Goal: Contribute content: Add original content to the website for others to see

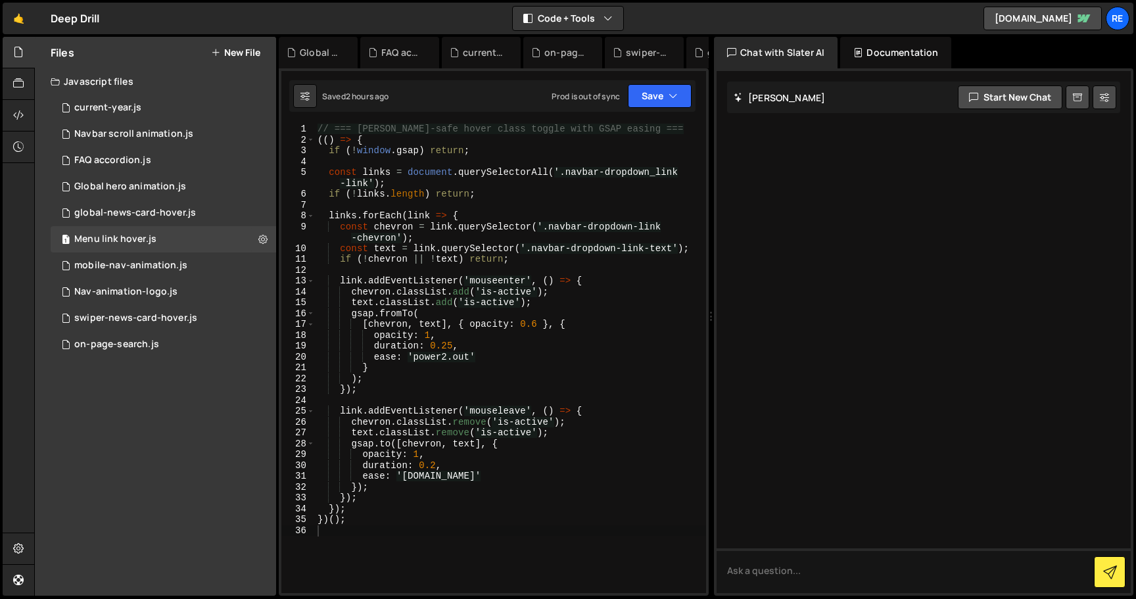
click at [243, 60] on div "Files New File" at bounding box center [155, 53] width 241 height 32
click at [242, 47] on button "New File" at bounding box center [235, 52] width 49 height 11
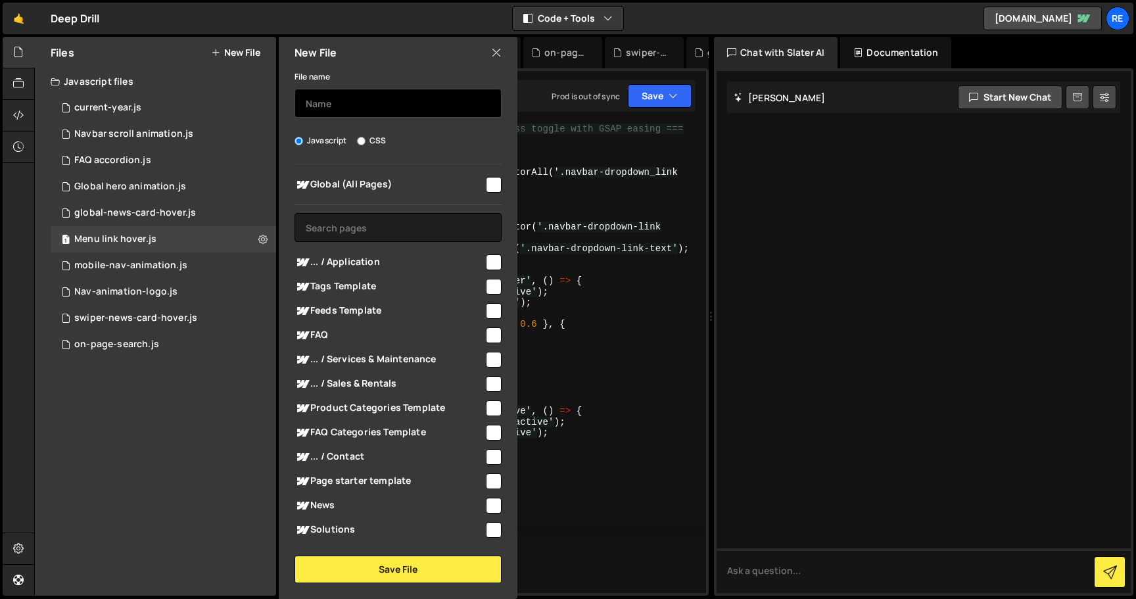
click at [386, 105] on input "text" at bounding box center [398, 103] width 207 height 29
type input "nav-solutions"
click at [497, 187] on div "Global (All Pages) ... / Application" at bounding box center [398, 351] width 239 height 375
click at [489, 183] on input "checkbox" at bounding box center [494, 185] width 16 height 16
checkbox input "true"
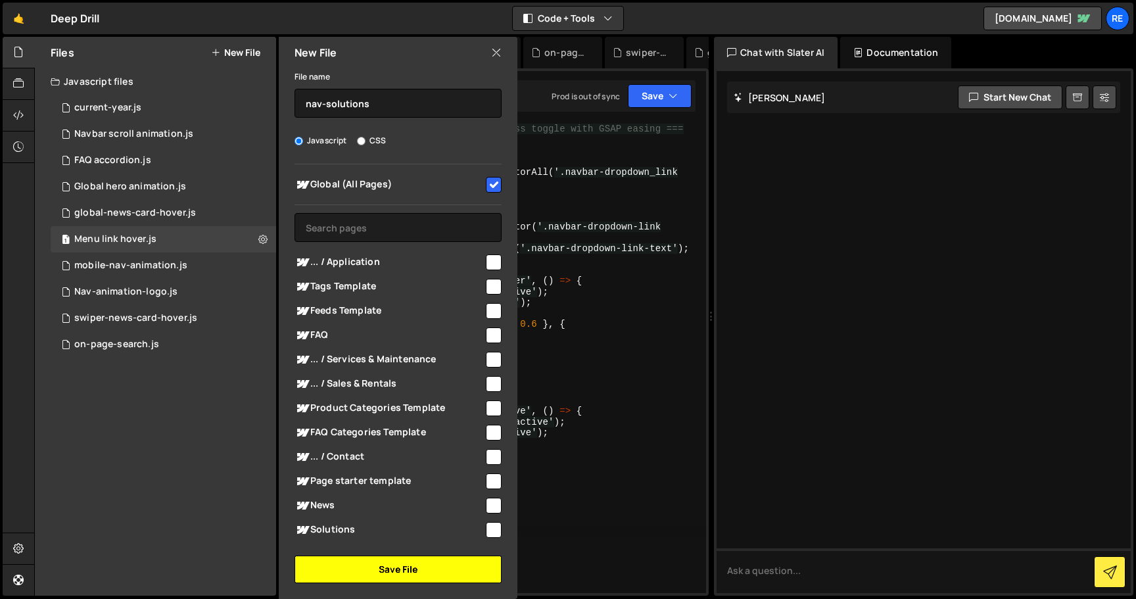
click at [416, 574] on button "Save File" at bounding box center [398, 570] width 207 height 28
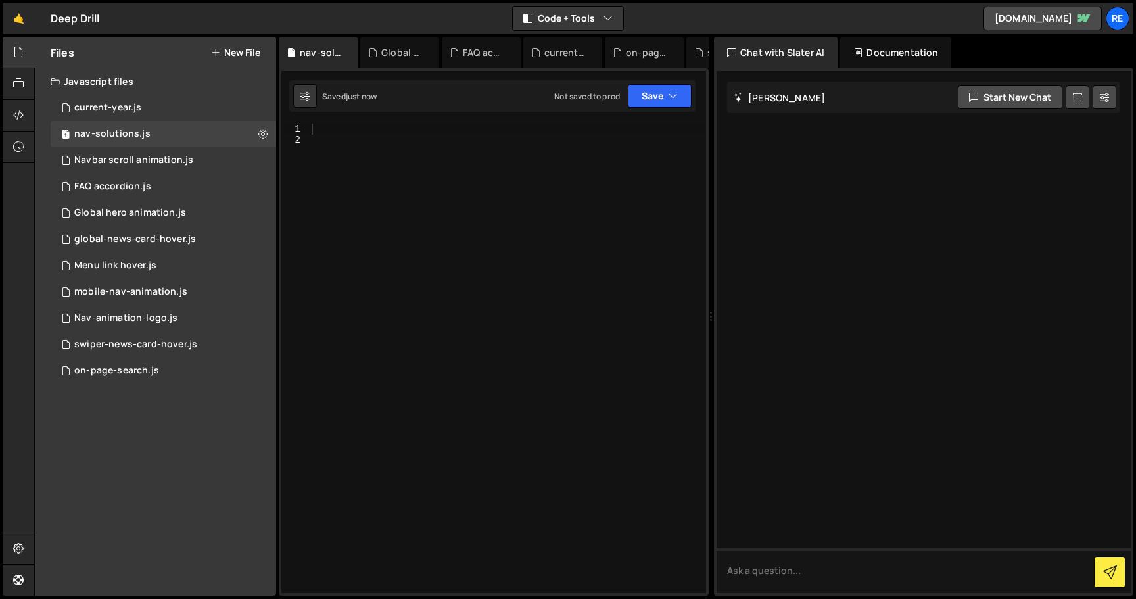
click at [594, 256] on div at bounding box center [507, 369] width 397 height 491
paste textarea "</script>"
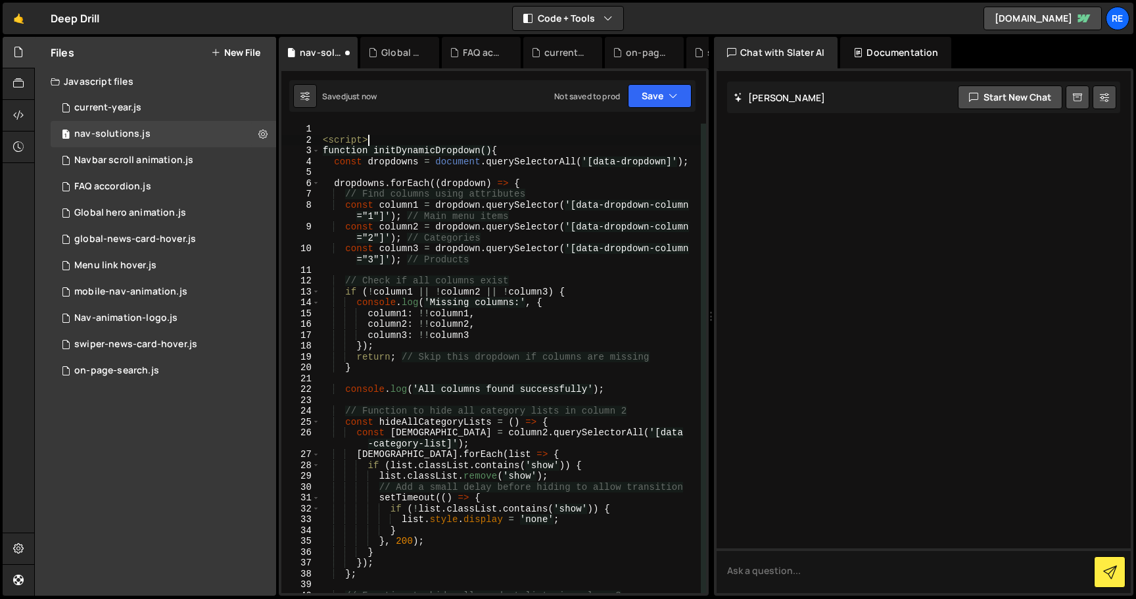
click at [466, 139] on div "< script > function initDynamicDropdown() { const dropdowns = document . queryS…" at bounding box center [510, 369] width 381 height 491
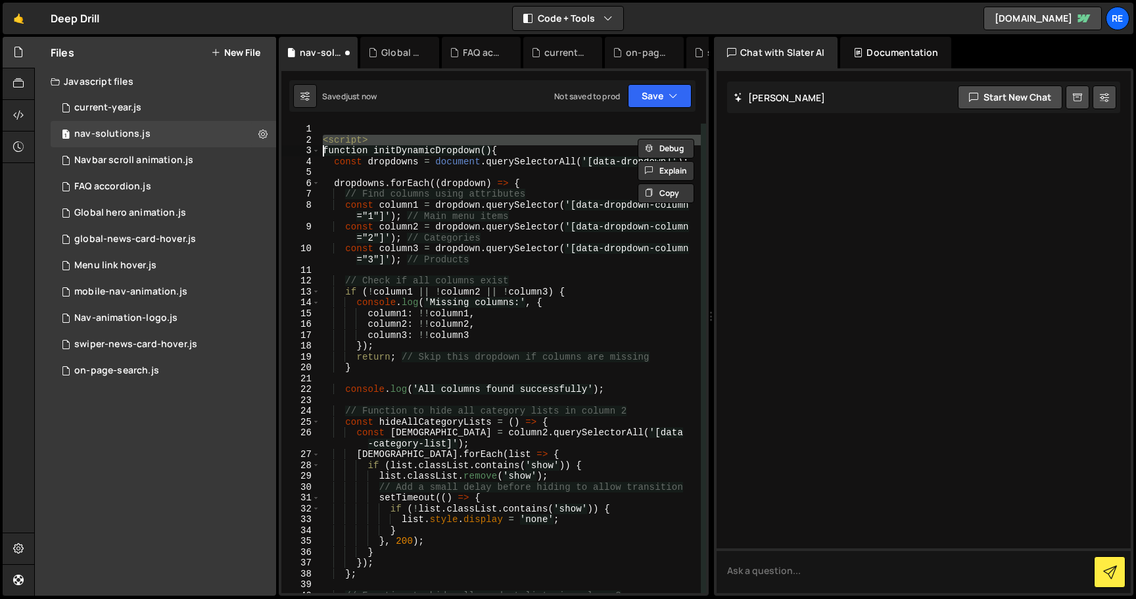
click at [466, 139] on div "< script > function initDynamicDropdown() { const dropdowns = document . queryS…" at bounding box center [510, 369] width 381 height 491
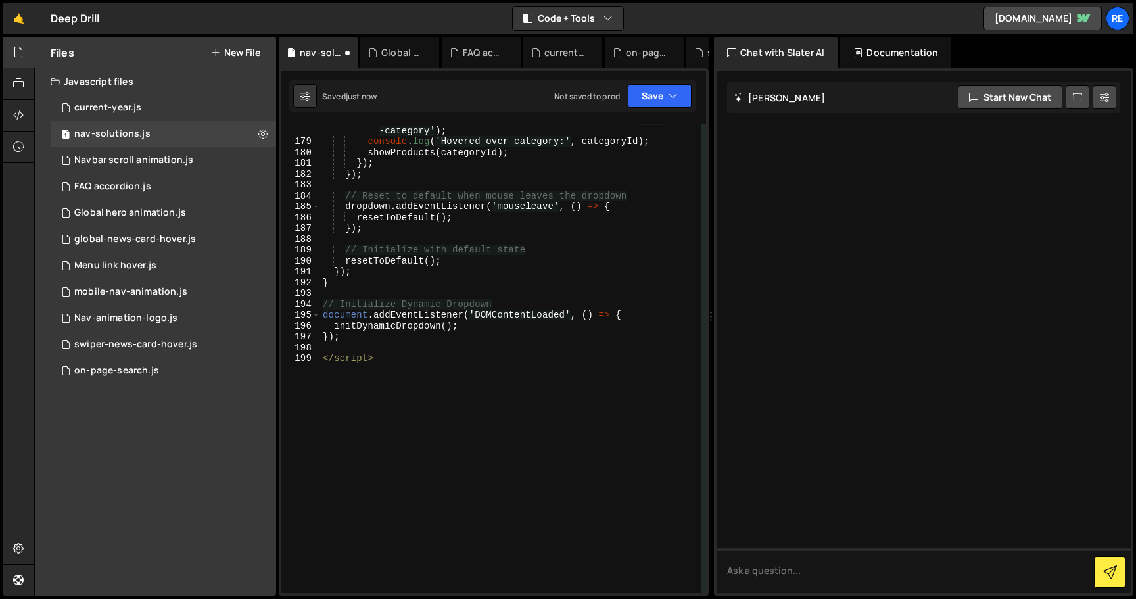
scroll to position [2223, 0]
click at [412, 357] on div "const categoryId = e . currentTarget . getAttribute ( 'data -category' ) ; cons…" at bounding box center [510, 365] width 381 height 502
type textarea "</script>"
click at [412, 357] on div "const categoryId = e . currentTarget . getAttribute ( 'data -category' ) ; cons…" at bounding box center [510, 365] width 381 height 502
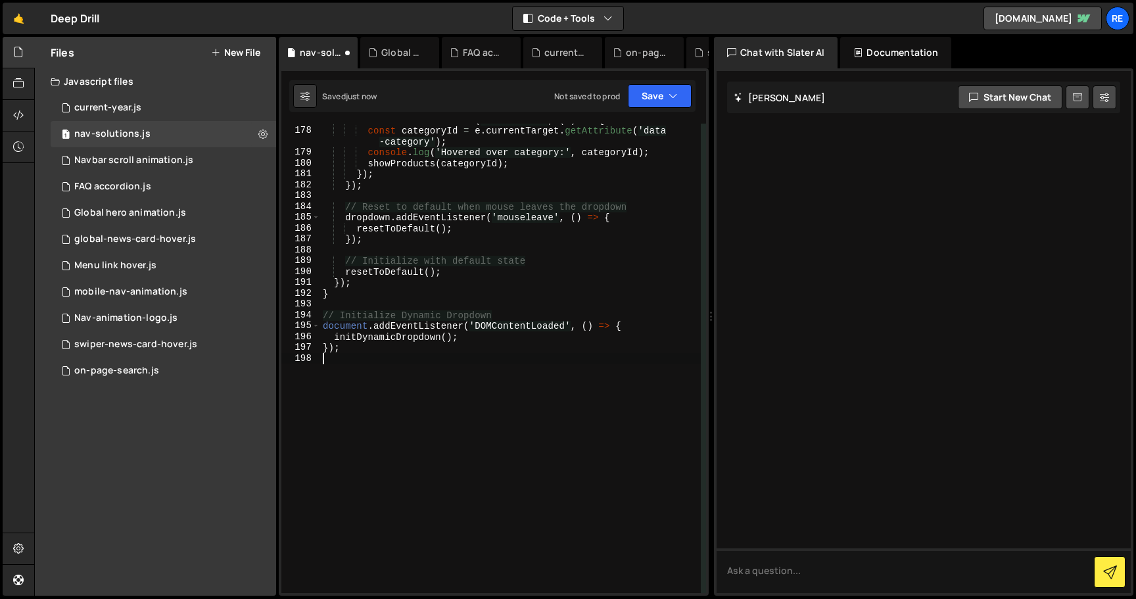
scroll to position [2201, 0]
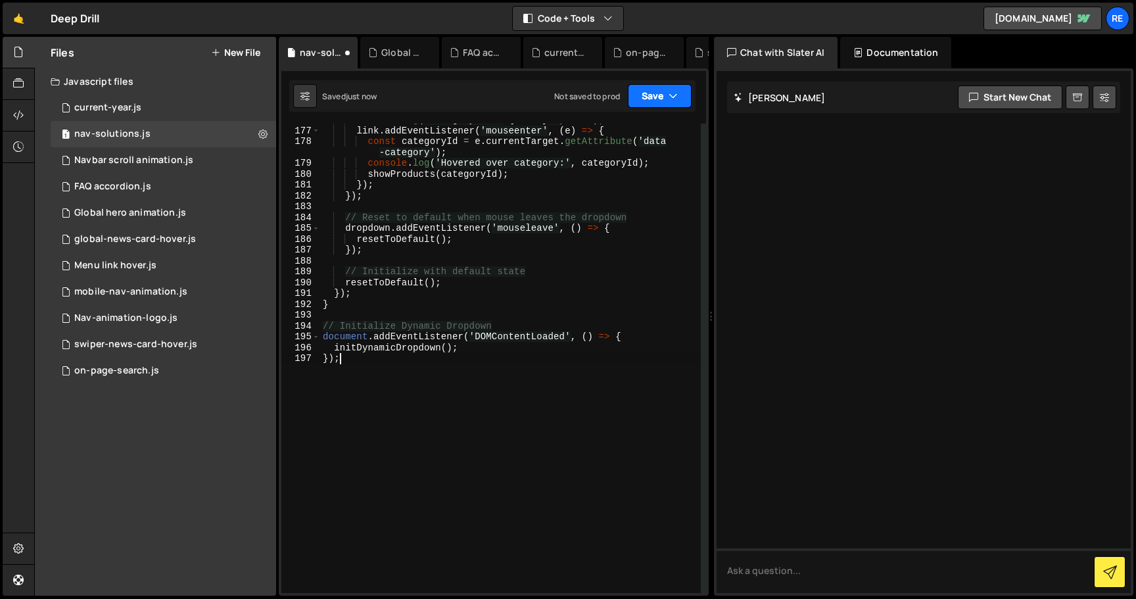
click at [666, 103] on button "Save" at bounding box center [660, 96] width 64 height 24
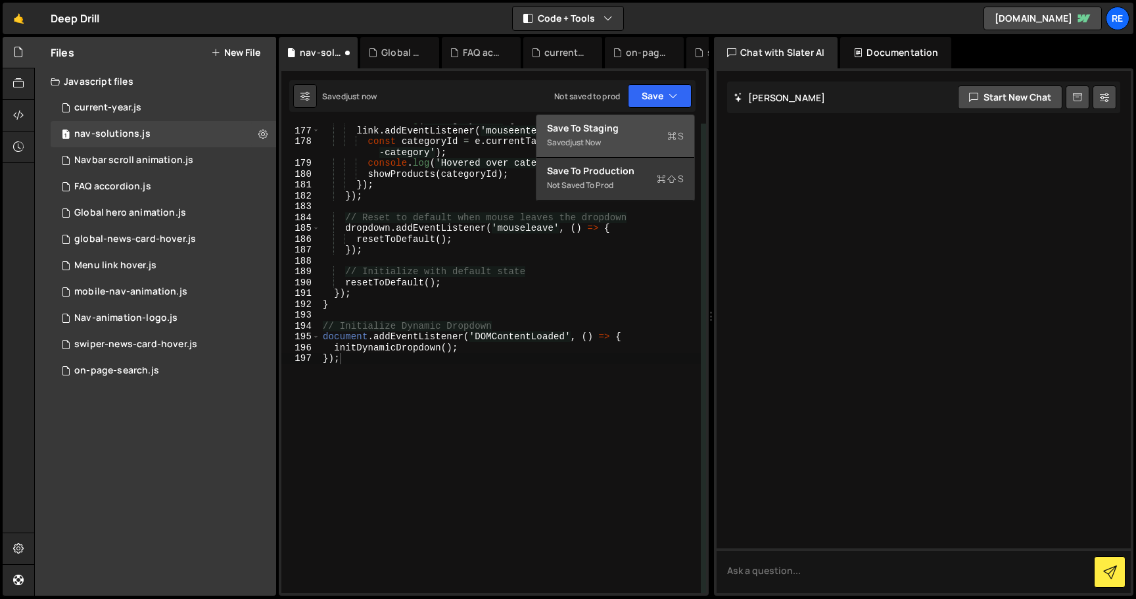
click at [666, 143] on div "Saved just now" at bounding box center [615, 143] width 137 height 16
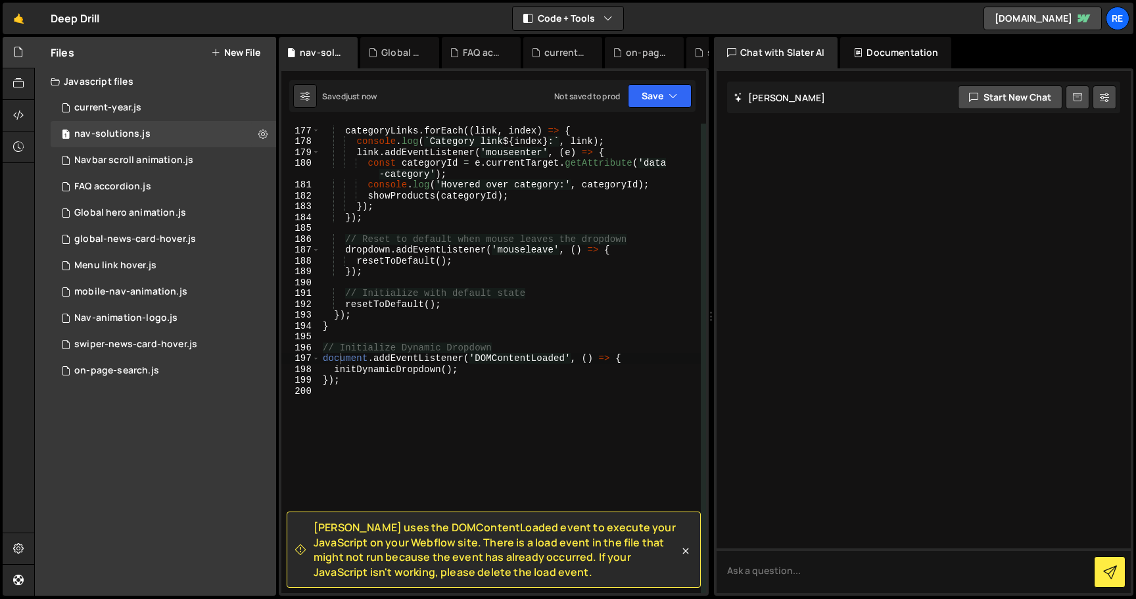
click at [496, 216] on div "categoryLinks . forEach (( link , index ) => { console . log ( ` Category link …" at bounding box center [510, 359] width 381 height 491
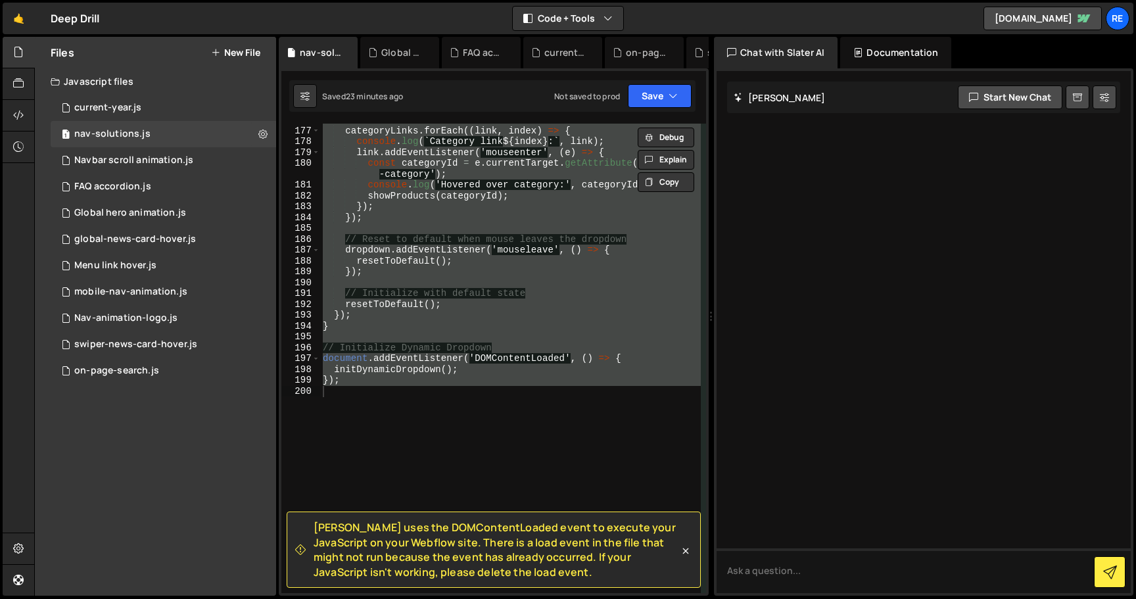
click at [526, 255] on div "categoryLinks . forEach (( link , index ) => { console . log ( ` Category link …" at bounding box center [510, 359] width 381 height 491
click at [664, 95] on button "Save" at bounding box center [660, 96] width 64 height 24
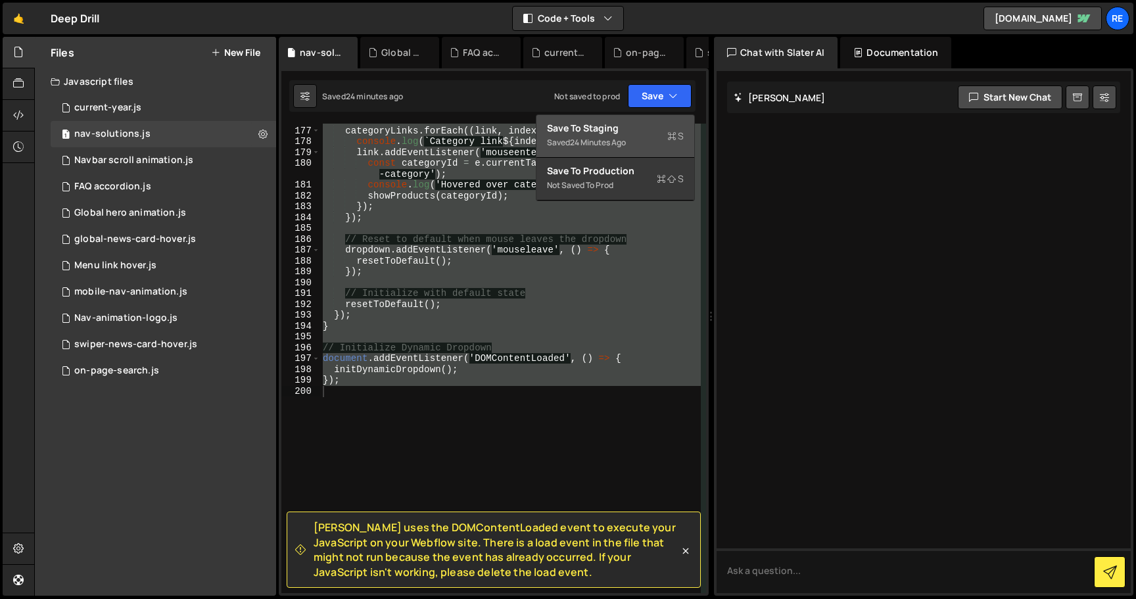
click at [664, 123] on div "Save to Staging S" at bounding box center [615, 128] width 137 height 13
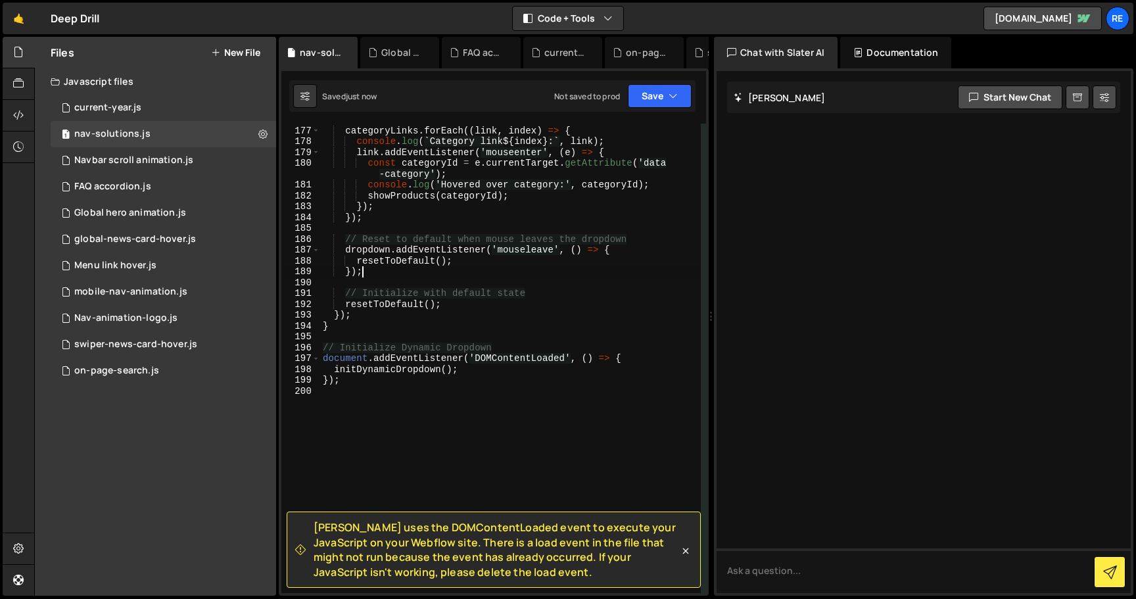
click at [507, 271] on div "categoryLinks . forEach (( link , index ) => { console . log ( ` Category link …" at bounding box center [510, 359] width 381 height 491
type textarea "});"
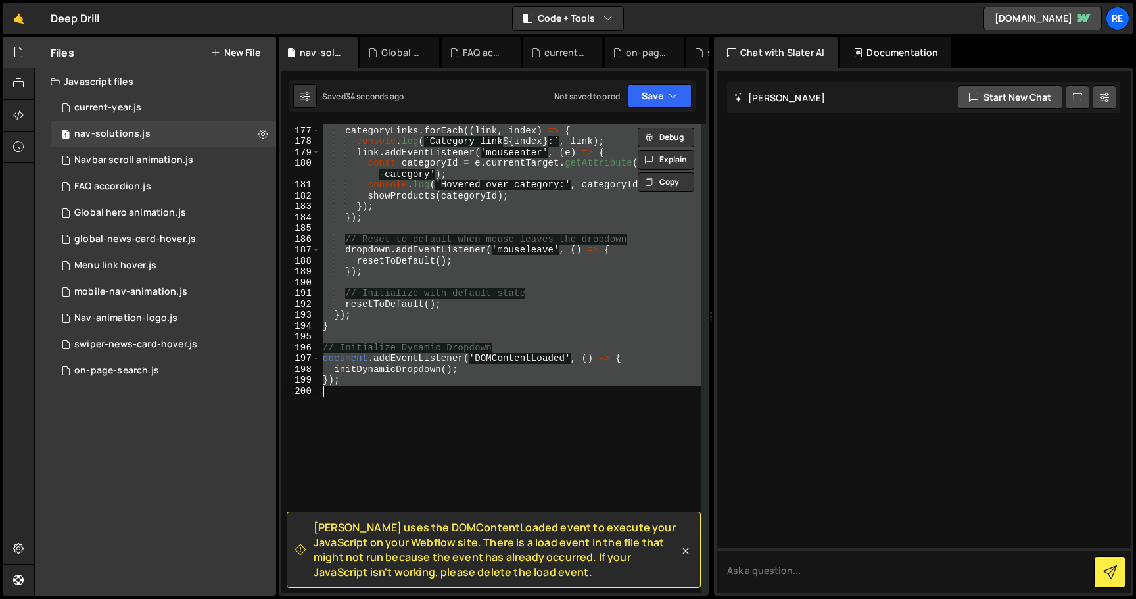
click at [478, 572] on span "[PERSON_NAME] uses the DOMContentLoaded event to execute your JavaScript on you…" at bounding box center [497, 549] width 366 height 59
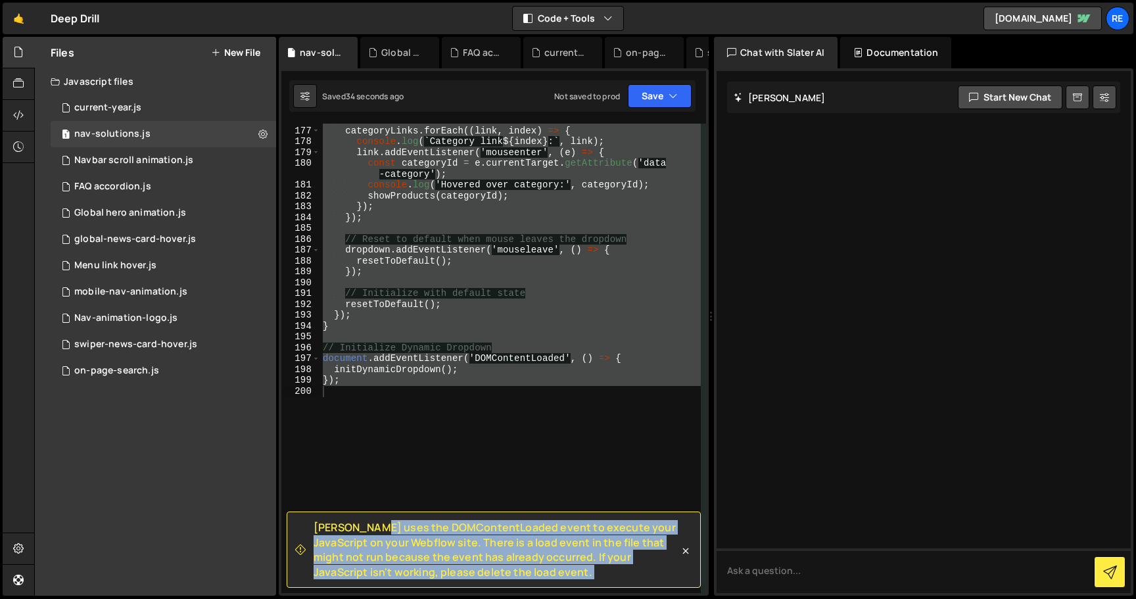
click at [478, 572] on span "[PERSON_NAME] uses the DOMContentLoaded event to execute your JavaScript on you…" at bounding box center [497, 549] width 366 height 59
copy div "Loremi dolo sit AMETconsecTetura elits do eiusmod temp InciDidunt ut labo Etdol…"
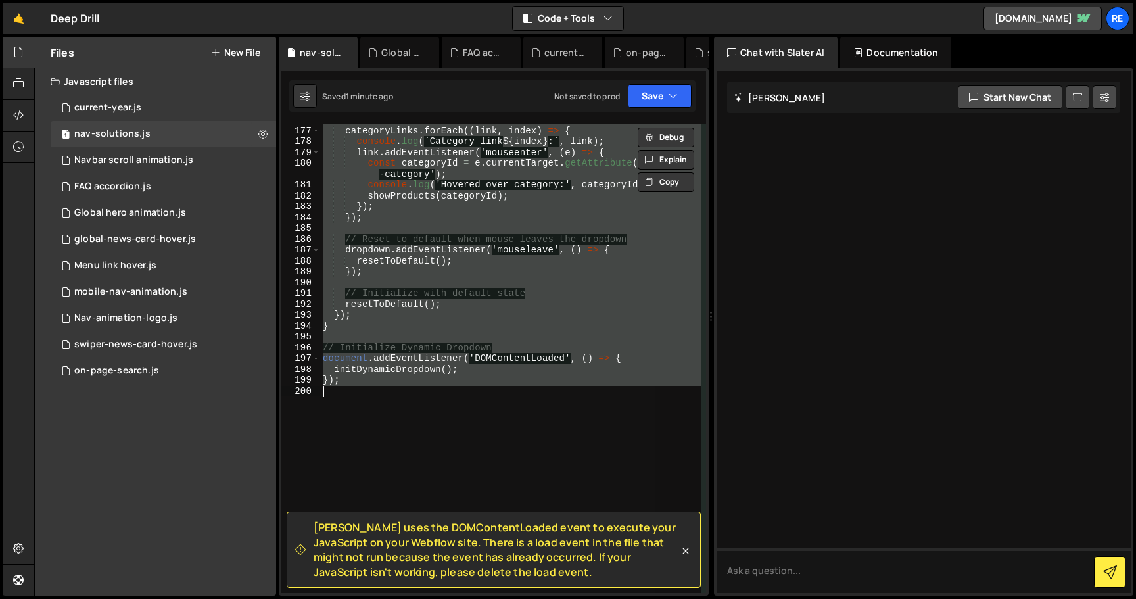
click at [521, 411] on div "categoryLinks . forEach (( link , index ) => { console . log ( ` Category link …" at bounding box center [510, 359] width 381 height 470
type textarea "});"
paste textarea
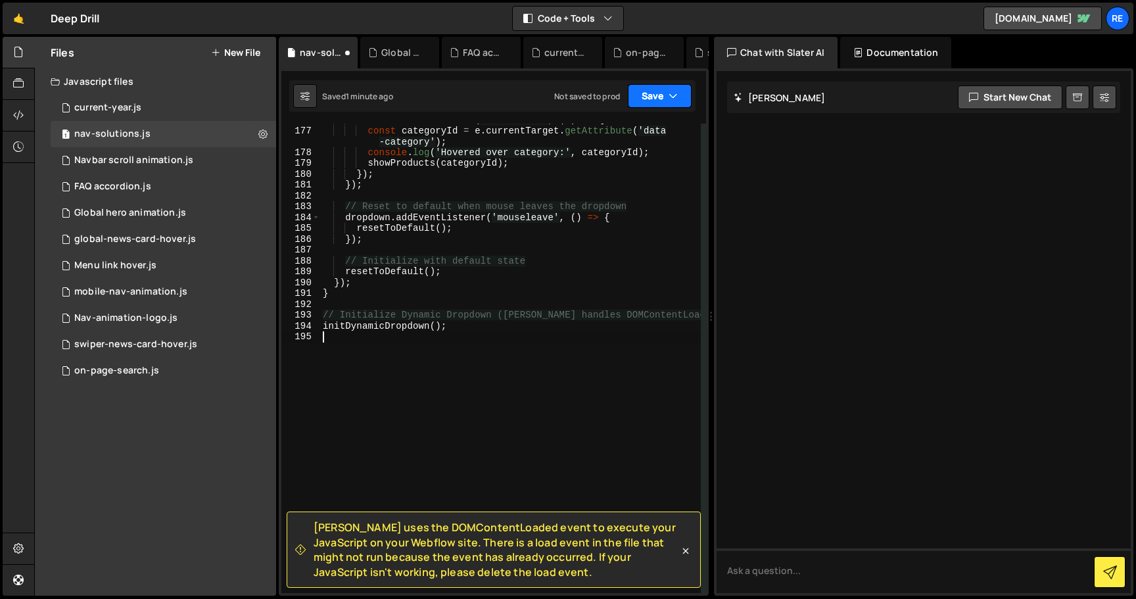
click at [662, 100] on button "Save" at bounding box center [660, 96] width 64 height 24
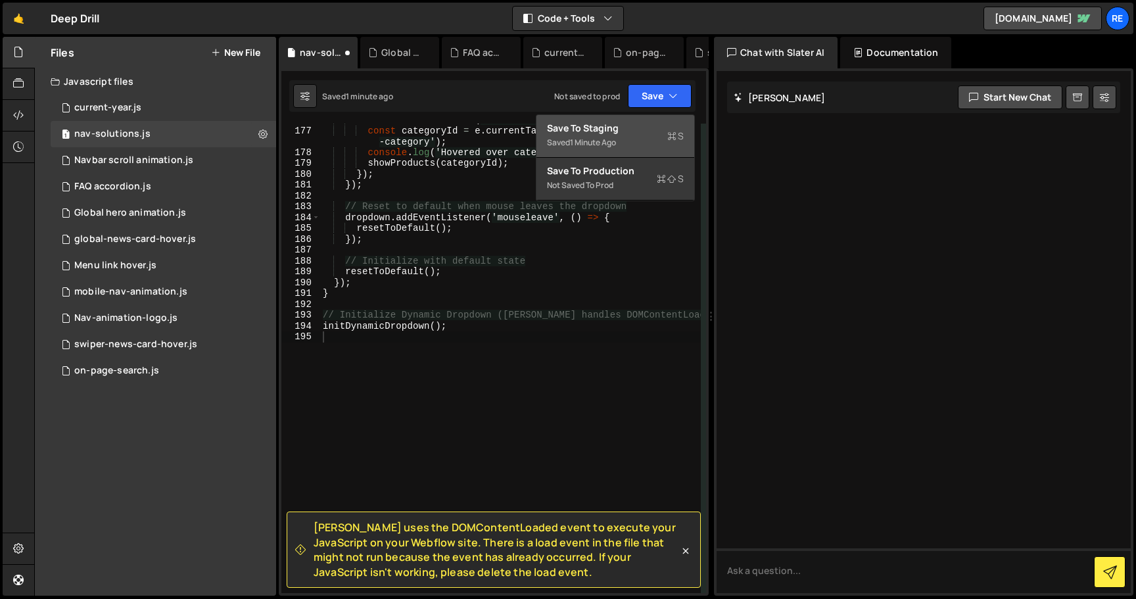
click at [648, 128] on div "Save to Staging S" at bounding box center [615, 128] width 137 height 13
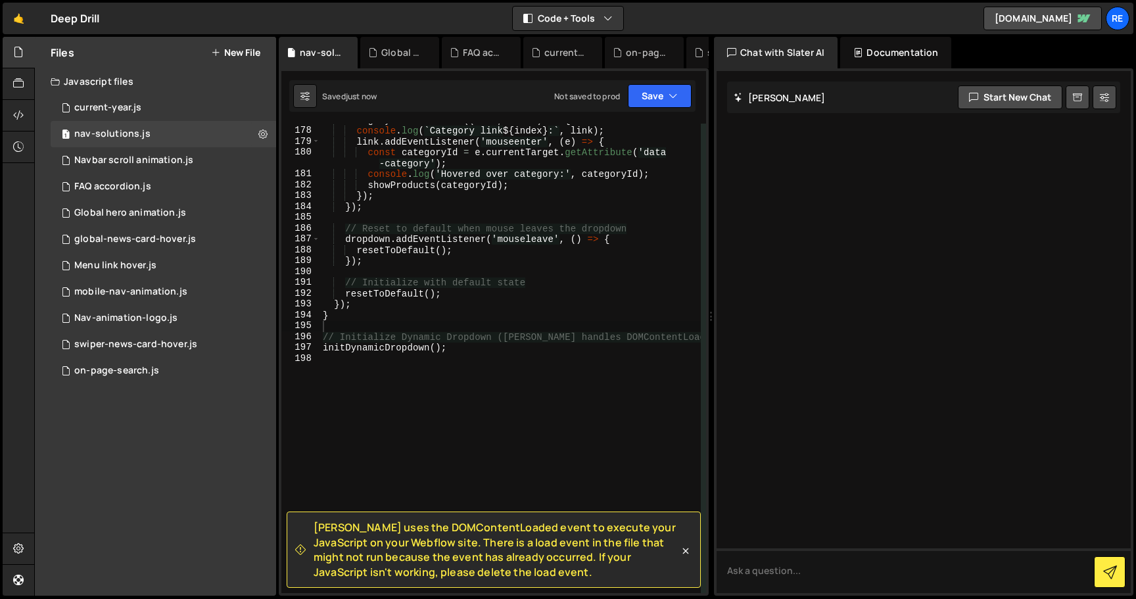
click at [540, 560] on span "[PERSON_NAME] uses the DOMContentLoaded event to execute your JavaScript on you…" at bounding box center [497, 549] width 366 height 59
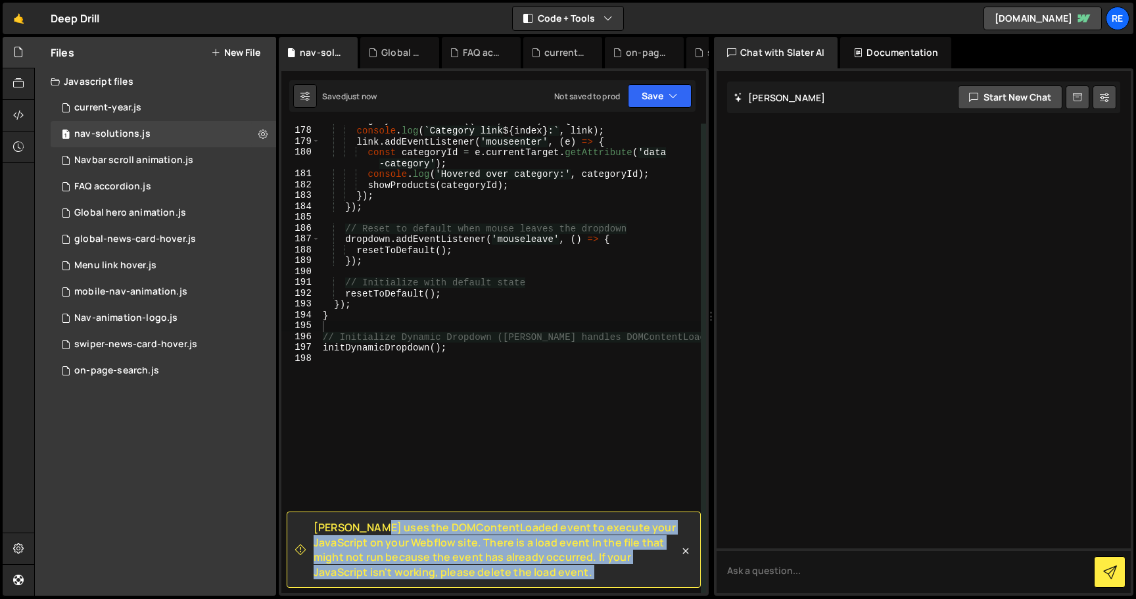
click at [540, 560] on span "[PERSON_NAME] uses the DOMContentLoaded event to execute your JavaScript on you…" at bounding box center [497, 549] width 366 height 59
click at [660, 89] on button "Save" at bounding box center [660, 96] width 64 height 24
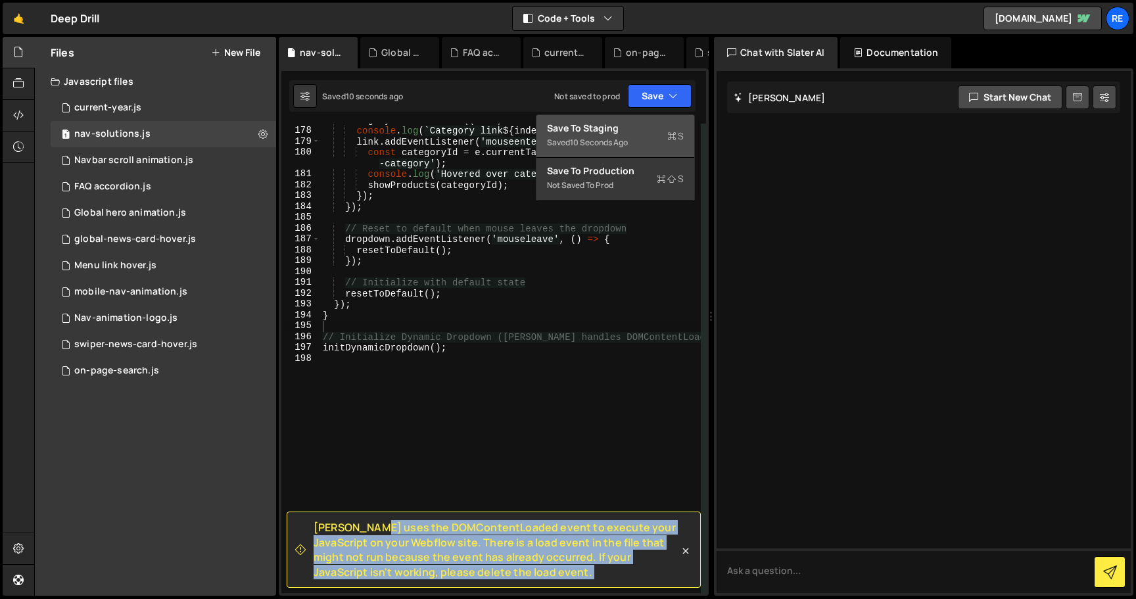
click at [649, 125] on div "Save to Staging S" at bounding box center [615, 128] width 137 height 13
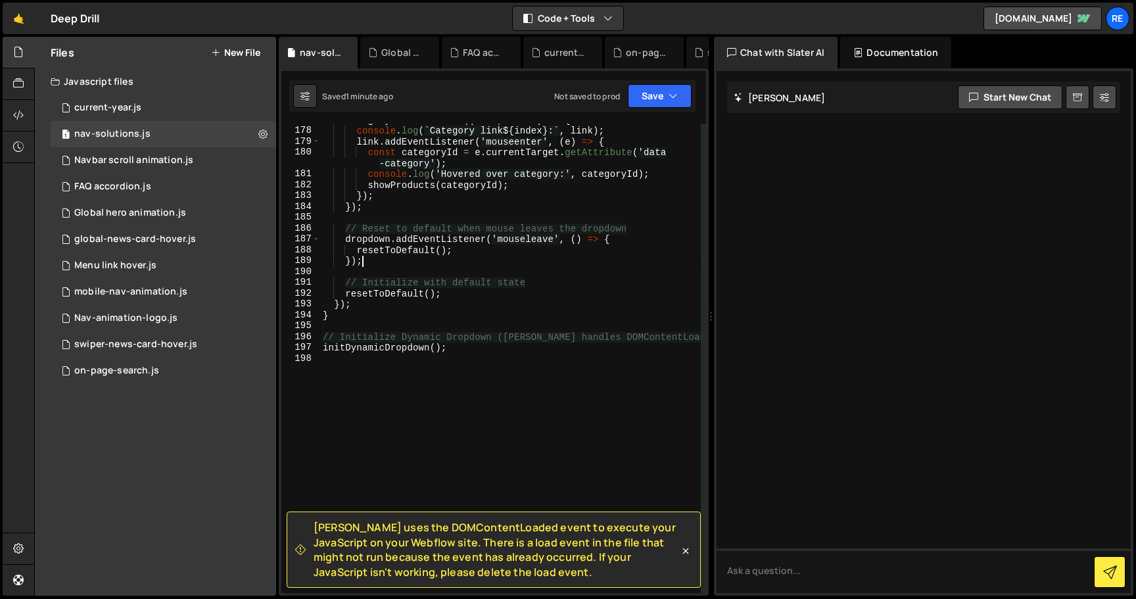
click at [458, 264] on div "categoryLinks . forEach (( link , index ) => { console . log ( ` Category link …" at bounding box center [510, 359] width 381 height 491
type textarea "initDynamicDropdown();"
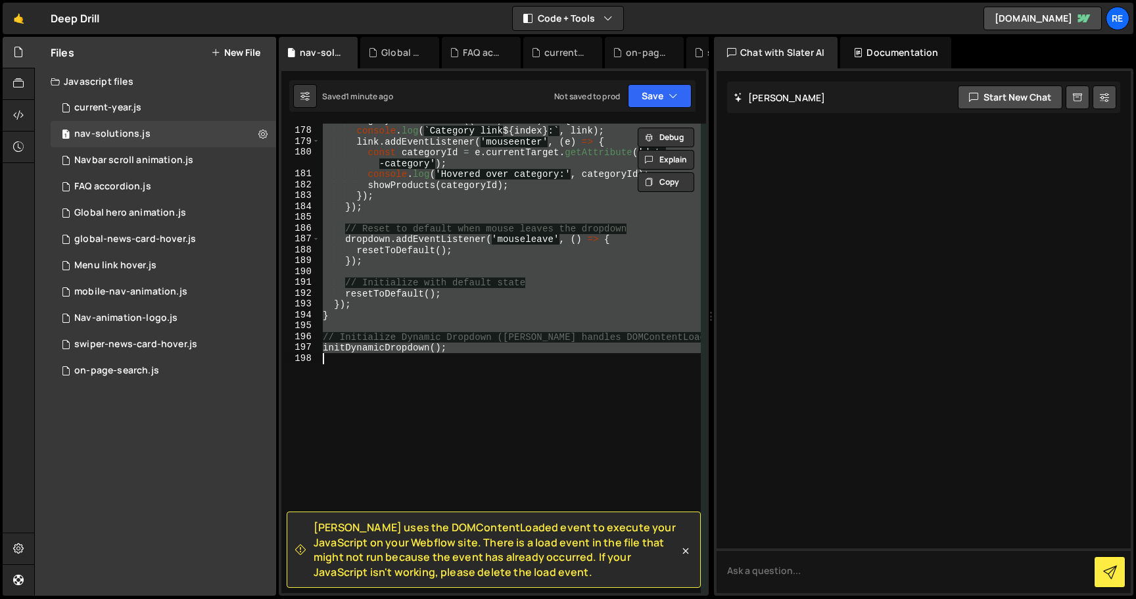
paste textarea
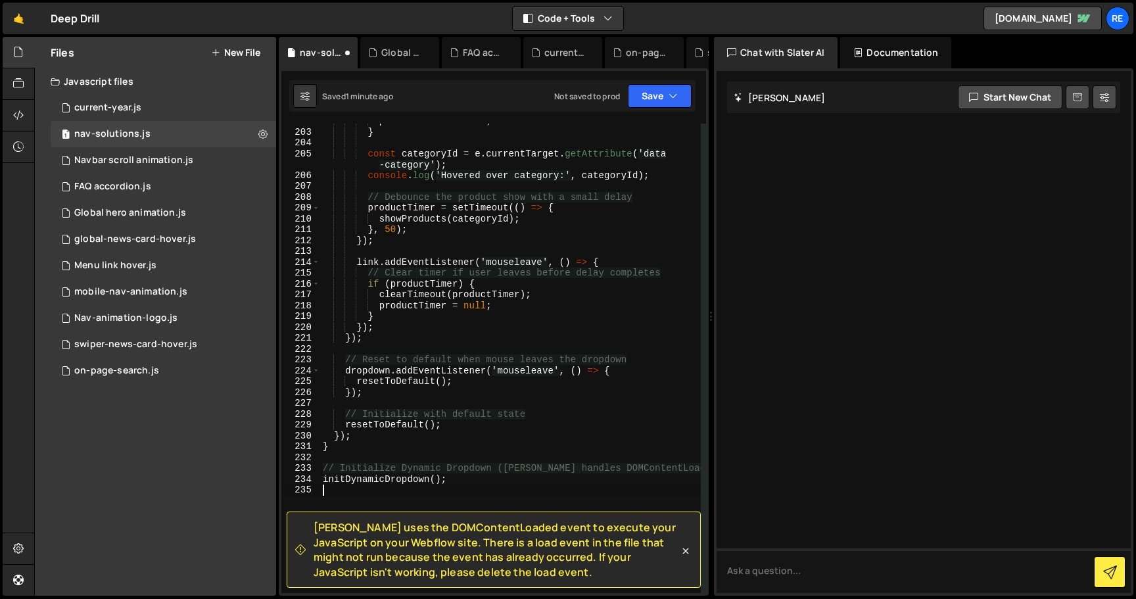
scroll to position [2614, 0]
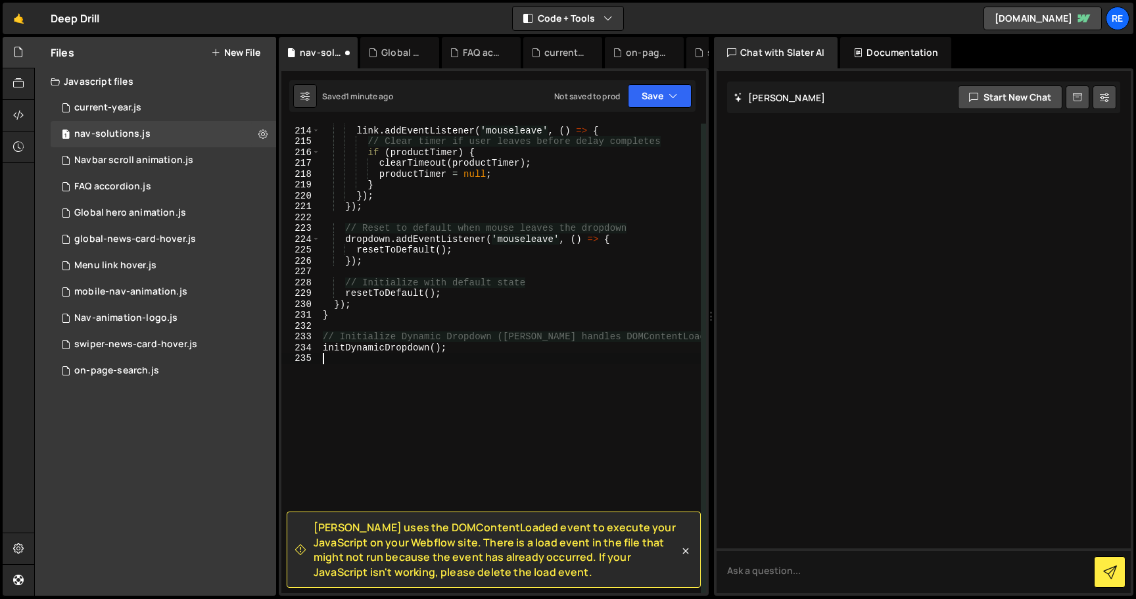
click at [645, 110] on div "Saved 1 minute ago Not saved to prod Upgrade to Edit Save Save to Staging S Sav…" at bounding box center [492, 96] width 406 height 32
click at [654, 96] on button "Save" at bounding box center [660, 96] width 64 height 24
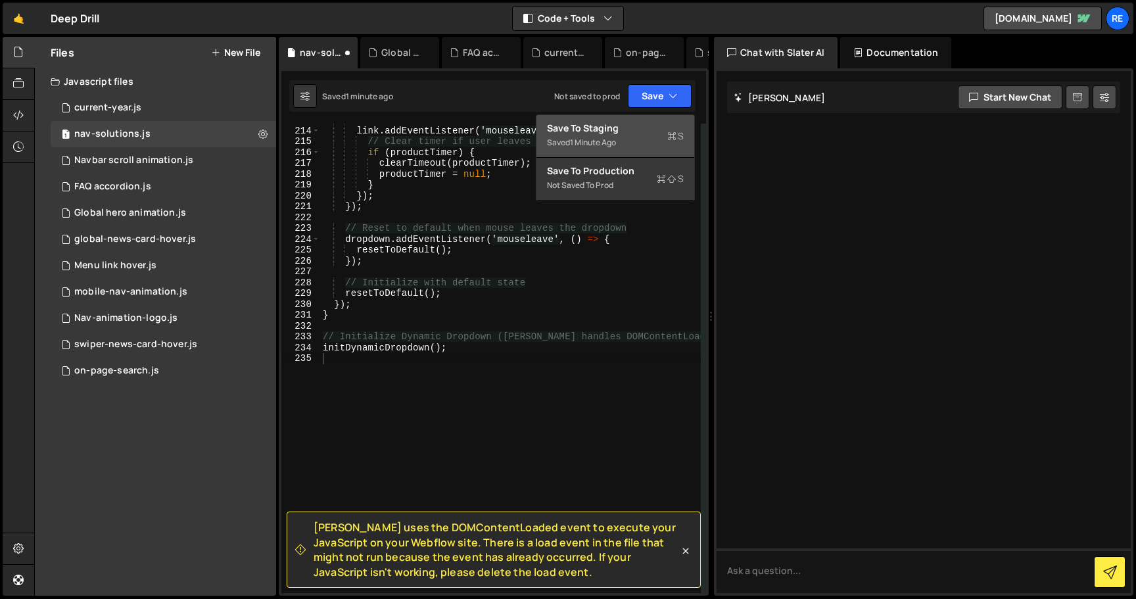
click at [652, 126] on div "Save to Staging S" at bounding box center [615, 128] width 137 height 13
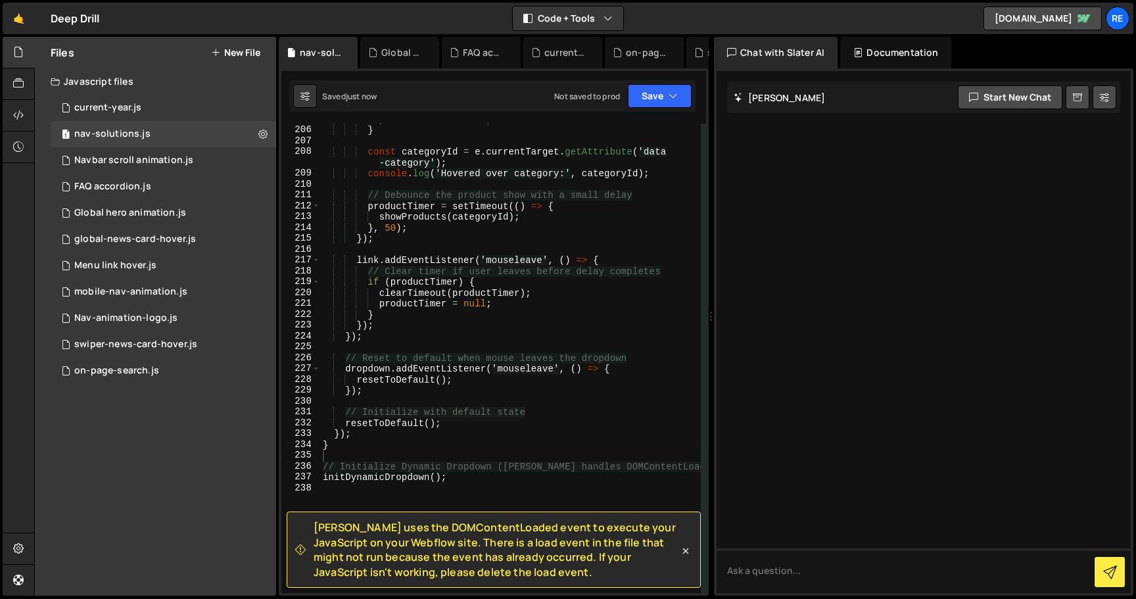
scroll to position [2487, 0]
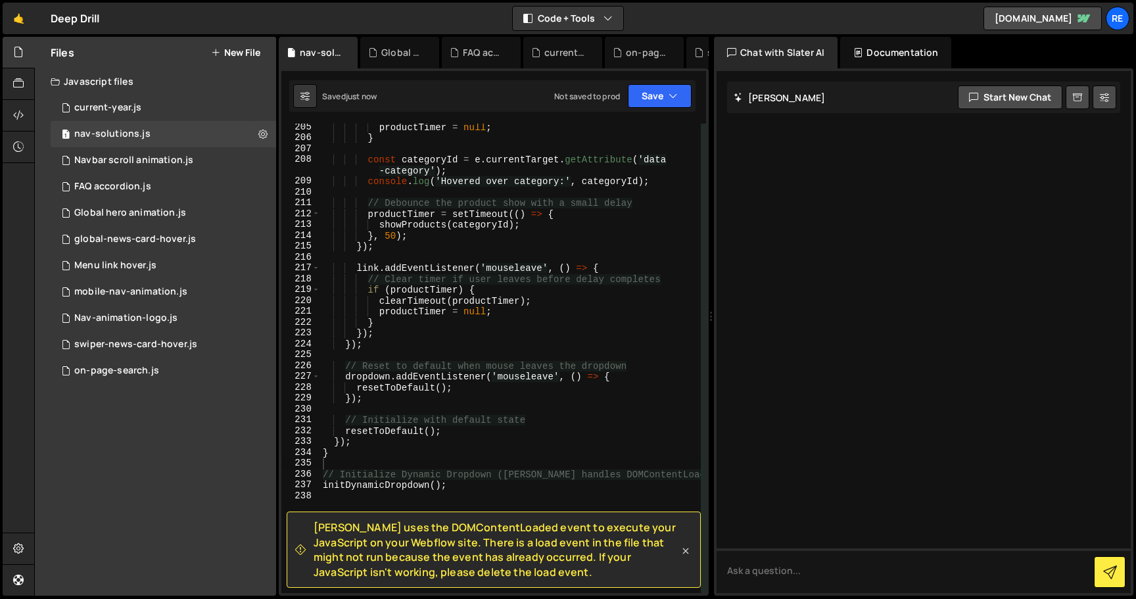
click at [687, 550] on icon at bounding box center [685, 551] width 13 height 13
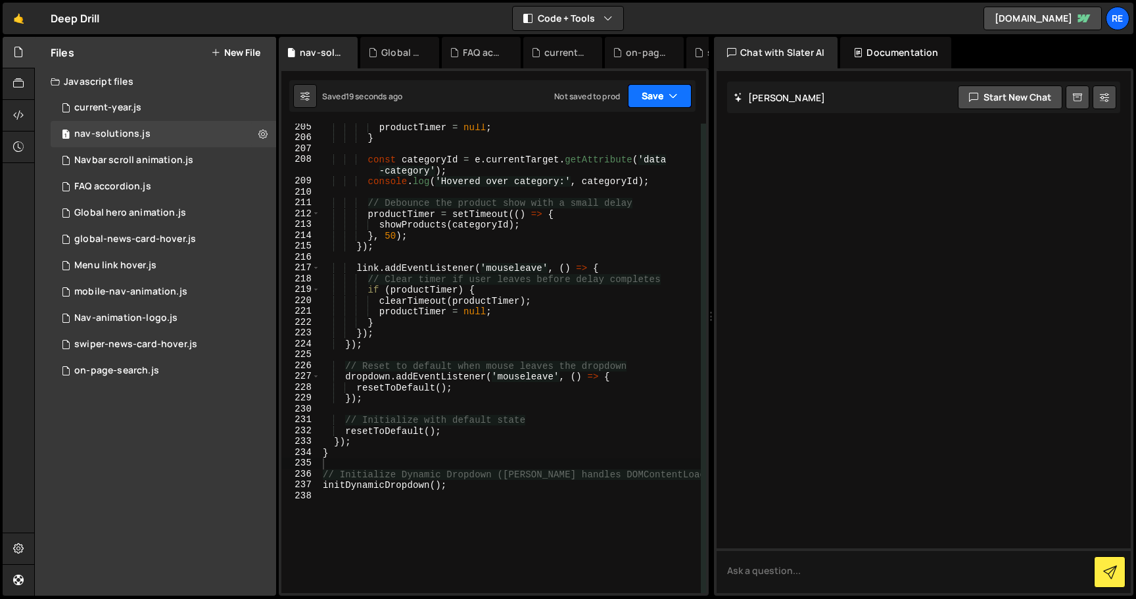
click at [631, 97] on button "Save" at bounding box center [660, 96] width 64 height 24
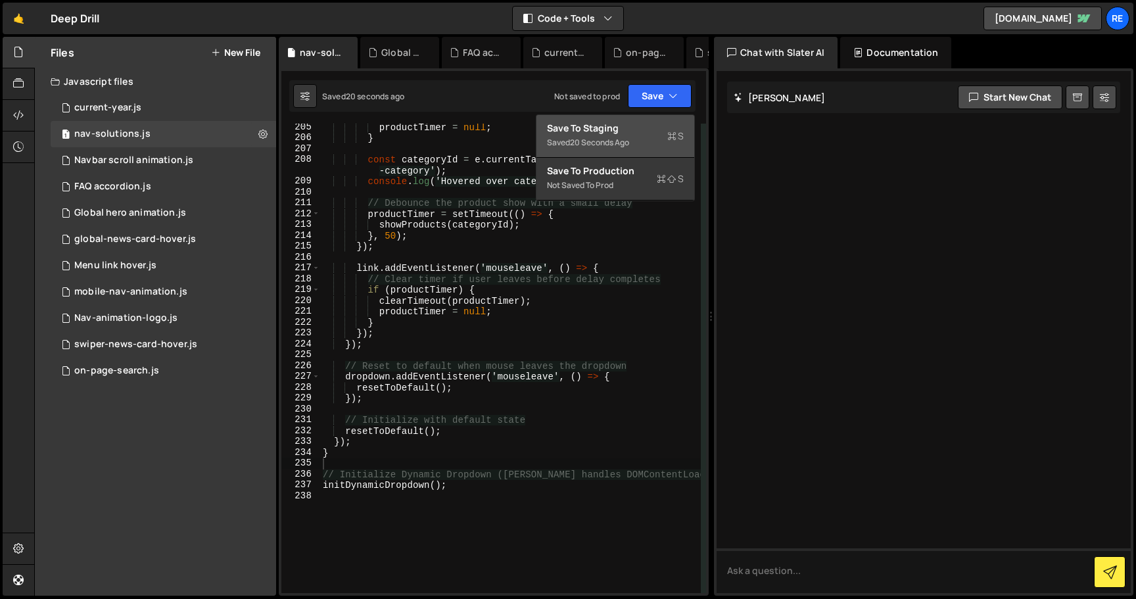
click at [631, 126] on div "Save to Staging S" at bounding box center [615, 128] width 137 height 13
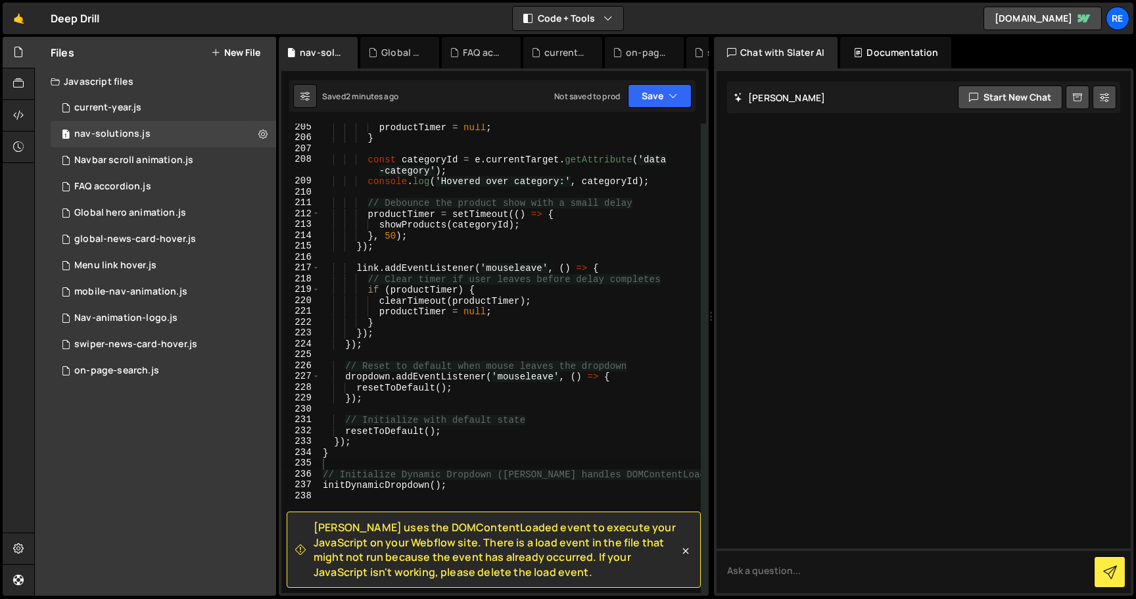
click at [378, 264] on div "productTimer = null ; } const categoryId = e . currentTarget . getAttribute ( '…" at bounding box center [510, 367] width 381 height 491
type textarea "initDynamicDropdown();"
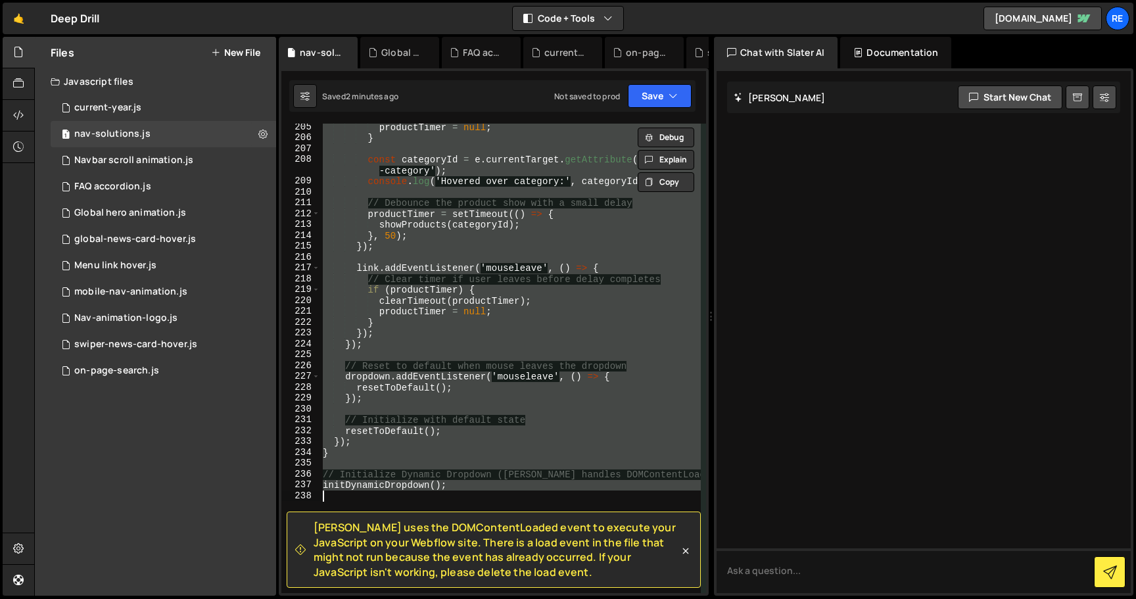
paste textarea
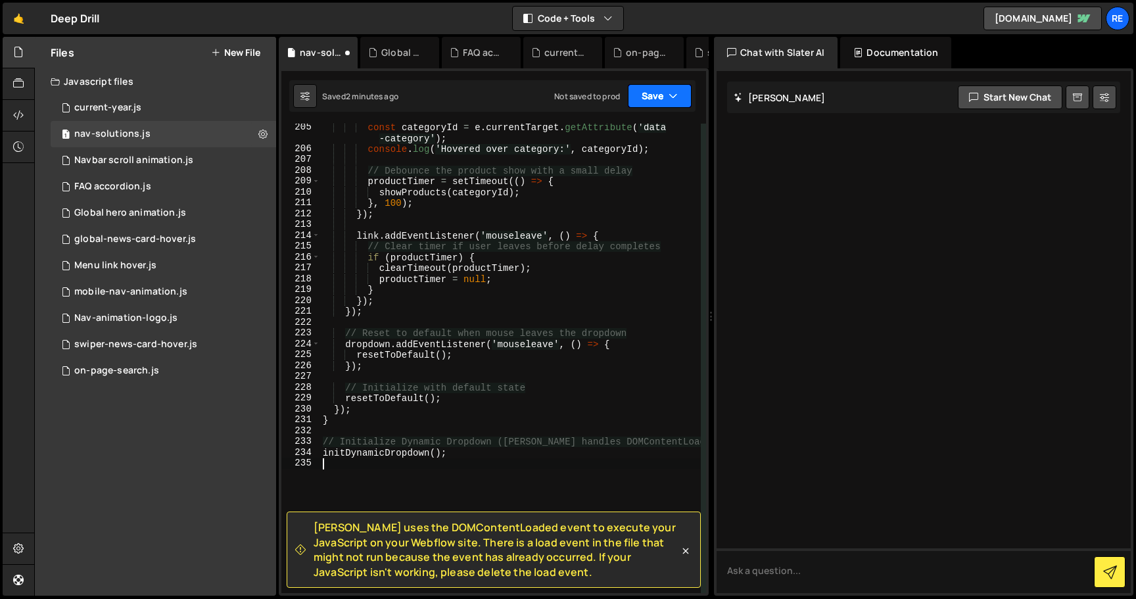
click at [664, 94] on button "Save" at bounding box center [660, 96] width 64 height 24
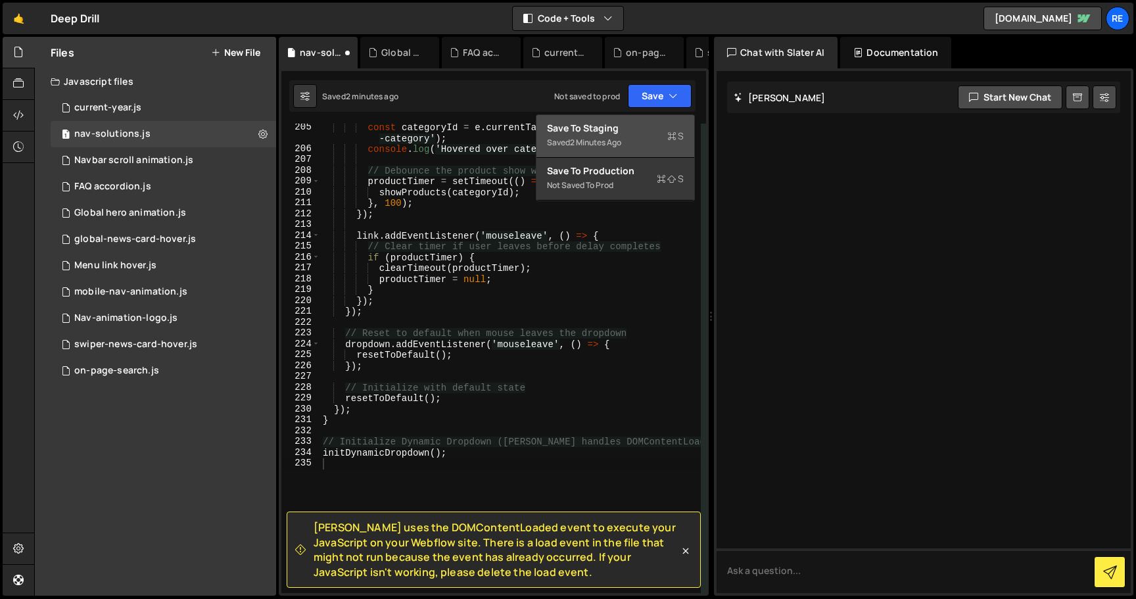
click at [660, 124] on div "Save to Staging S" at bounding box center [615, 128] width 137 height 13
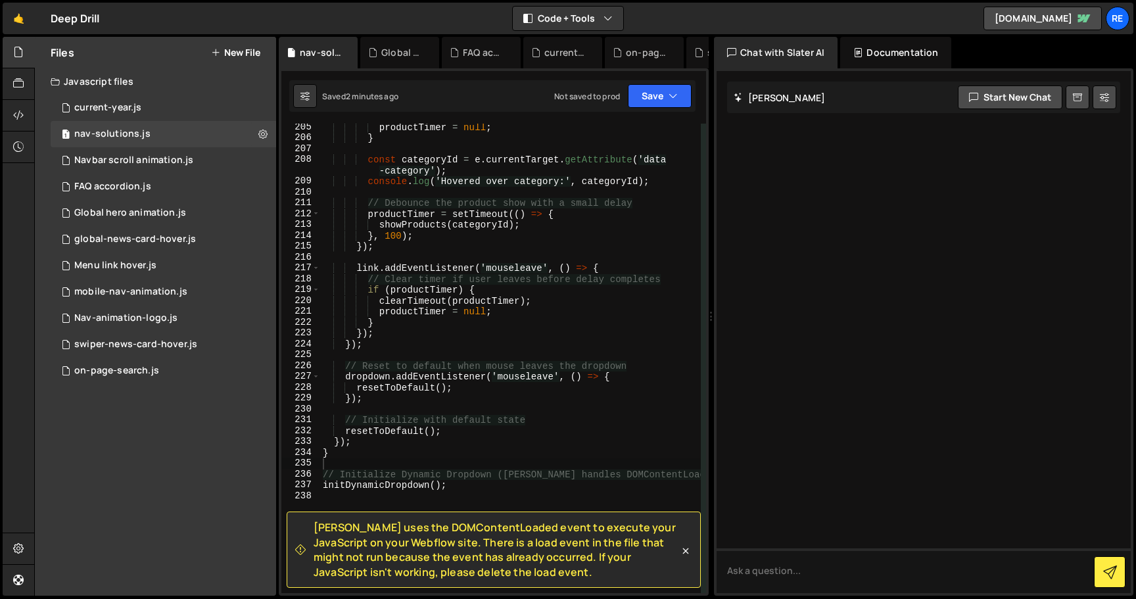
click at [483, 266] on div "productTimer = null ; } const categoryId = e . currentTarget . getAttribute ( '…" at bounding box center [510, 367] width 381 height 491
type textarea "initDynamicDropdown();"
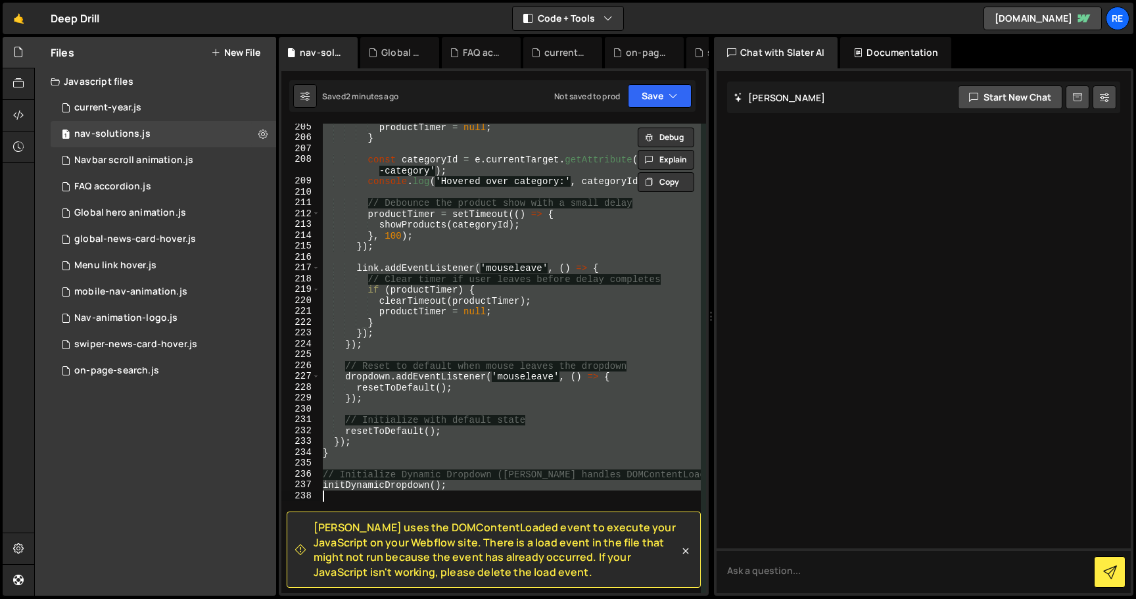
paste textarea
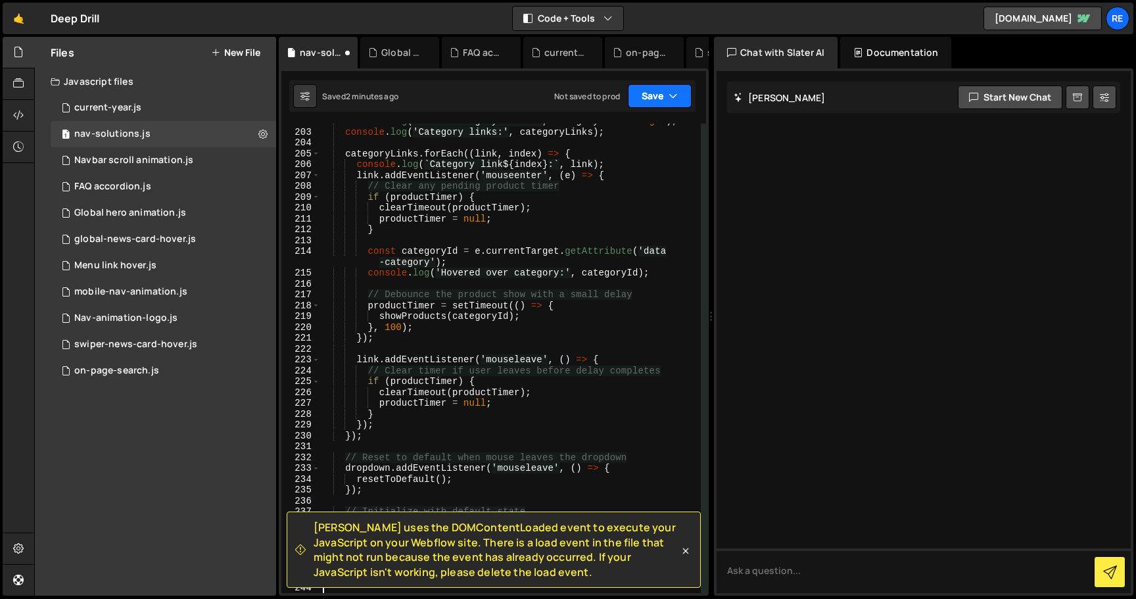
click at [674, 95] on icon "button" at bounding box center [673, 95] width 9 height 13
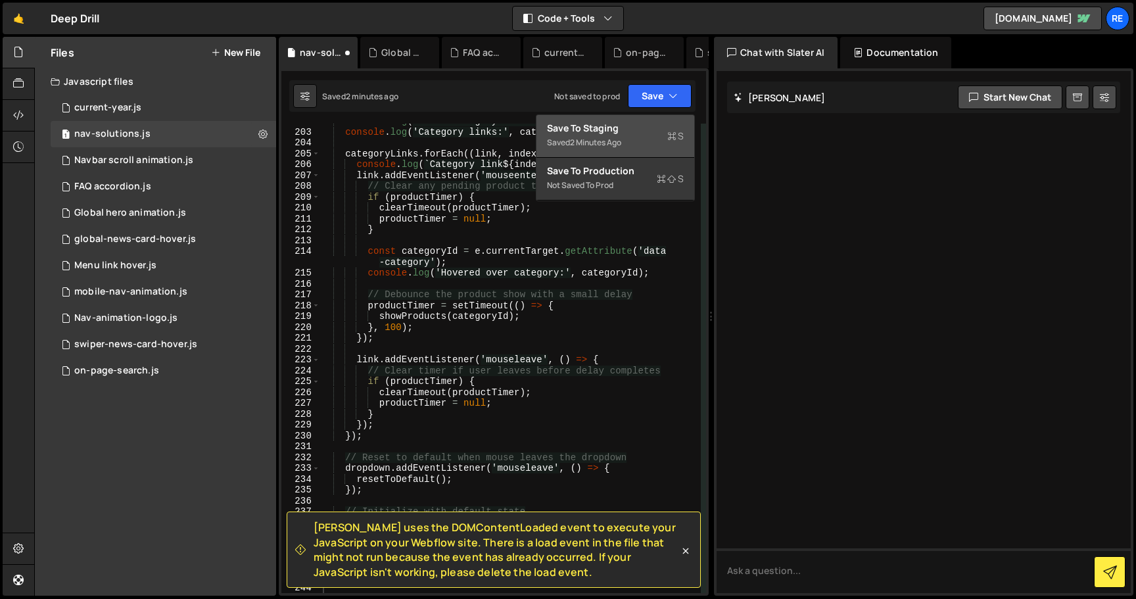
click at [614, 132] on div "Save to Staging S" at bounding box center [615, 128] width 137 height 13
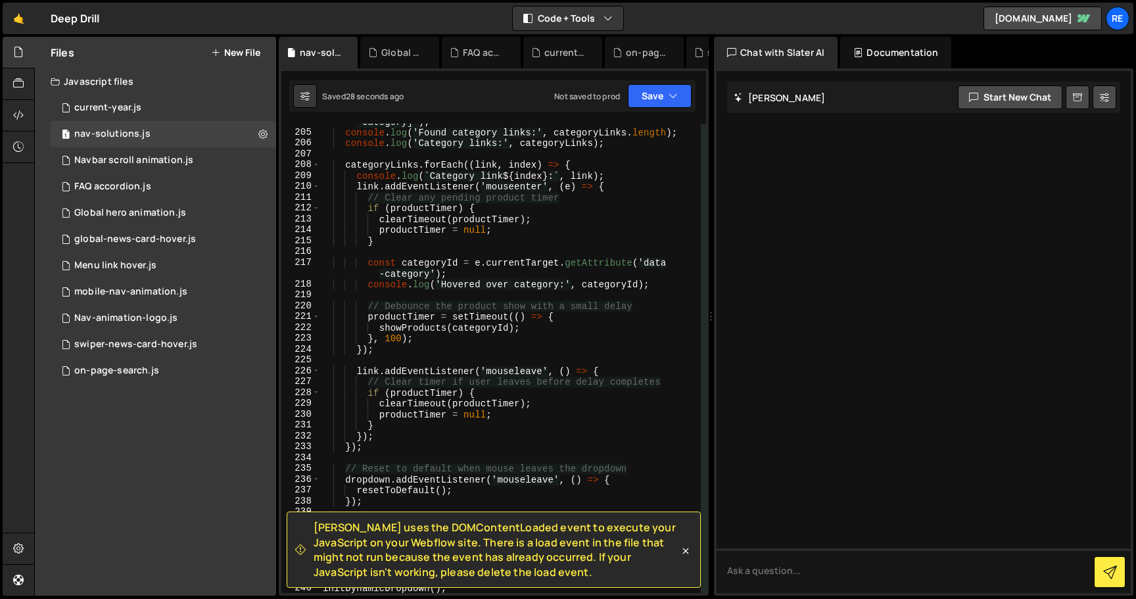
click at [451, 200] on div "const categoryLinks = column2 . querySelectorAll ( '[data -category]' ) ; conso…" at bounding box center [510, 356] width 381 height 502
type textarea "initDynamicDropdown();"
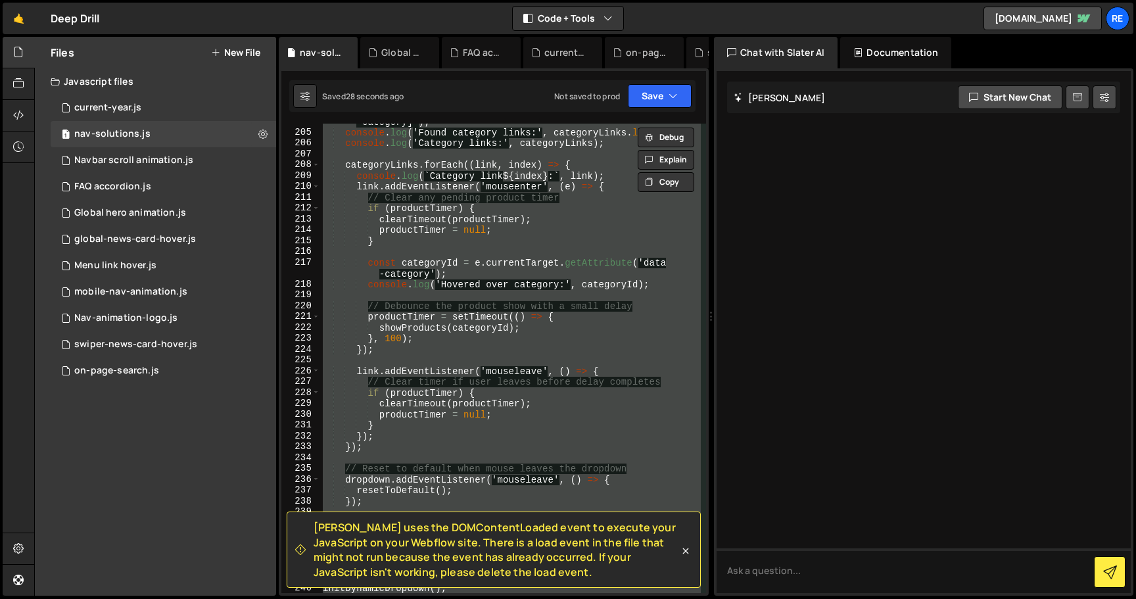
paste textarea
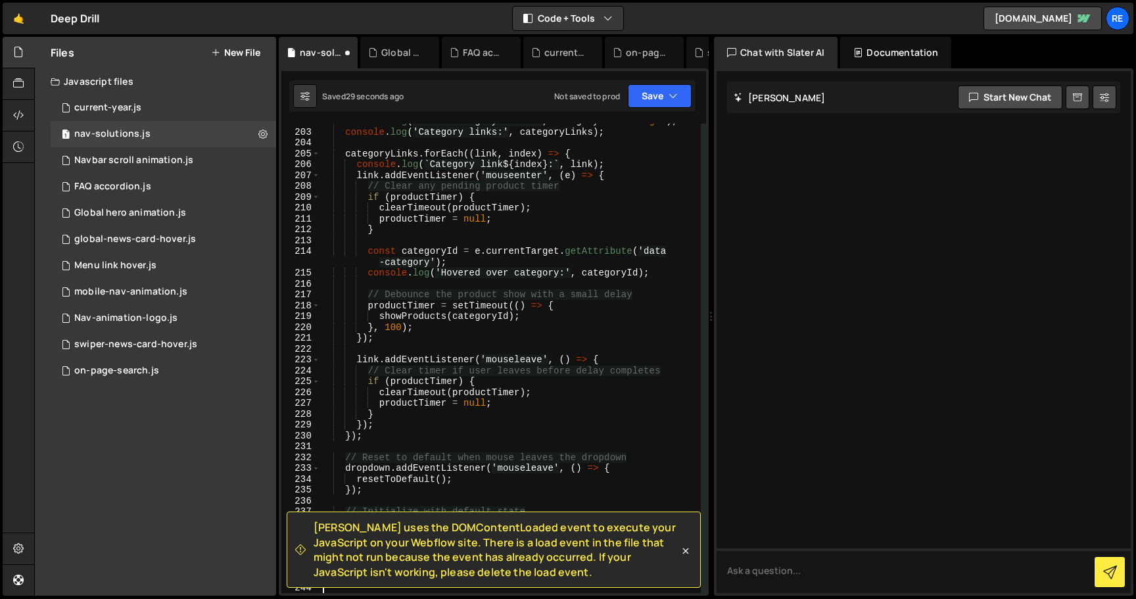
scroll to position [2733, 0]
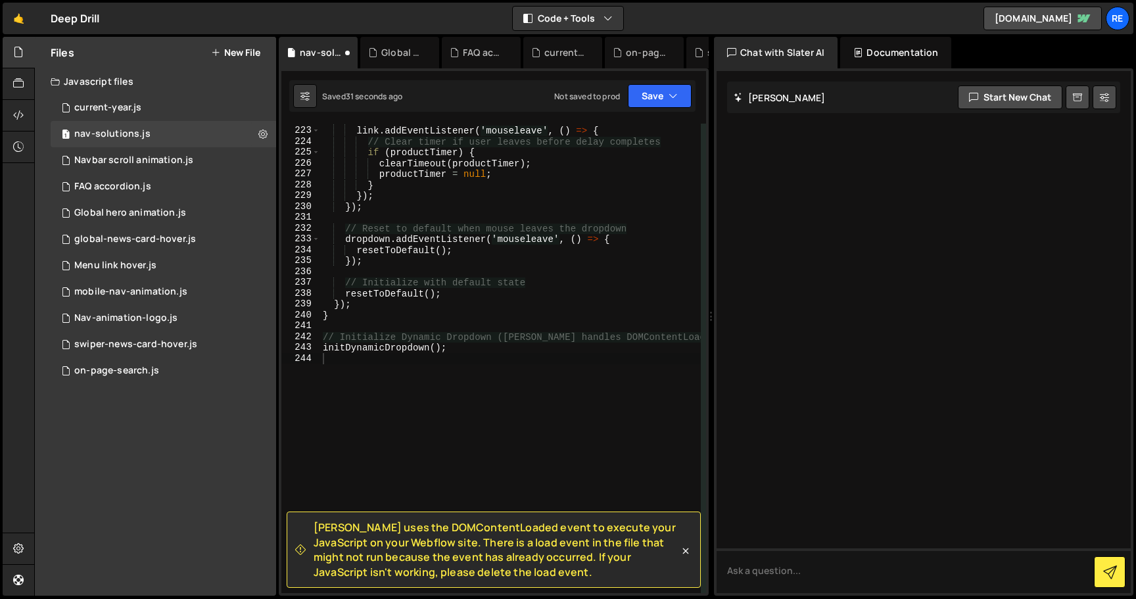
click at [639, 111] on div "Saved 31 seconds ago Not saved to prod Upgrade to Edit Save Save to Staging S S…" at bounding box center [492, 96] width 406 height 32
click at [654, 92] on button "Save" at bounding box center [660, 96] width 64 height 24
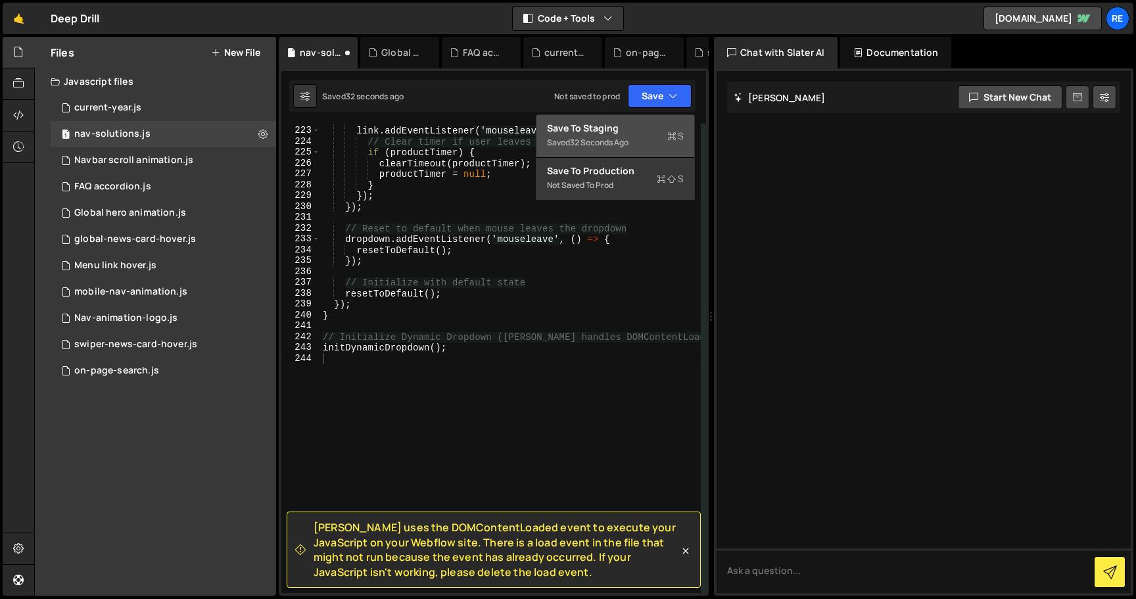
click at [639, 128] on div "Save to Staging S" at bounding box center [615, 128] width 137 height 13
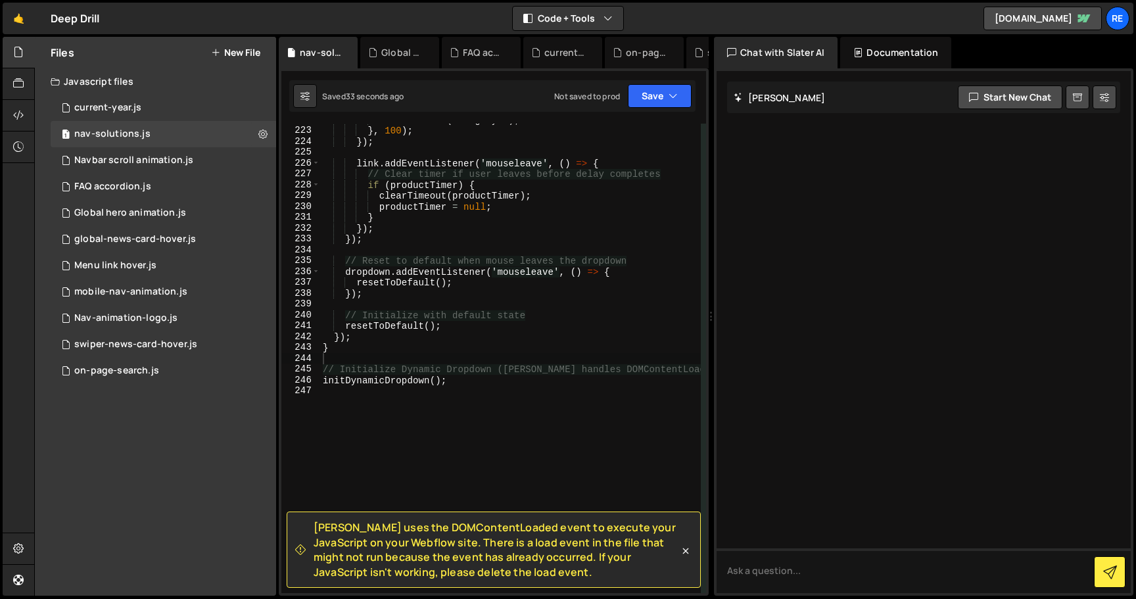
click at [443, 368] on div "showProducts ( categoryId ) ; } , 100 ) ; }) ; link . addEventListener ( 'mouse…" at bounding box center [510, 359] width 381 height 491
type textarea "// Initialize Dynamic Dropdown ([PERSON_NAME] handles DOMContentLoaded) initDyn…"
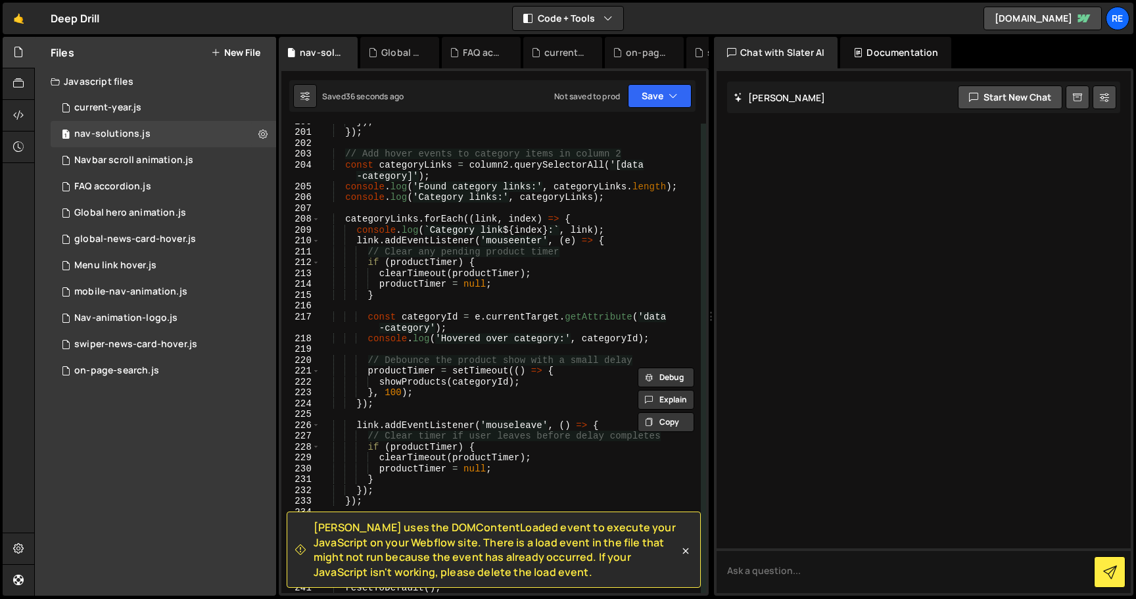
scroll to position [2744, 0]
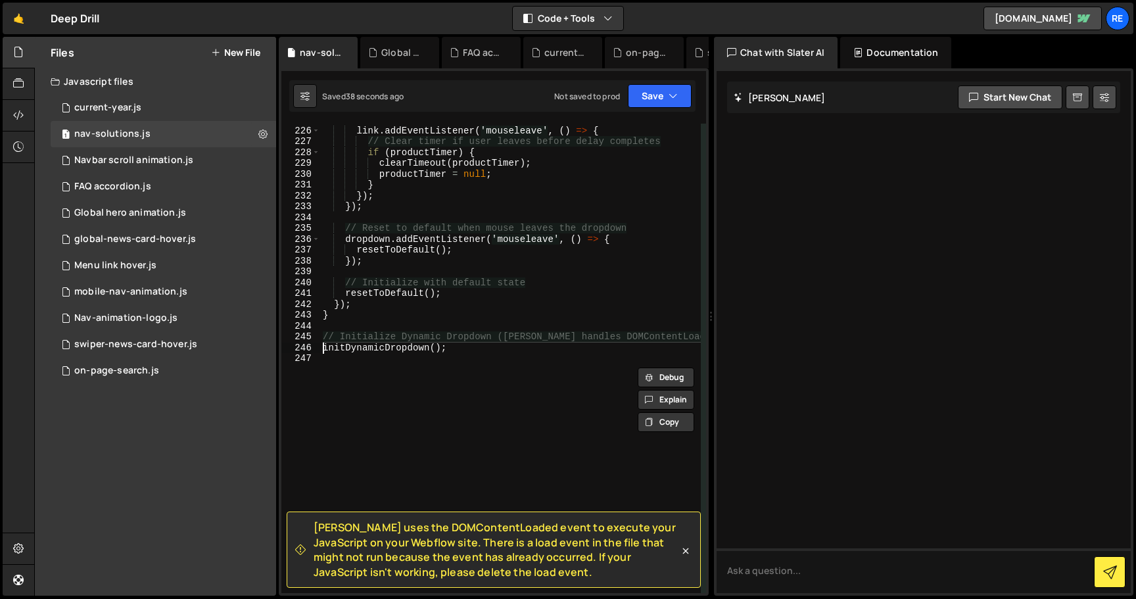
click at [499, 562] on span "[PERSON_NAME] uses the DOMContentLoaded event to execute your JavaScript on you…" at bounding box center [497, 549] width 366 height 59
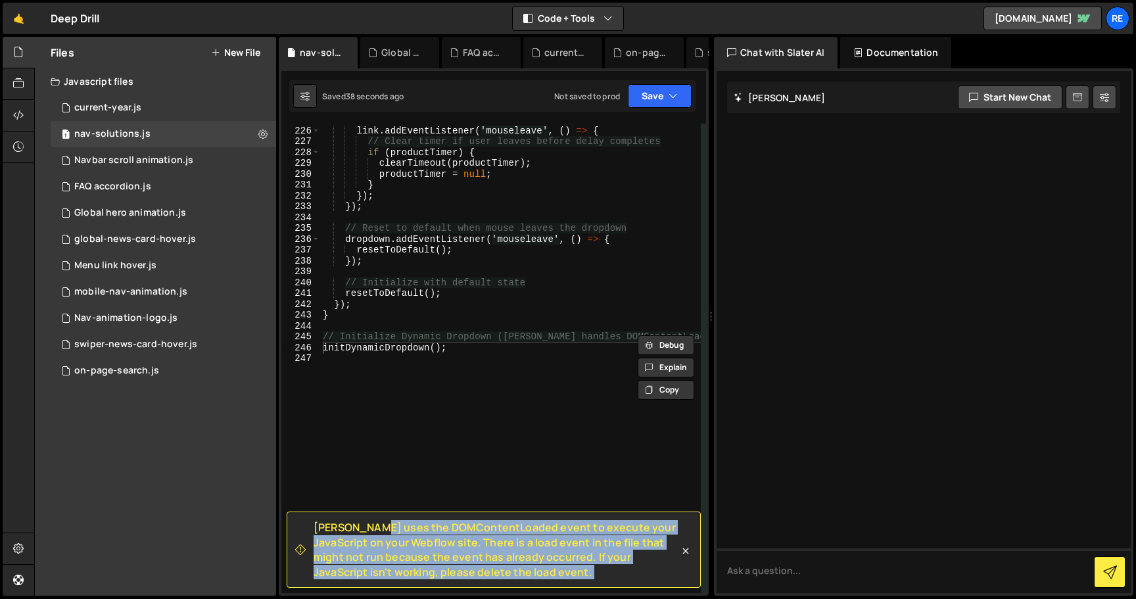
copy div "Loremi dolo sit AMETconsecTetura elits do eiusmod temp InciDidunt ut labo Etdol…"
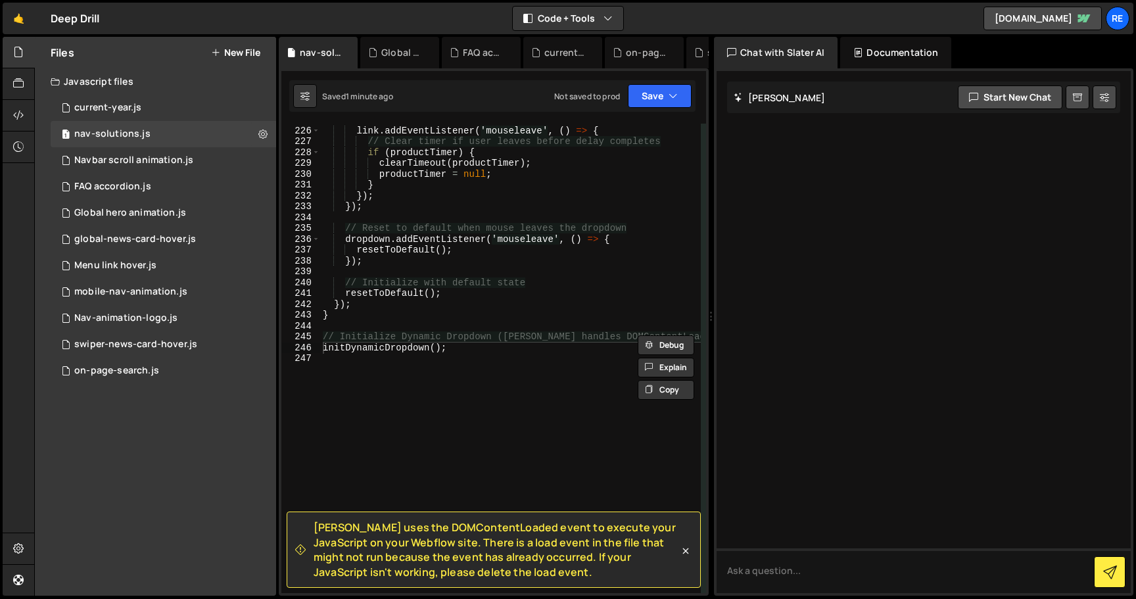
click at [543, 220] on div "link . addEventListener ( 'mouseleave' , ( ) => { // Clear timer if user leaves…" at bounding box center [510, 359] width 381 height 491
type textarea "initDynamicDropdown();"
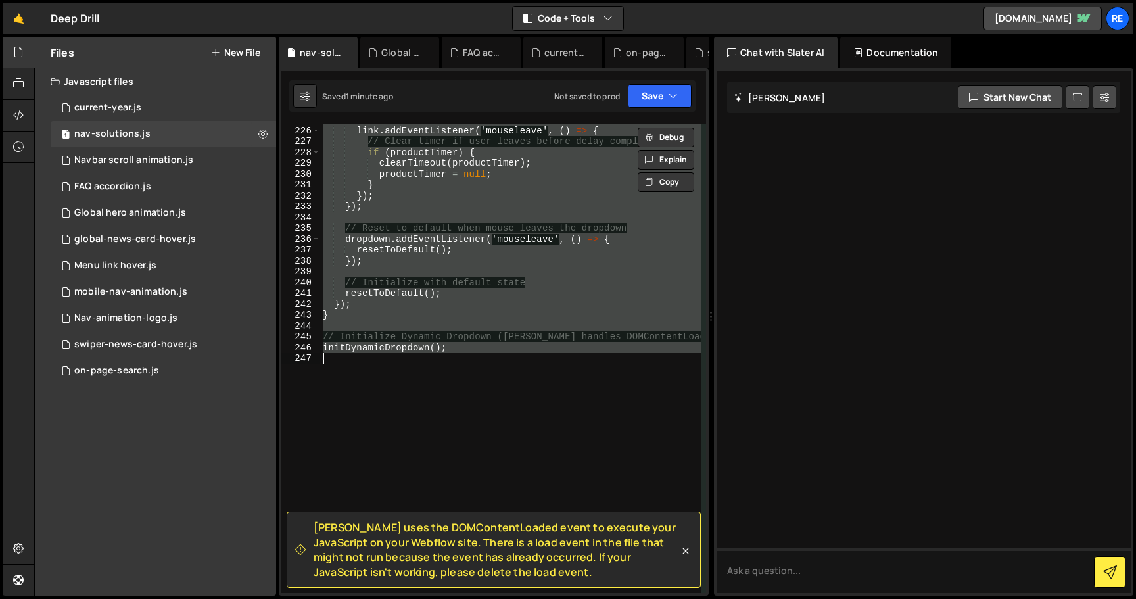
click at [503, 376] on div "link . addEventListener ( 'mouseleave' , ( ) => { // Clear timer if user leaves…" at bounding box center [510, 359] width 381 height 470
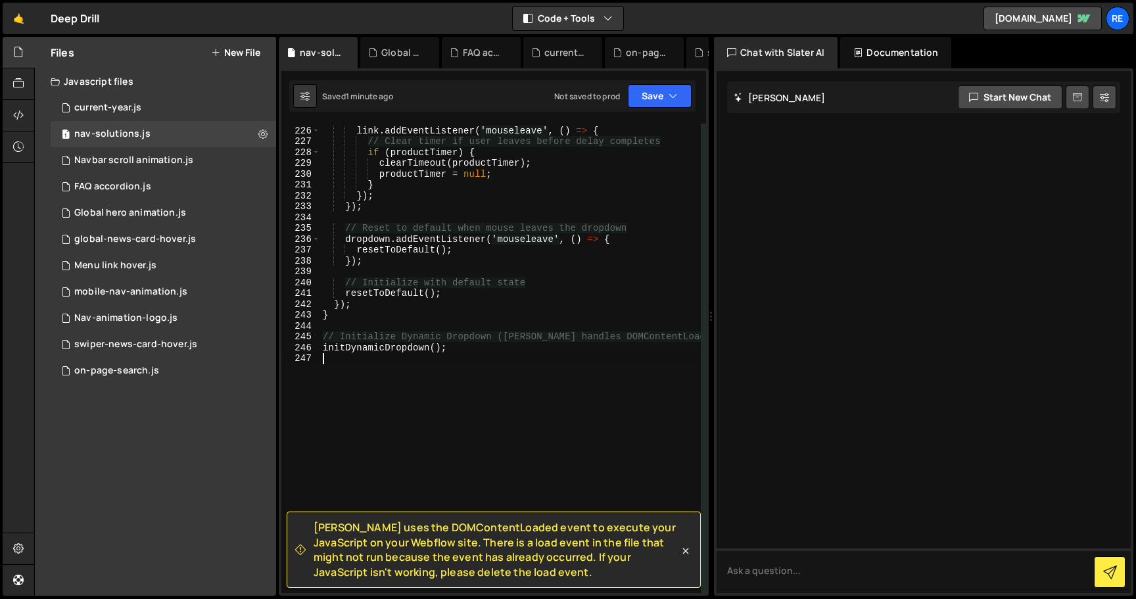
type textarea "initDynamicDropdown();"
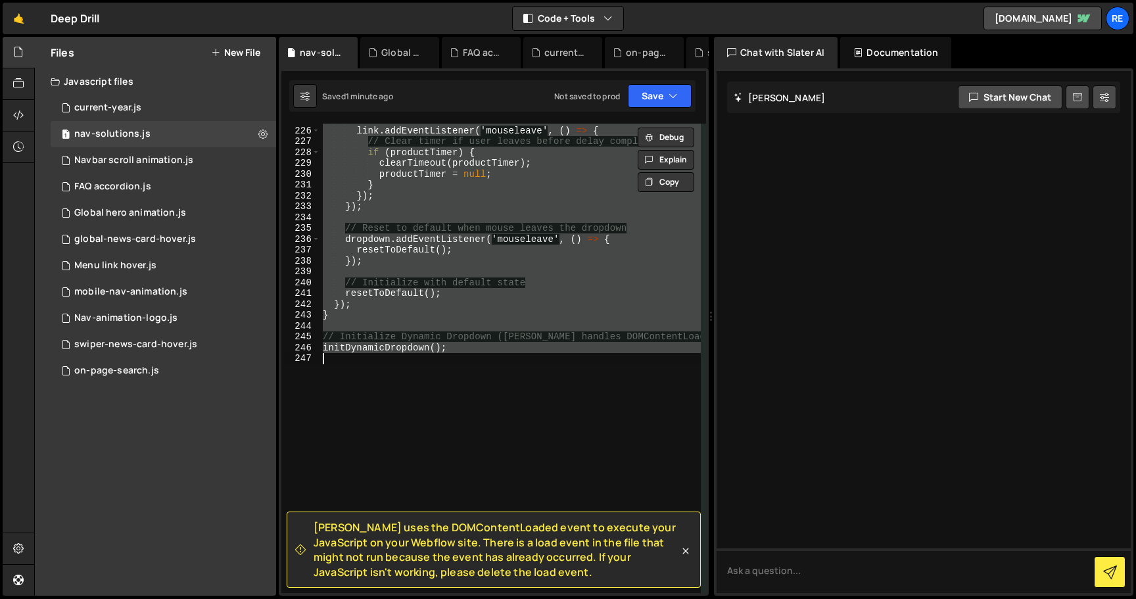
paste textarea
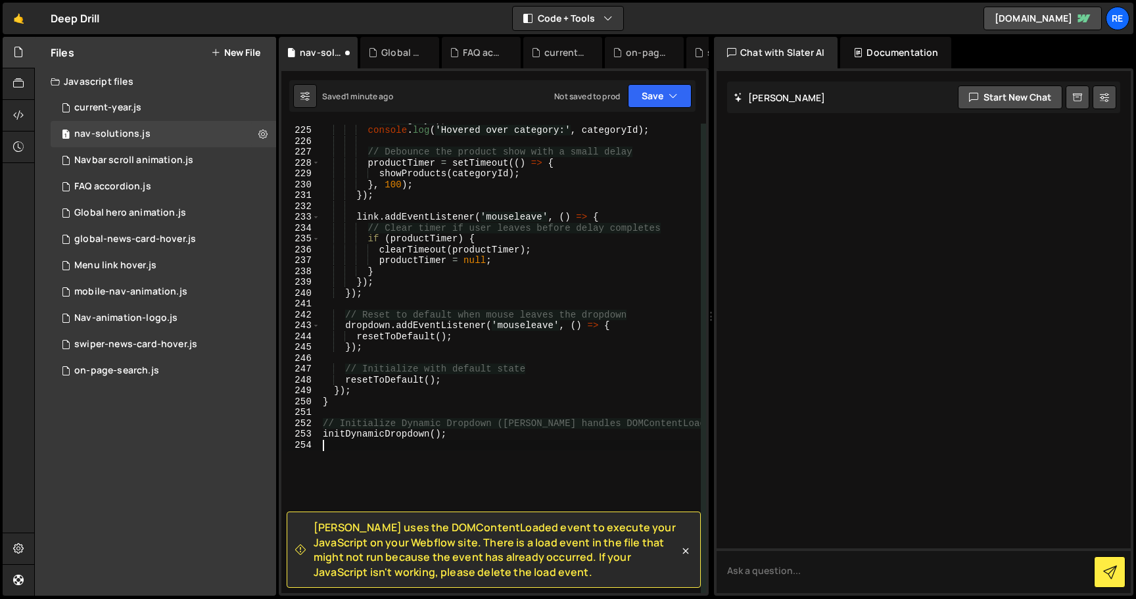
scroll to position [2798, 0]
click at [656, 103] on button "Save" at bounding box center [660, 96] width 64 height 24
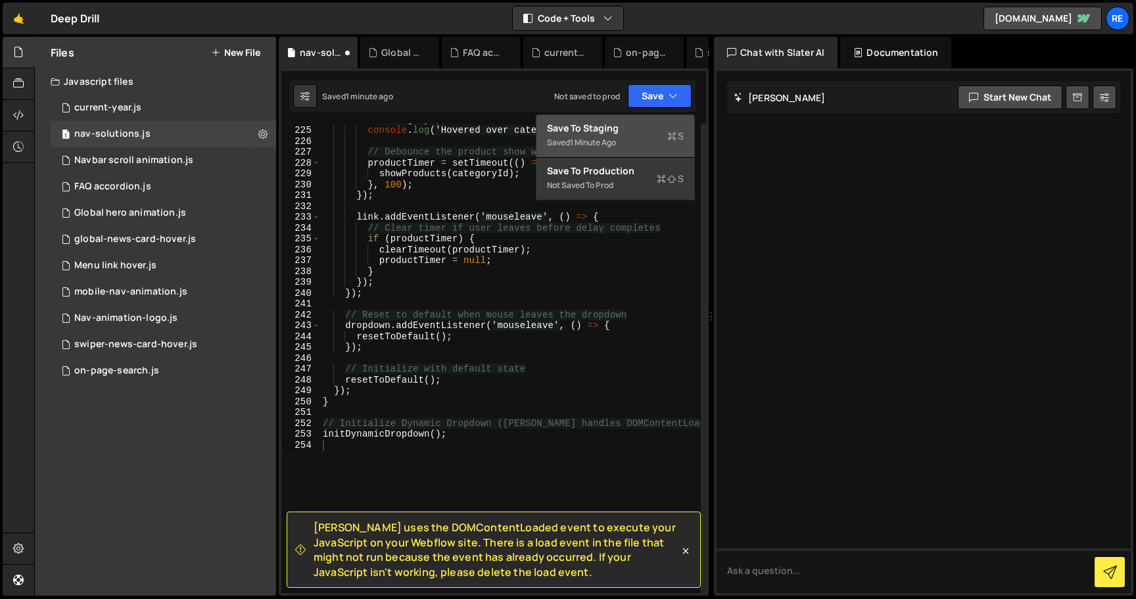
click at [641, 140] on div "Saved 1 minute ago" at bounding box center [615, 143] width 137 height 16
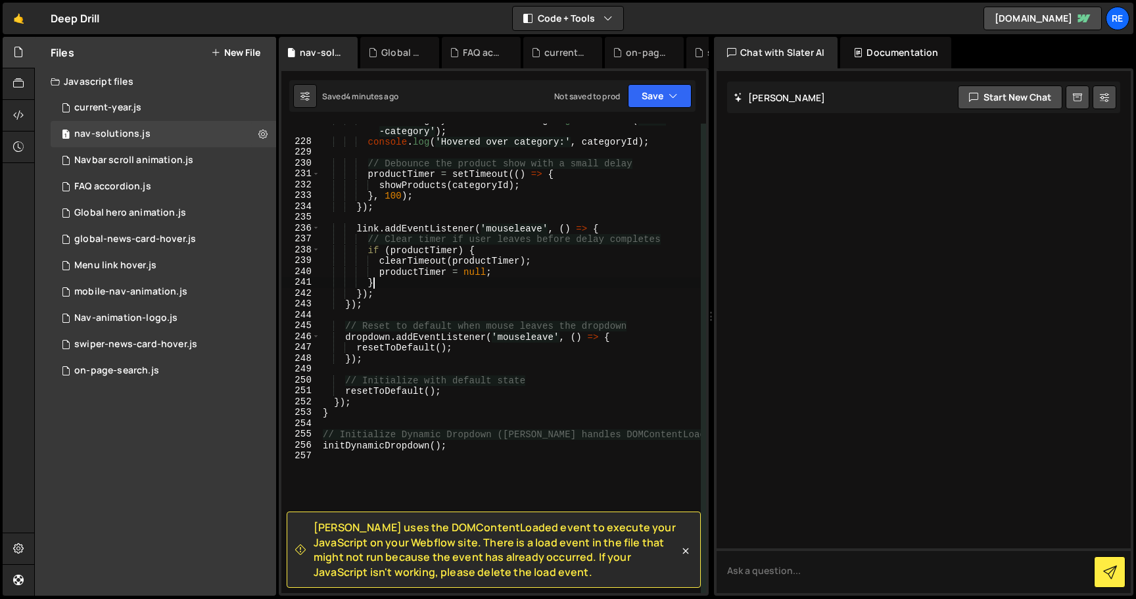
click at [542, 279] on div "const categoryId = e . currentTarget . getAttribute ( 'data -category' ) ; cons…" at bounding box center [510, 365] width 381 height 502
type textarea "initDynamicDropdown();"
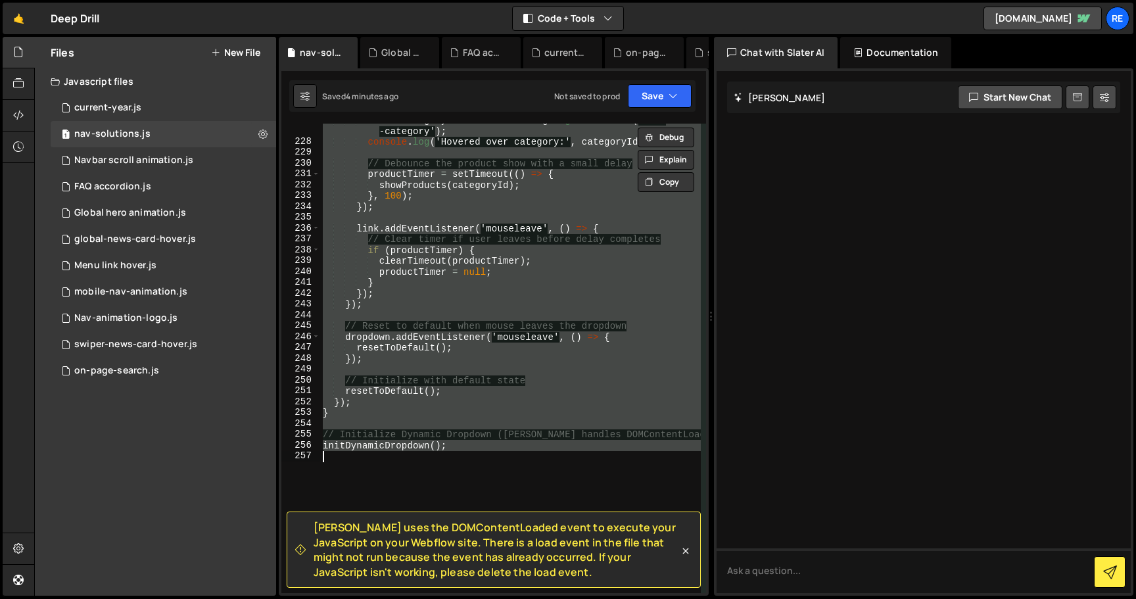
paste textarea
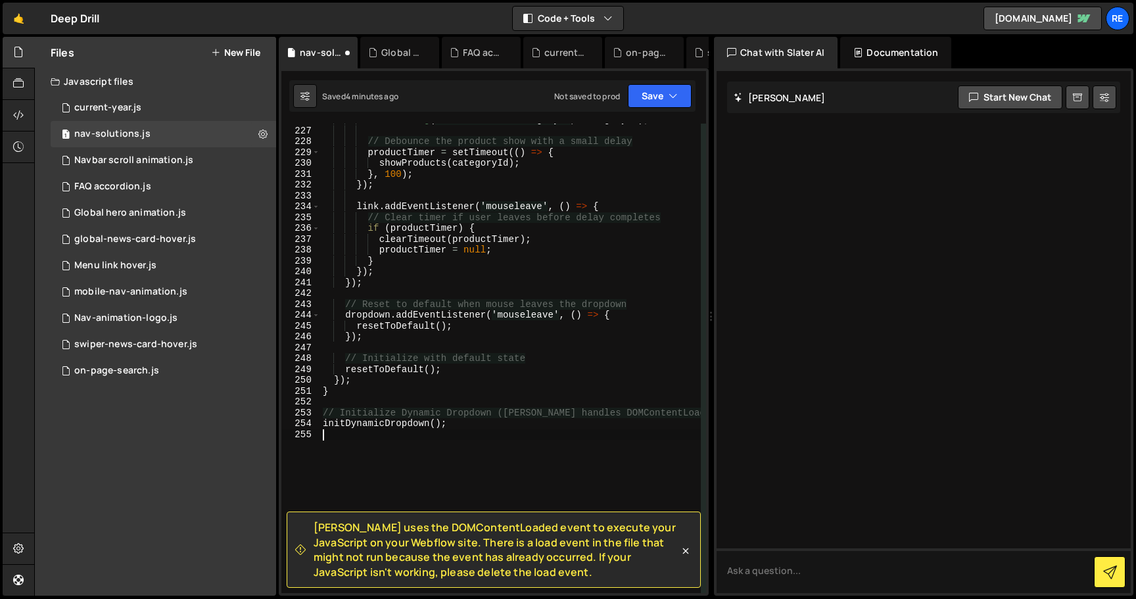
scroll to position [2831, 0]
click at [672, 94] on icon "button" at bounding box center [673, 95] width 9 height 13
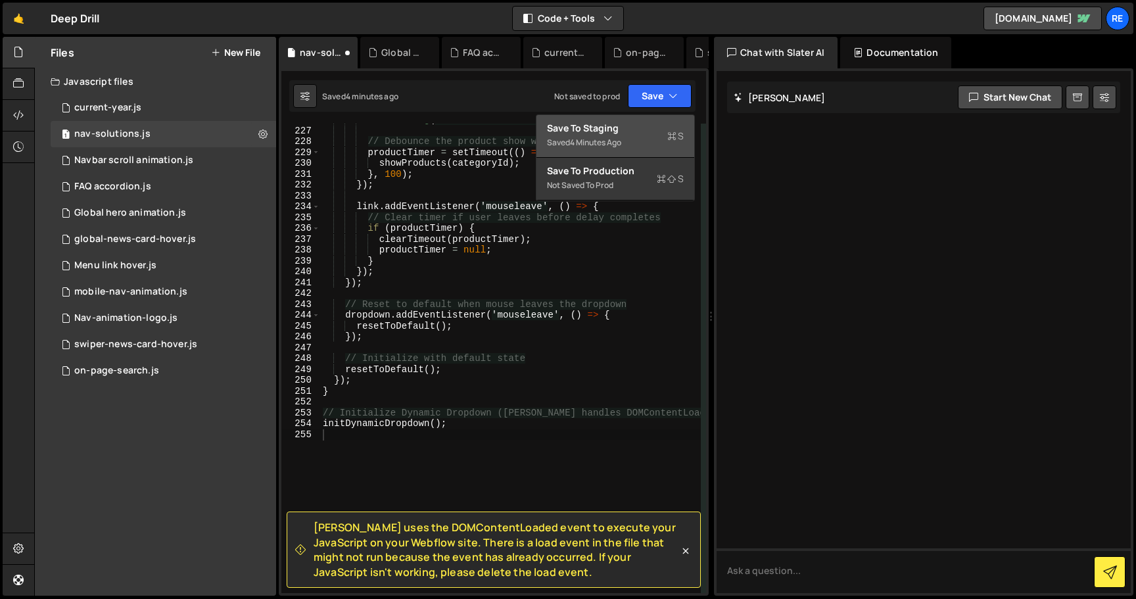
click at [660, 139] on div "Saved 4 minutes ago" at bounding box center [615, 143] width 137 height 16
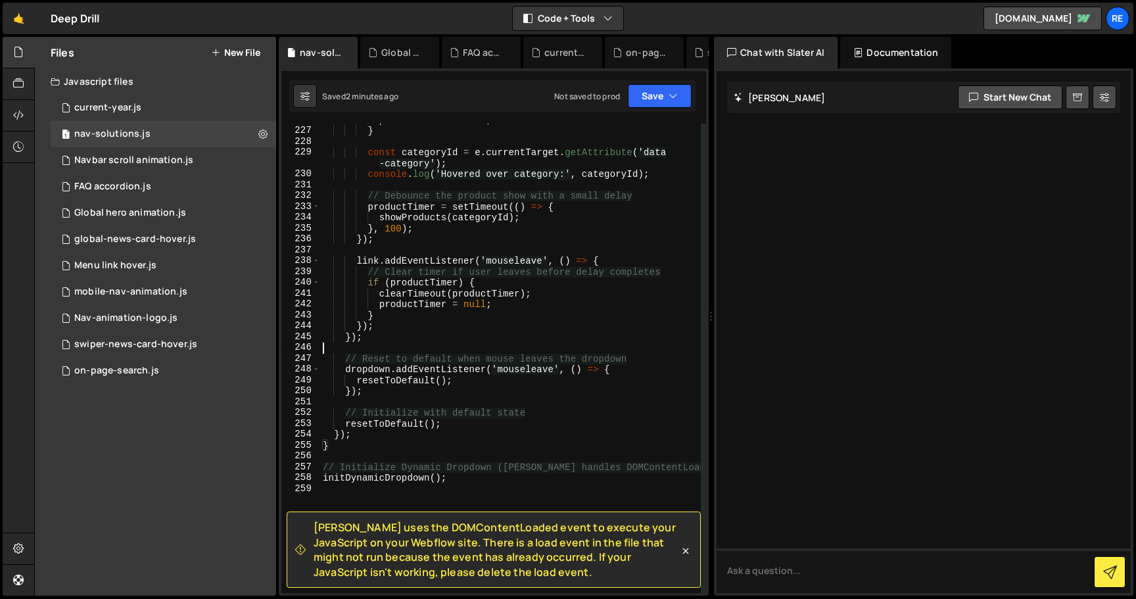
click at [362, 345] on div "productTimer = null ; } const categoryId = e . currentTarget . getAttribute ( '…" at bounding box center [510, 359] width 381 height 491
type textarea "initDynamicDropdown();"
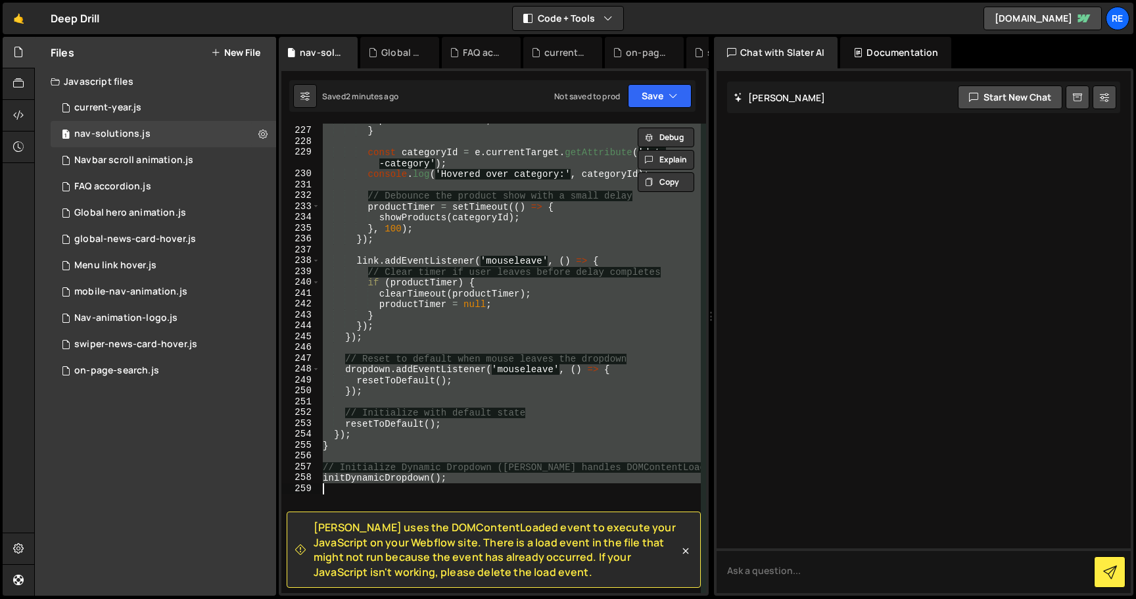
paste textarea
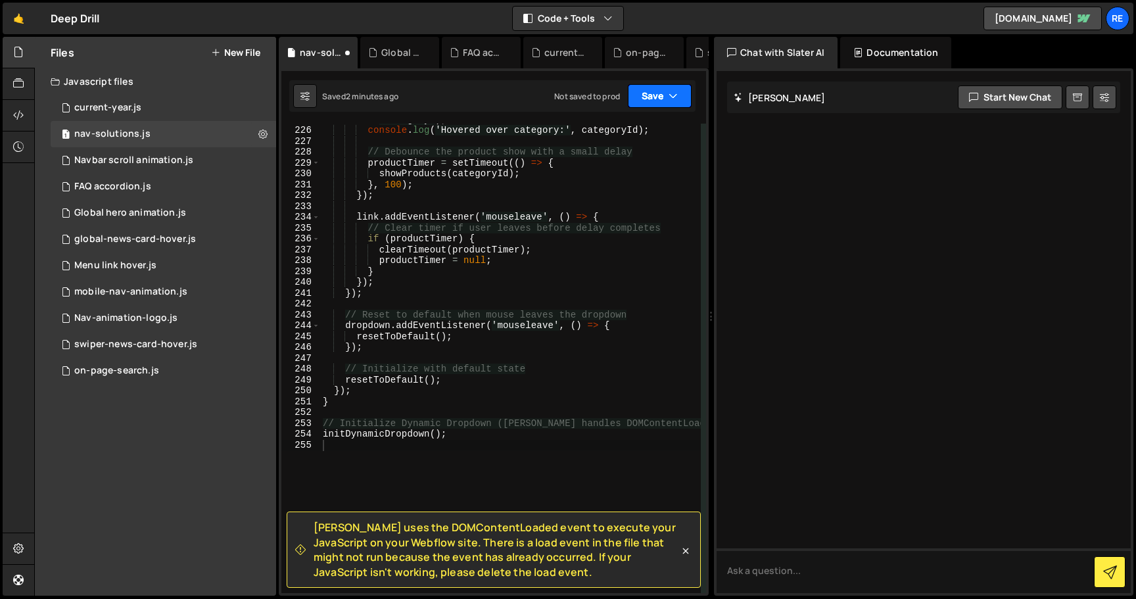
click at [666, 91] on button "Save" at bounding box center [660, 96] width 64 height 24
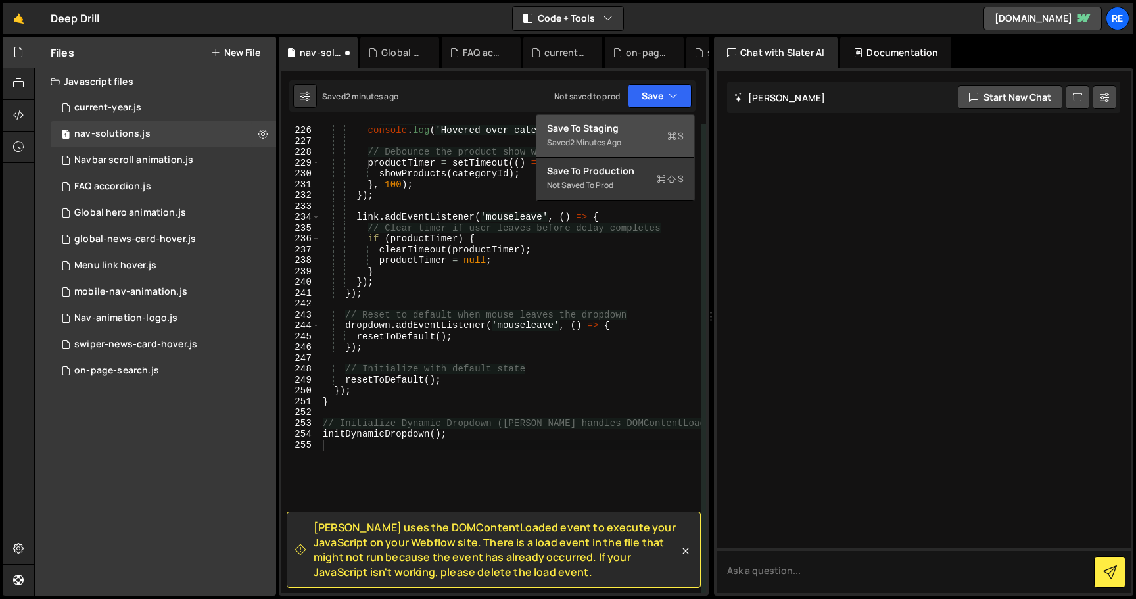
click at [637, 156] on button "Save to Staging S Saved 2 minutes ago" at bounding box center [616, 136] width 158 height 43
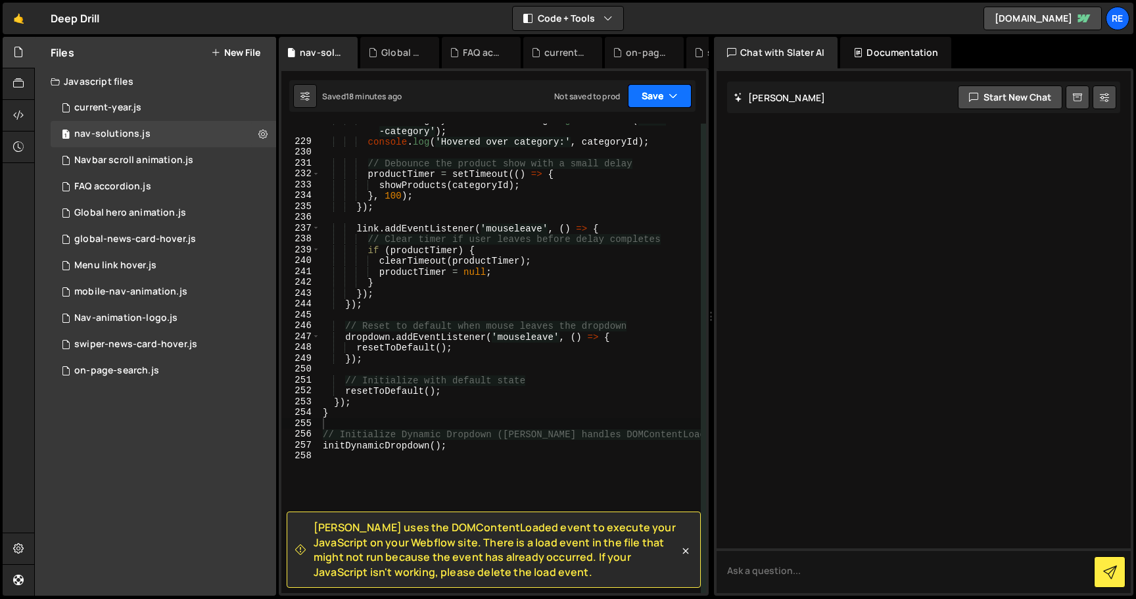
click at [663, 103] on button "Save" at bounding box center [660, 96] width 64 height 24
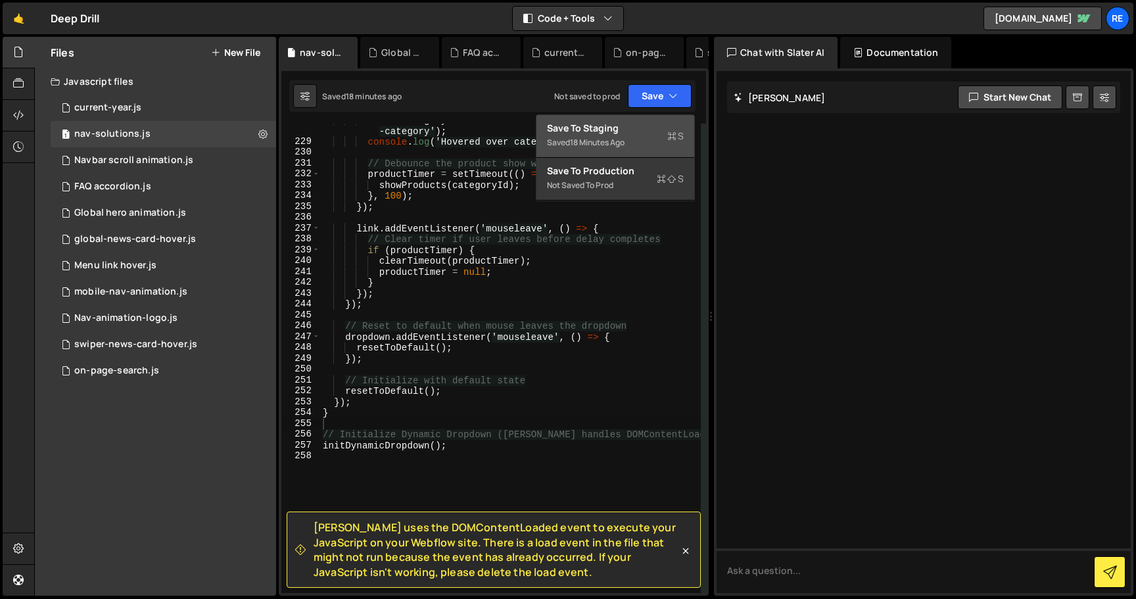
click at [663, 123] on div "Save to Staging S" at bounding box center [615, 128] width 137 height 13
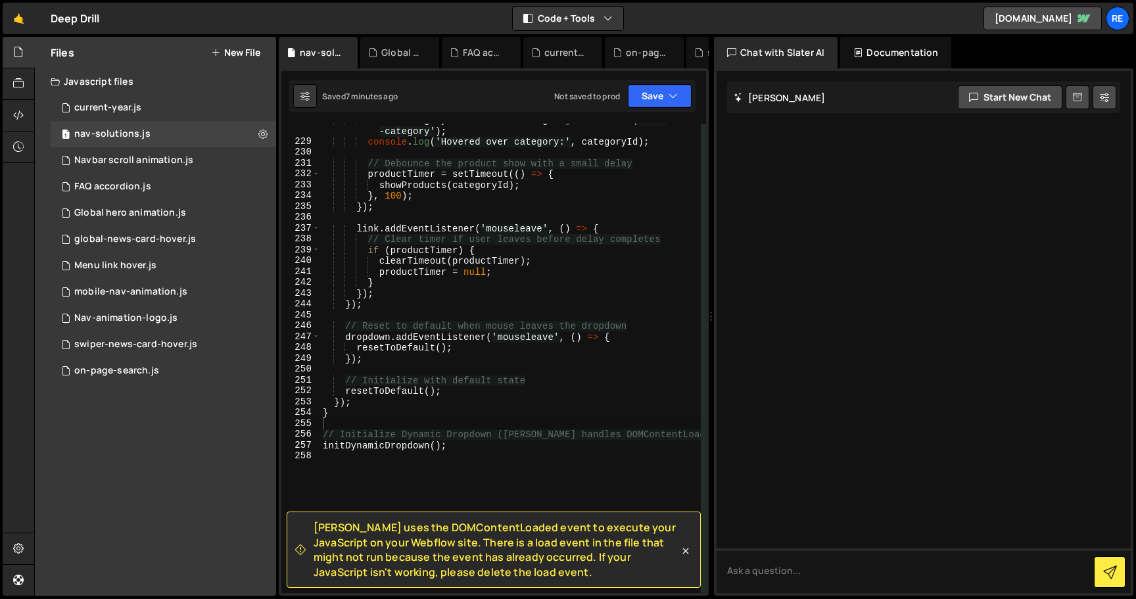
click at [231, 57] on button "New File" at bounding box center [235, 52] width 49 height 11
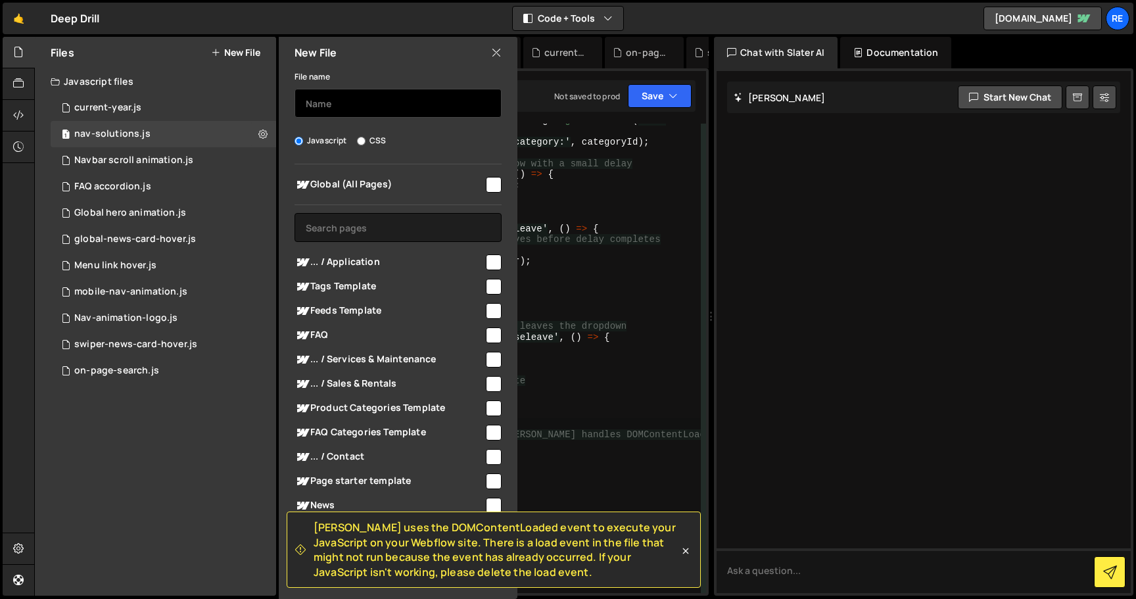
click at [378, 96] on input "text" at bounding box center [398, 103] width 207 height 29
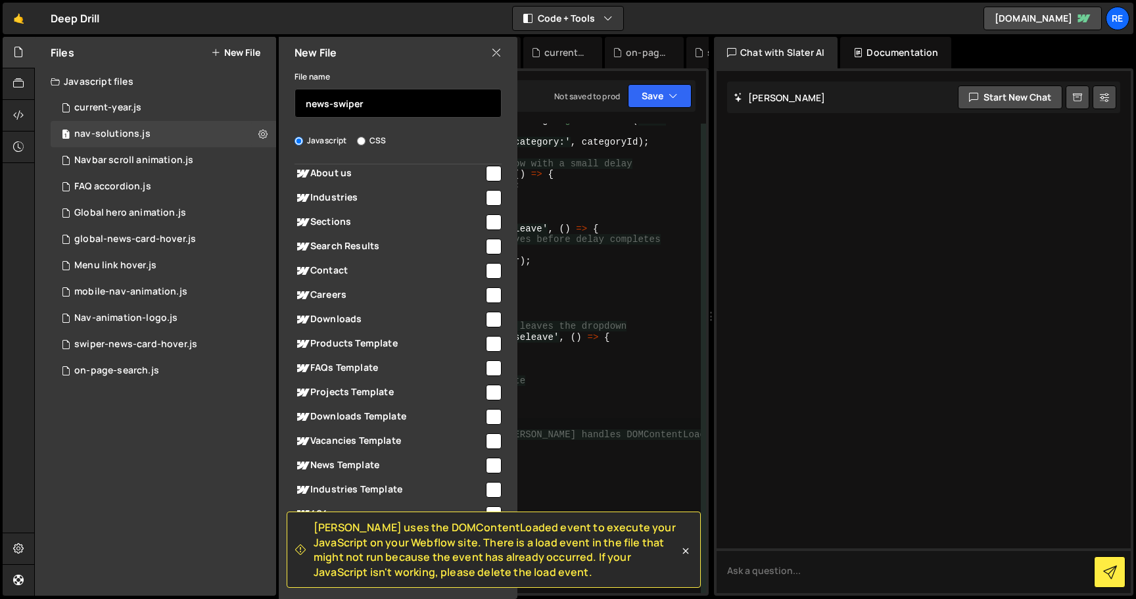
scroll to position [447, 0]
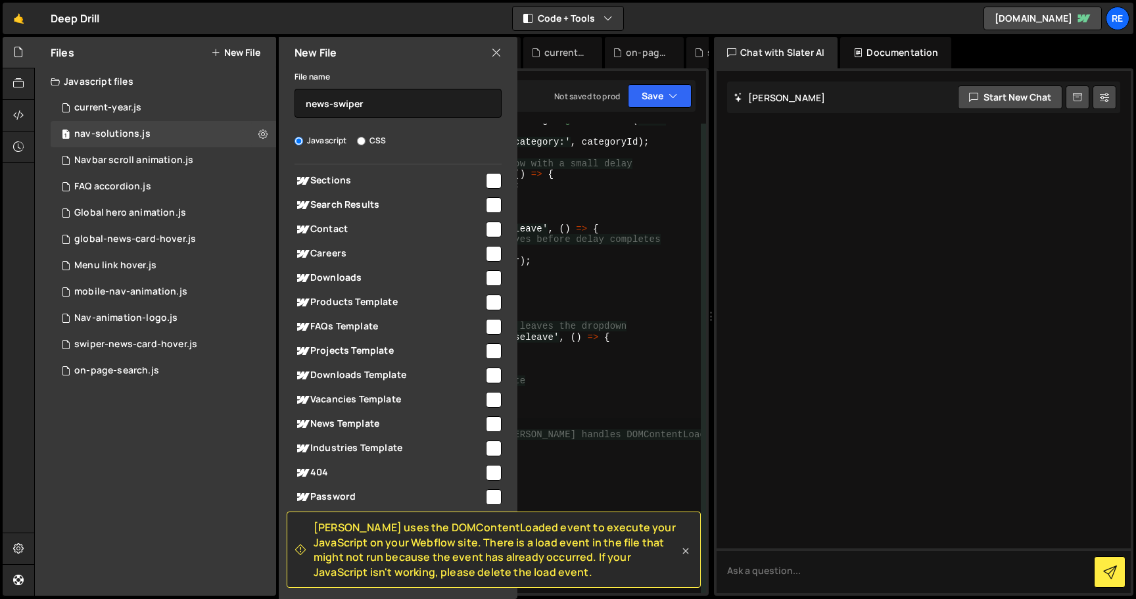
click at [685, 549] on icon at bounding box center [686, 551] width 6 height 6
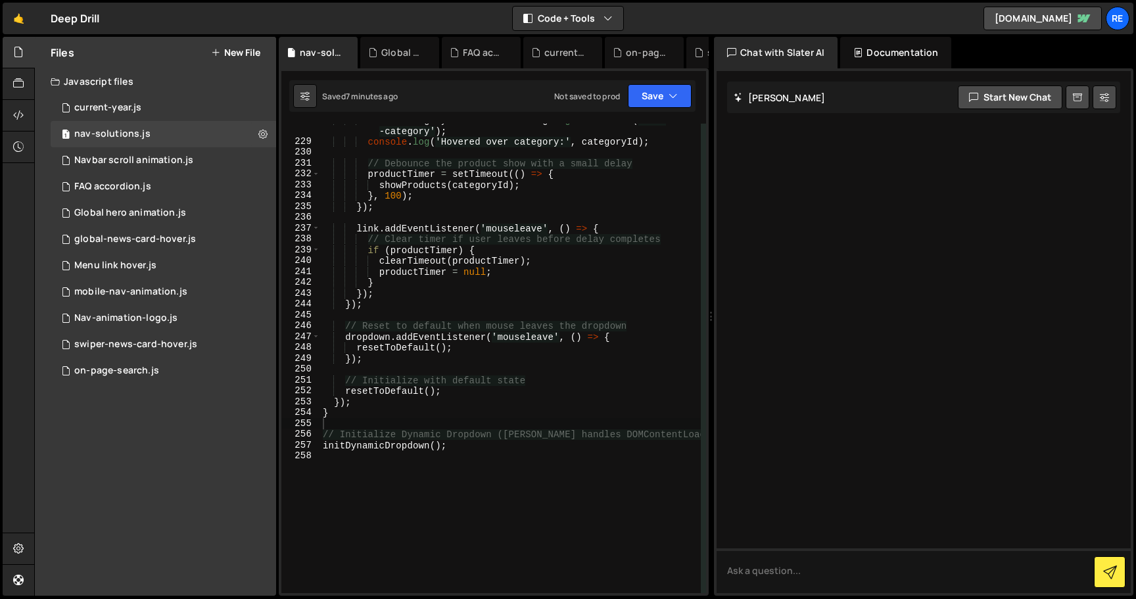
click at [254, 58] on button "New File" at bounding box center [235, 52] width 49 height 11
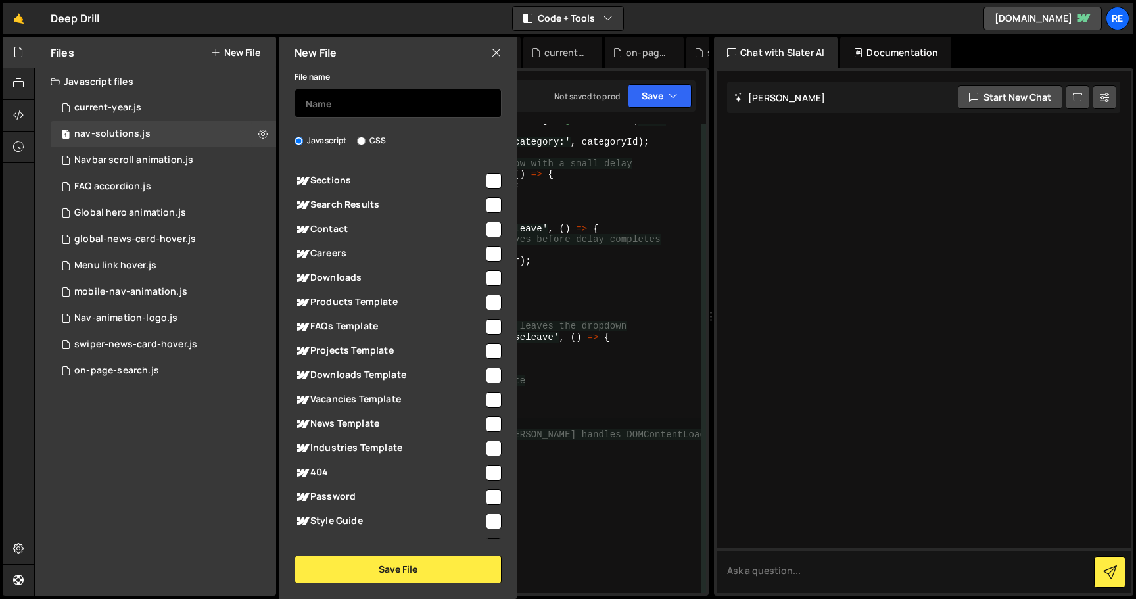
click at [358, 95] on input "text" at bounding box center [398, 103] width 207 height 29
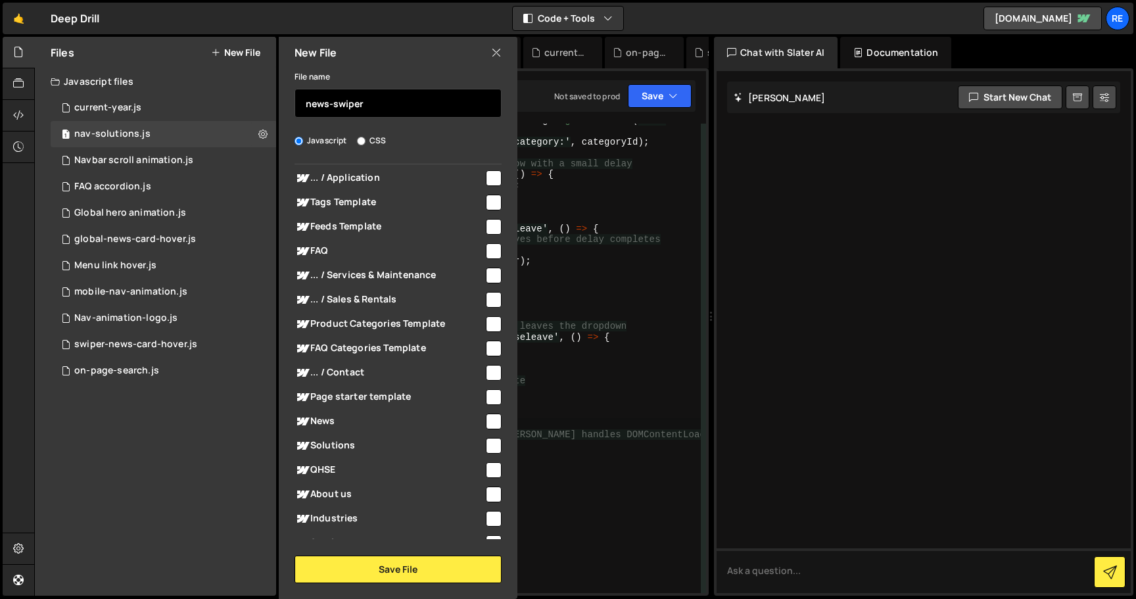
scroll to position [0, 0]
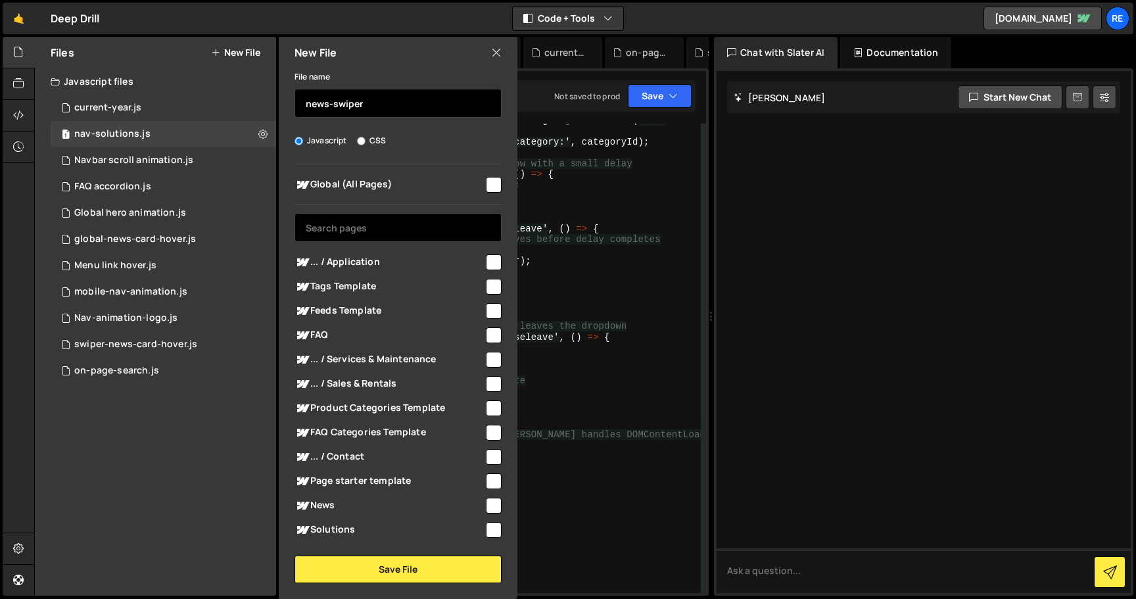
type input "news-swiper"
click at [419, 233] on input "text" at bounding box center [398, 227] width 207 height 29
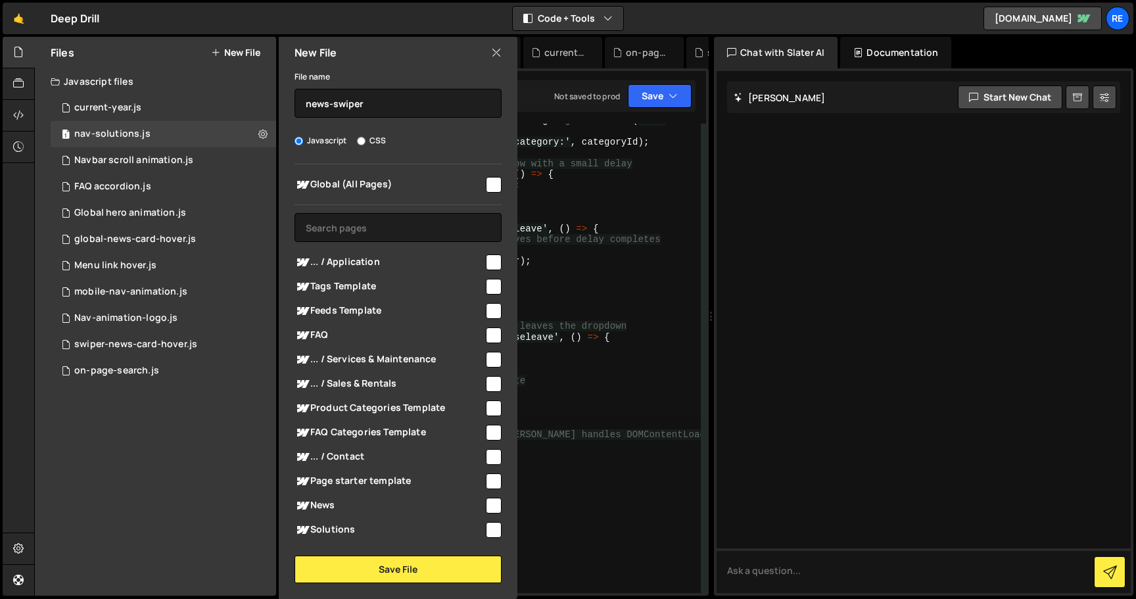
click at [488, 180] on input "checkbox" at bounding box center [494, 185] width 16 height 16
checkbox input "true"
click at [351, 566] on button "Save File" at bounding box center [398, 570] width 207 height 28
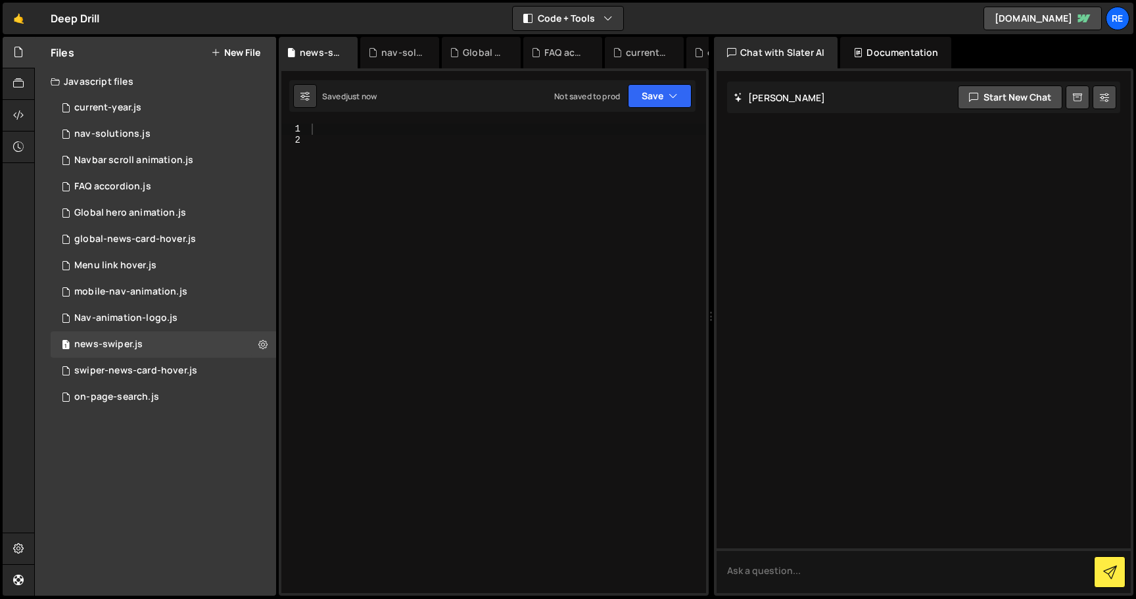
click at [573, 245] on div at bounding box center [507, 369] width 397 height 491
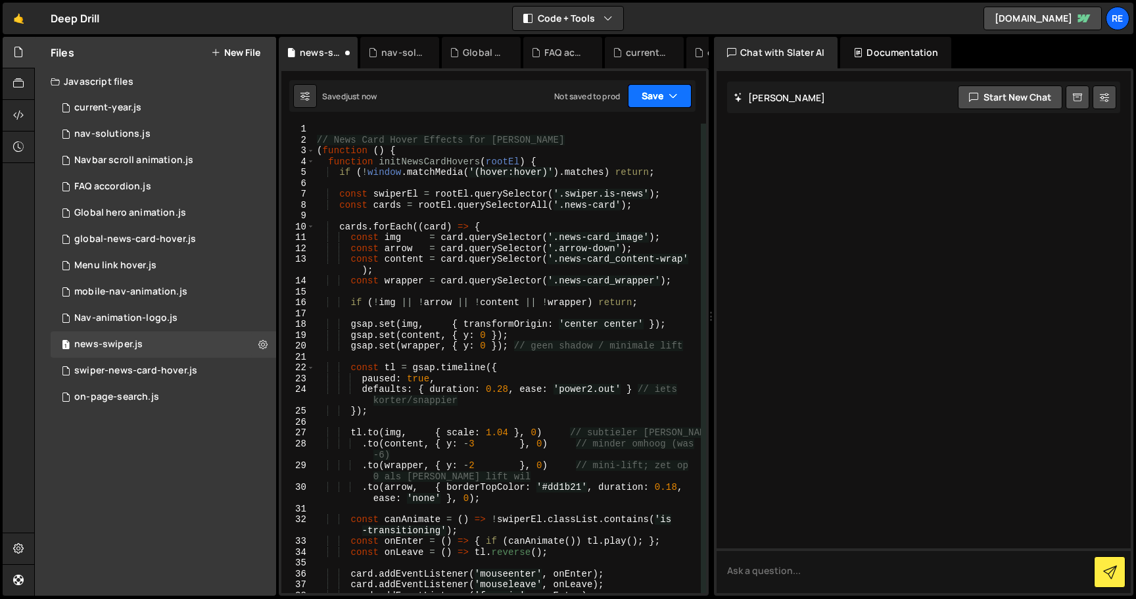
click at [666, 103] on button "Save" at bounding box center [660, 96] width 64 height 24
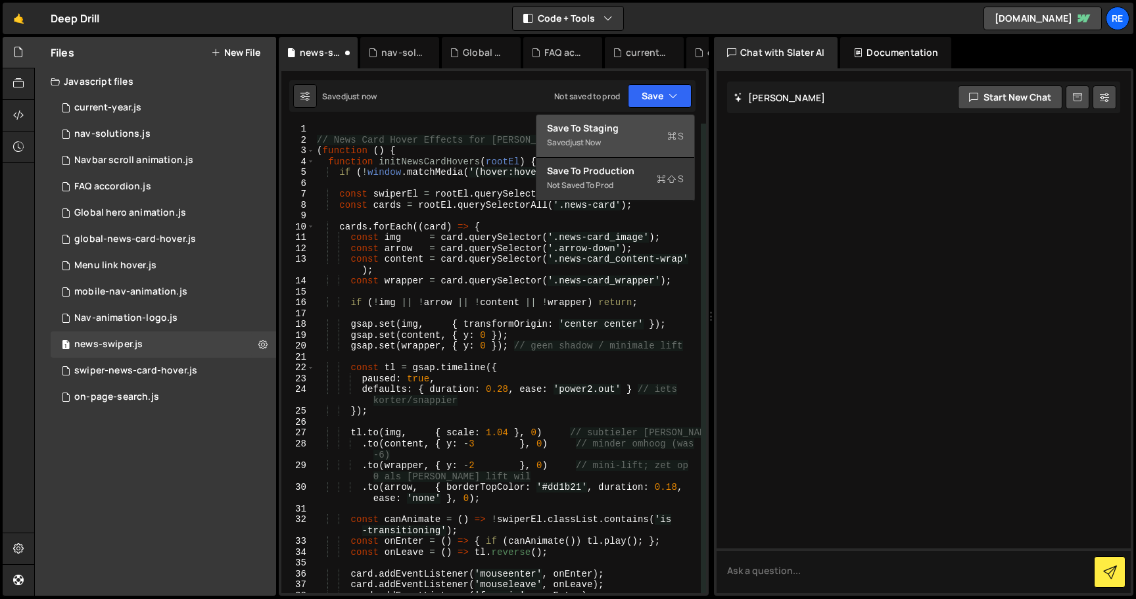
click at [652, 145] on div "Saved just now" at bounding box center [615, 143] width 137 height 16
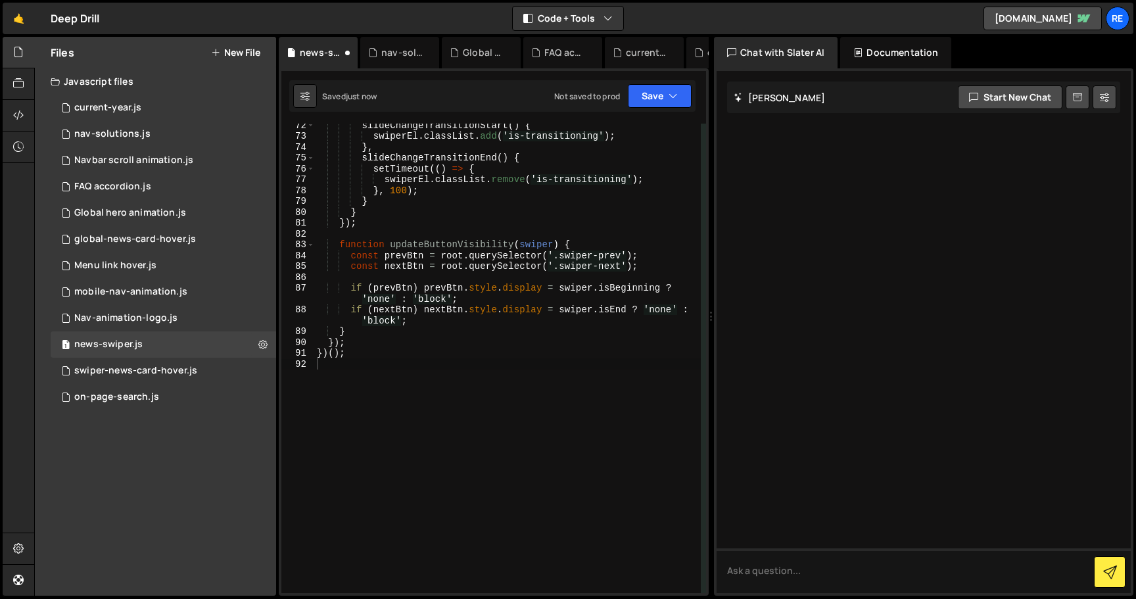
scroll to position [839, 0]
click at [264, 347] on icon at bounding box center [262, 344] width 9 height 12
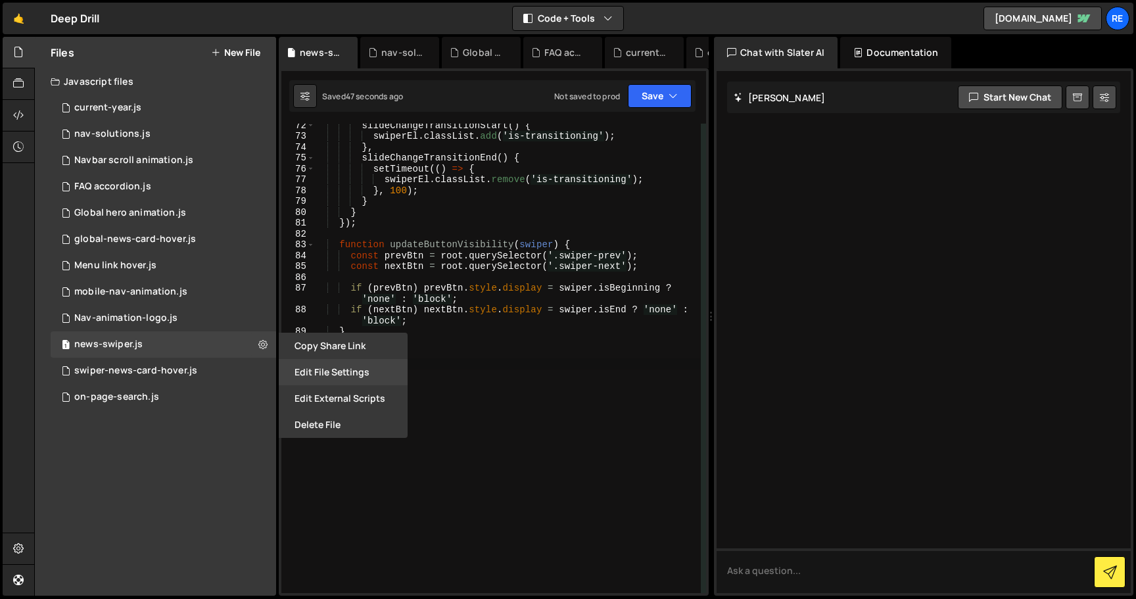
click at [358, 373] on button "Edit File Settings" at bounding box center [343, 372] width 129 height 26
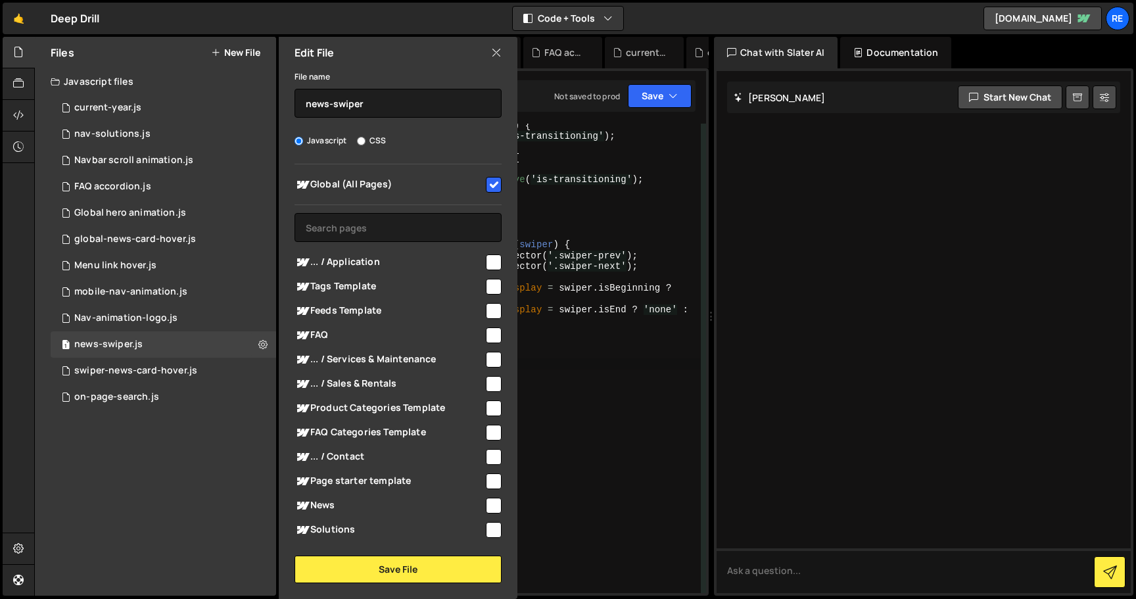
click at [492, 183] on input "checkbox" at bounding box center [494, 185] width 16 height 16
checkbox input "false"
click at [362, 222] on input "text" at bounding box center [398, 227] width 207 height 29
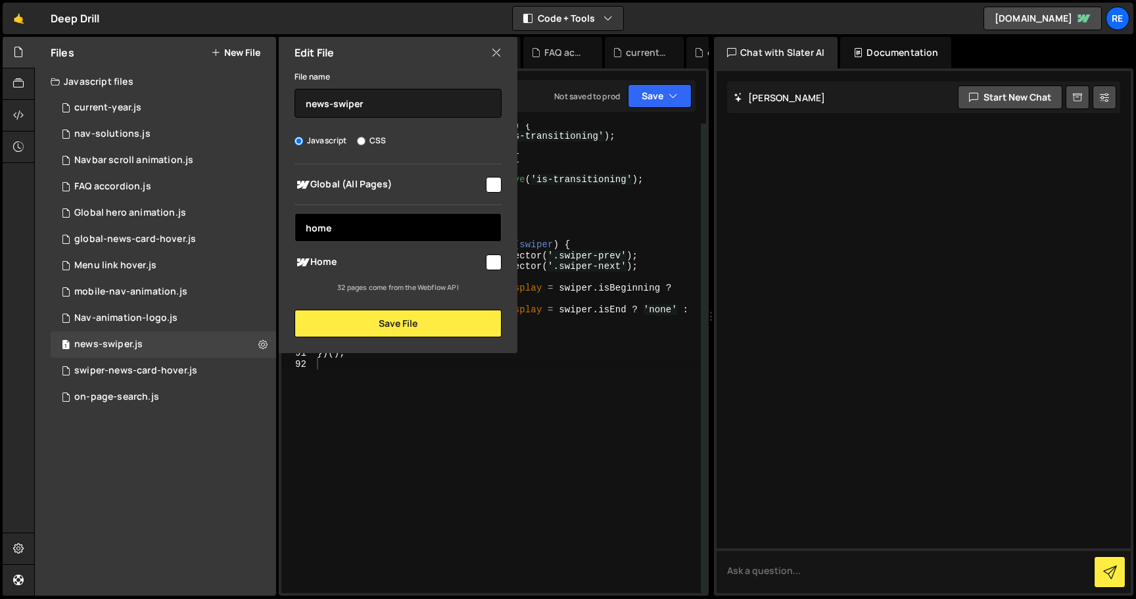
type input "home"
click at [490, 260] on input "checkbox" at bounding box center [494, 263] width 16 height 16
checkbox input "true"
click at [364, 232] on input "home" at bounding box center [398, 227] width 207 height 29
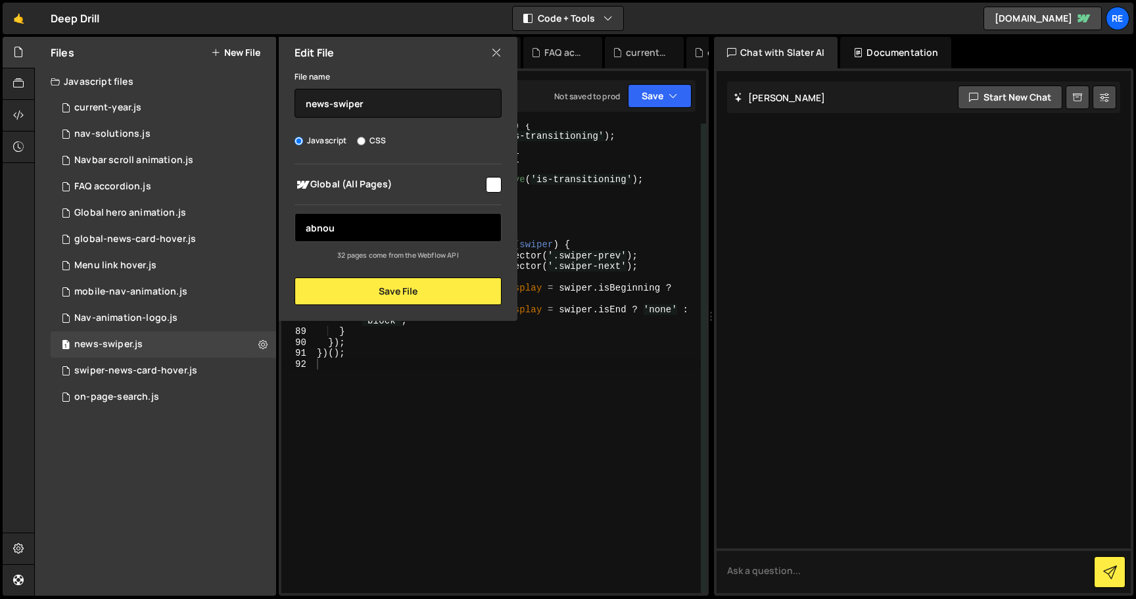
type input "abnout"
type input "anout"
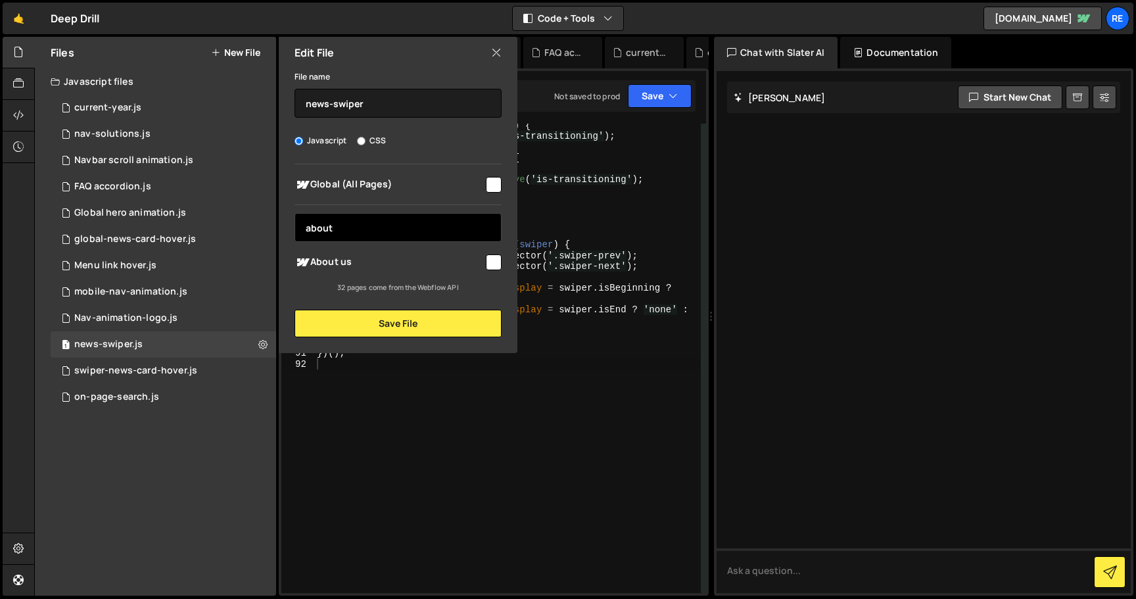
type input "about"
click at [504, 251] on div "Global (All Pages) about ... / Application" at bounding box center [398, 228] width 239 height 129
click at [495, 258] on input "checkbox" at bounding box center [494, 263] width 16 height 16
checkbox input "true"
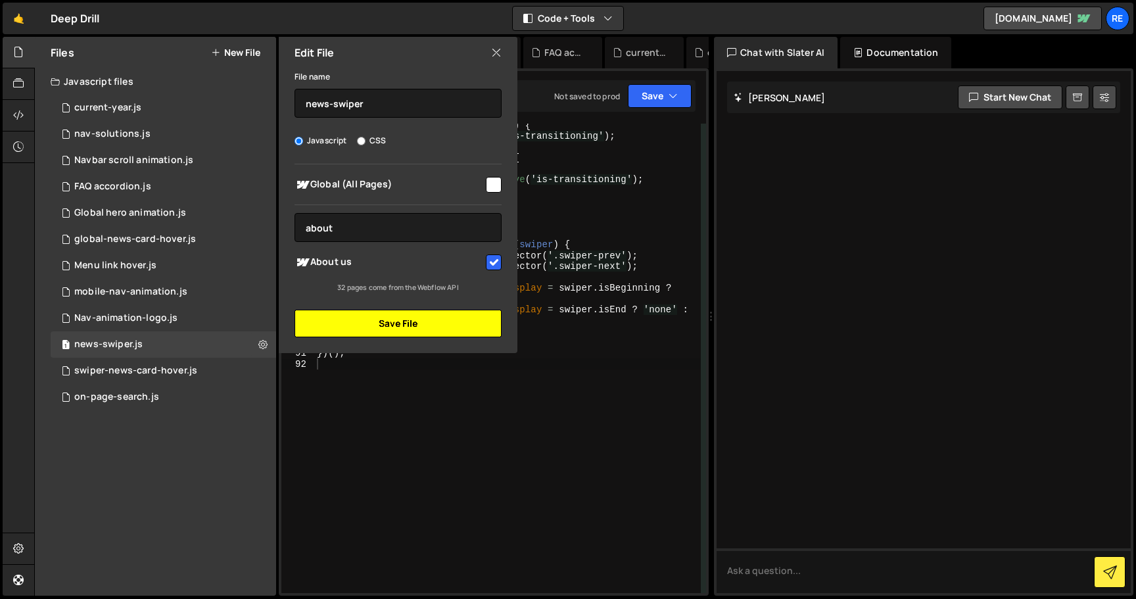
click at [470, 324] on button "Save File" at bounding box center [398, 324] width 207 height 28
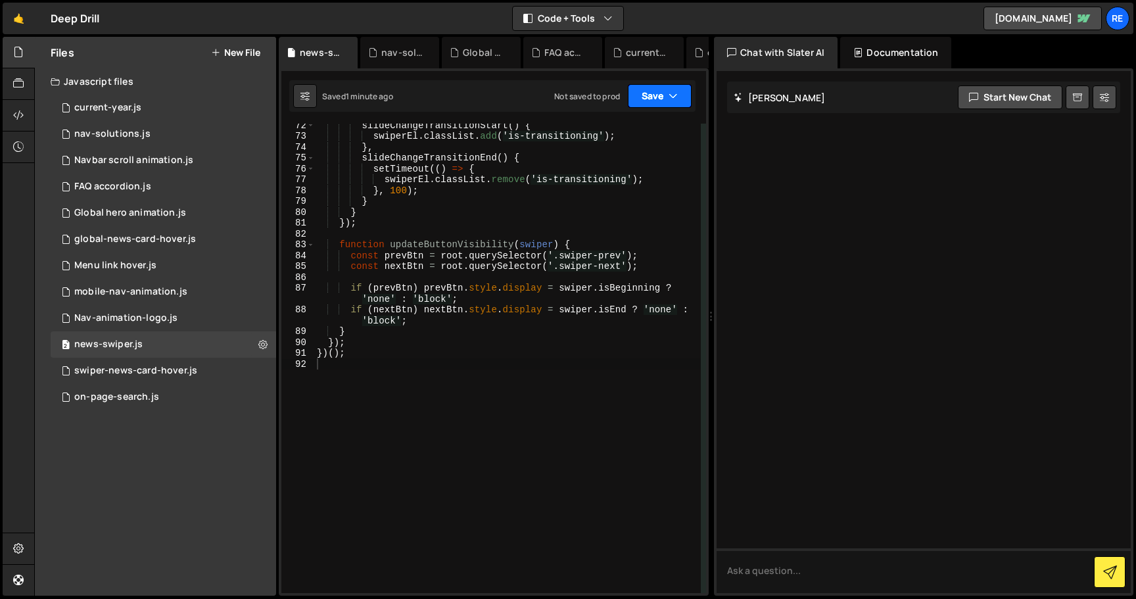
click at [661, 98] on button "Save" at bounding box center [660, 96] width 64 height 24
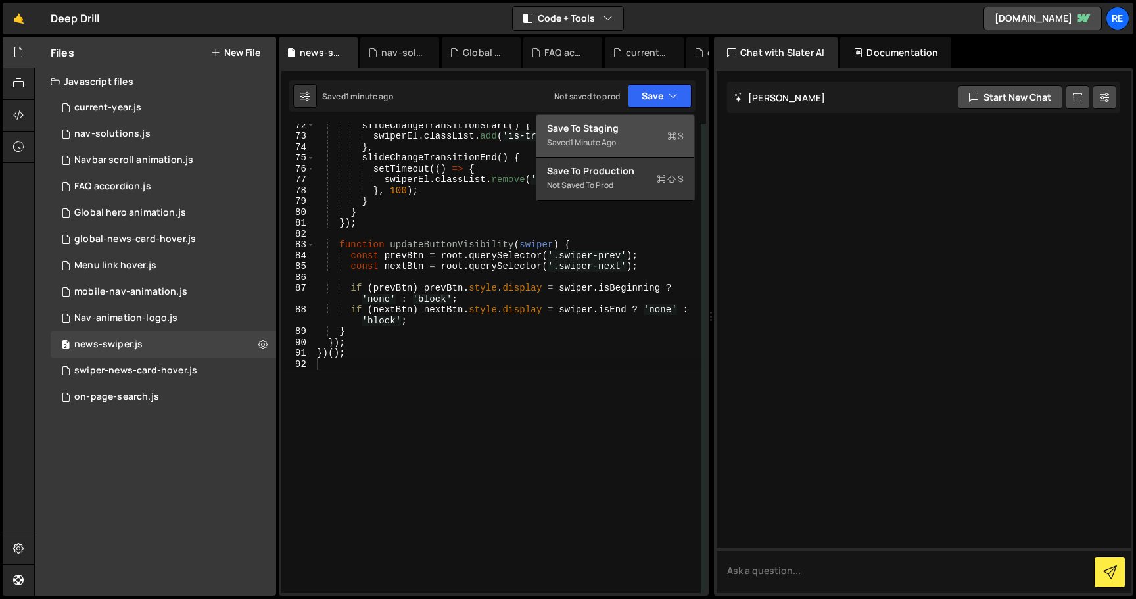
click at [663, 143] on div "Saved 1 minute ago" at bounding box center [615, 143] width 137 height 16
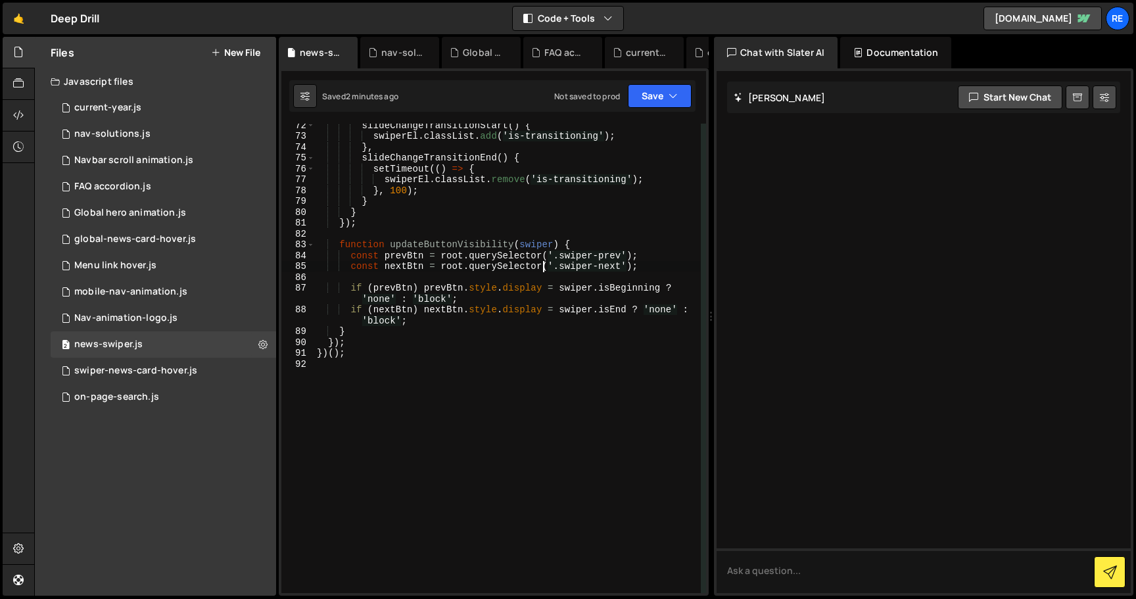
click at [543, 270] on div "slideChangeTransitionStart ( ) { swiperEl . classList . add ( 'is-transitioning…" at bounding box center [507, 365] width 387 height 491
type textarea "})();"
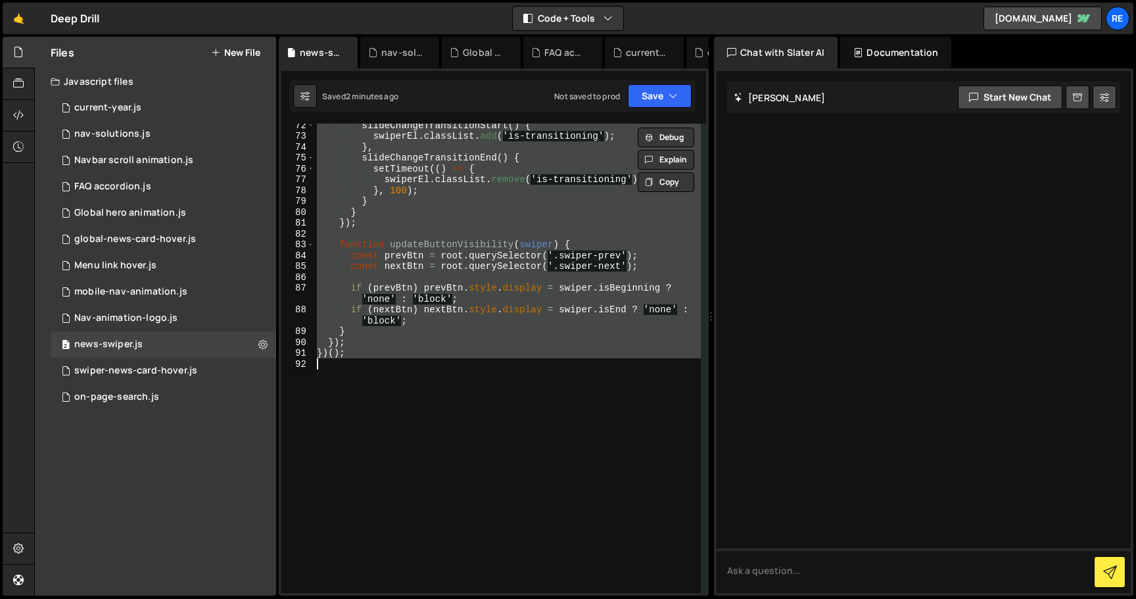
paste textarea
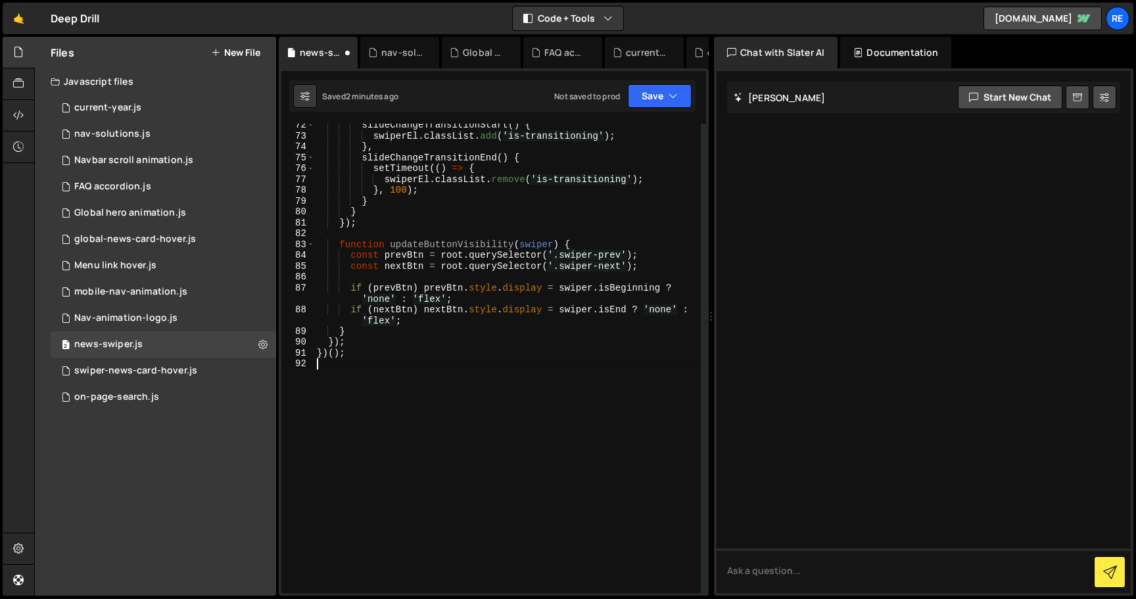
scroll to position [850, 0]
drag, startPoint x: 664, startPoint y: 90, endPoint x: 664, endPoint y: 105, distance: 14.5
click at [664, 90] on button "Save" at bounding box center [660, 96] width 64 height 24
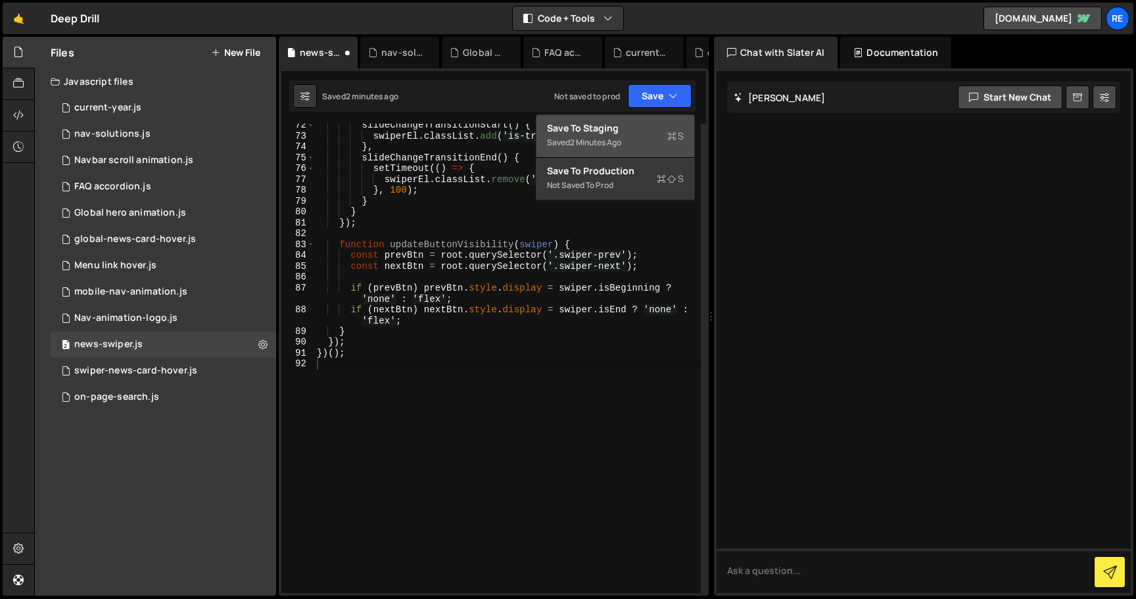
click at [664, 134] on div "Save to Staging S" at bounding box center [615, 128] width 137 height 13
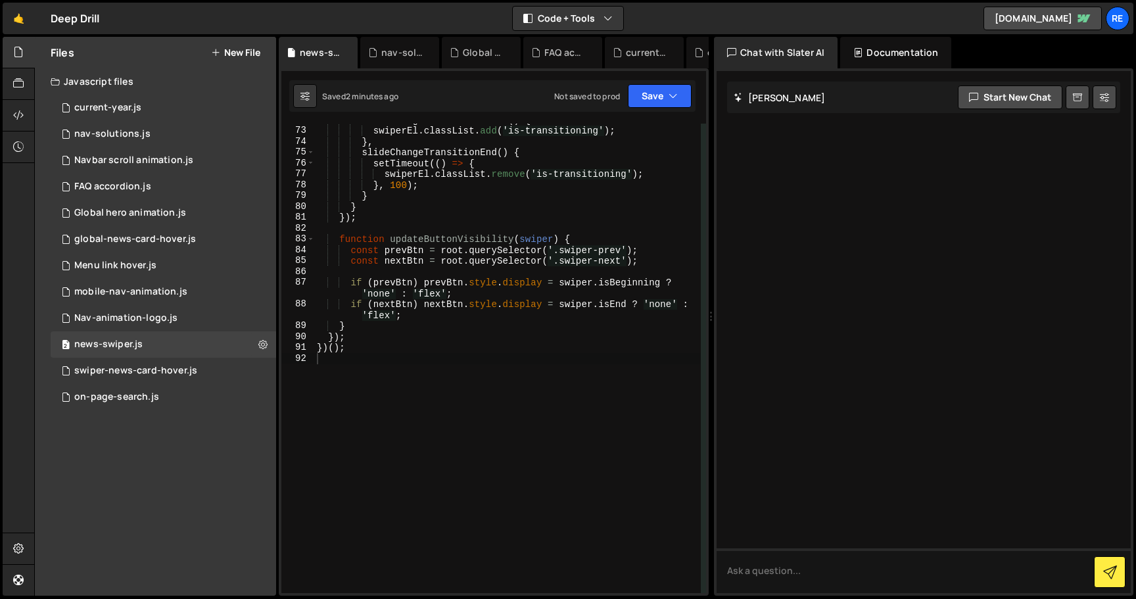
click at [250, 47] on button "New File" at bounding box center [235, 52] width 49 height 11
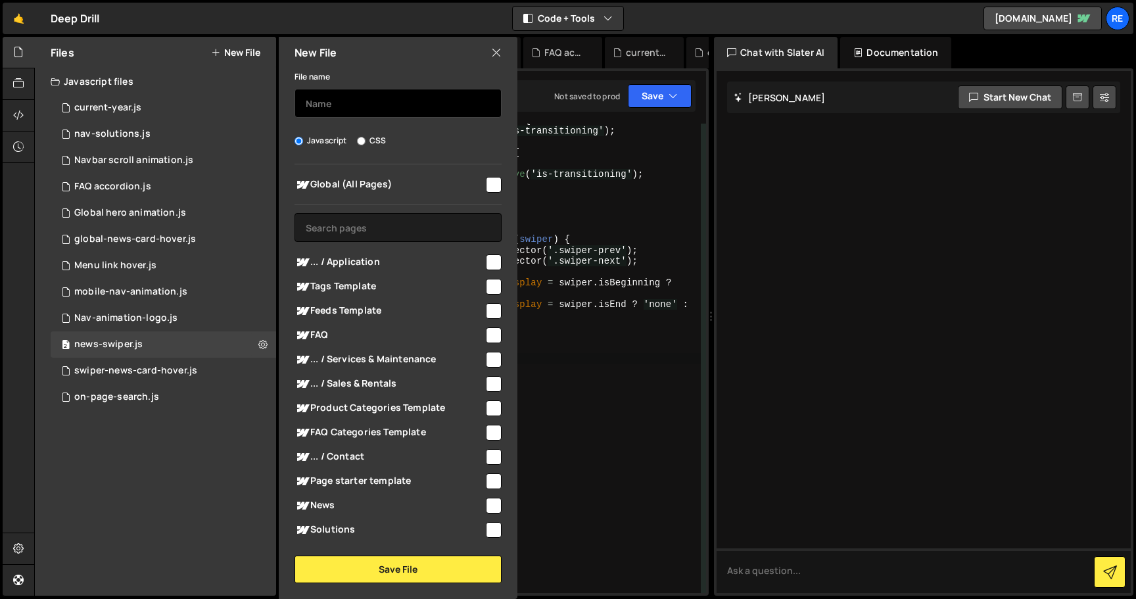
click at [343, 102] on input "text" at bounding box center [398, 103] width 207 height 29
type input "css-marquee"
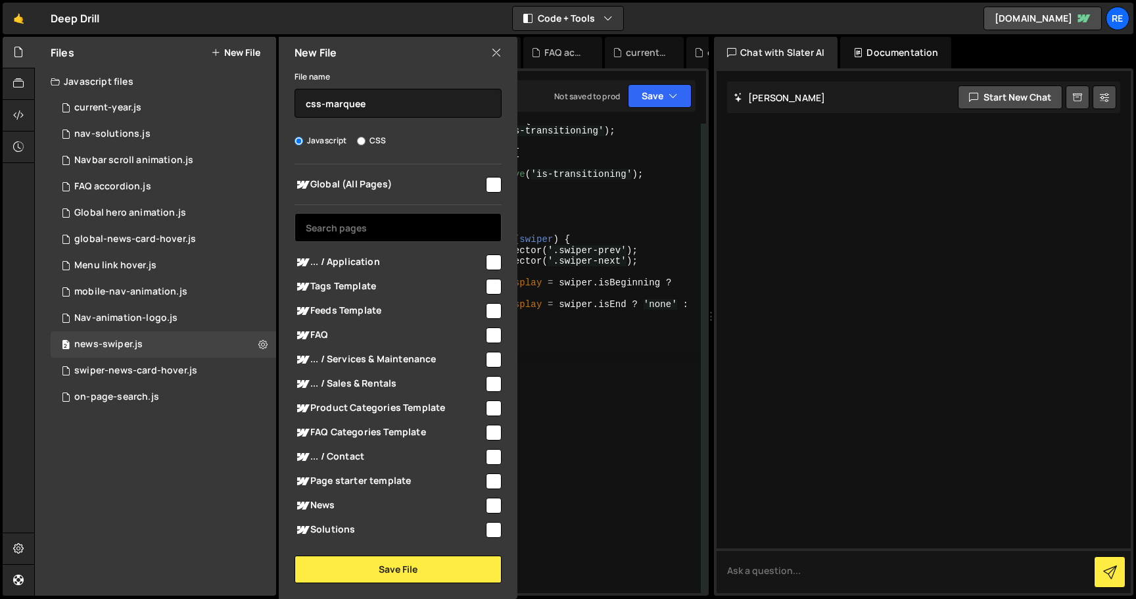
click at [387, 233] on input "text" at bounding box center [398, 227] width 207 height 29
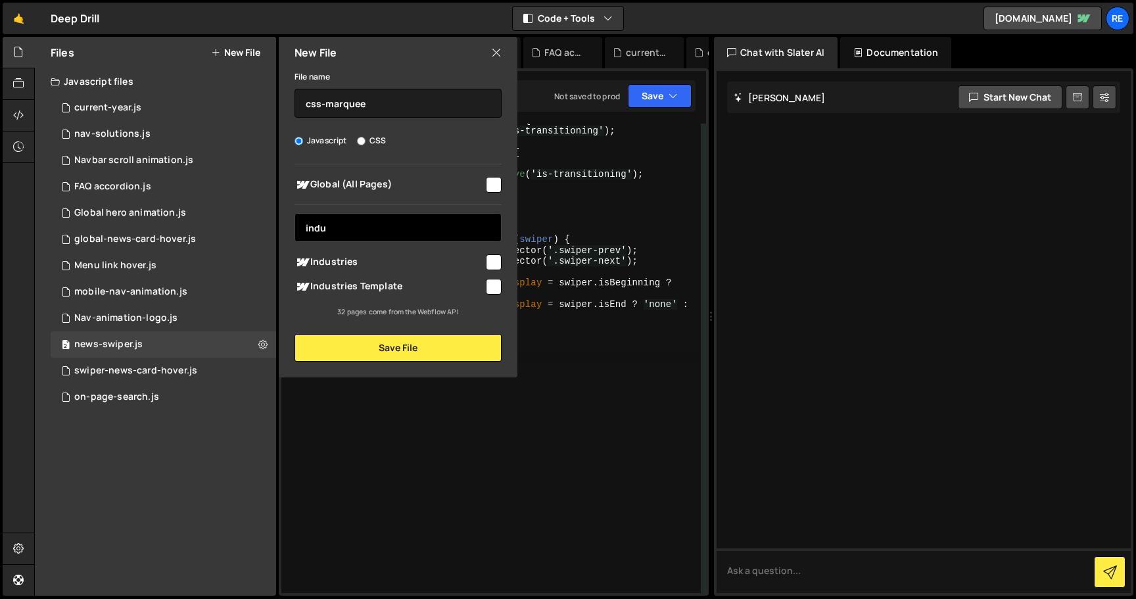
type input "indu"
click at [429, 264] on span "Industries" at bounding box center [389, 263] width 189 height 16
checkbox input "true"
click at [424, 226] on input "indu" at bounding box center [398, 227] width 207 height 29
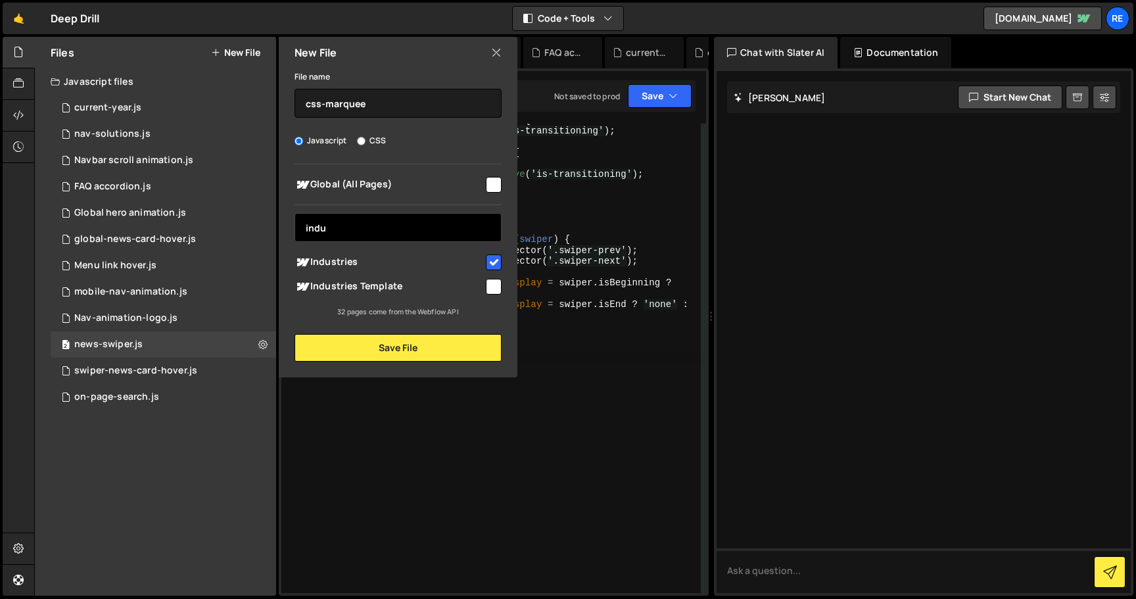
click at [424, 226] on input "indu" at bounding box center [398, 227] width 207 height 29
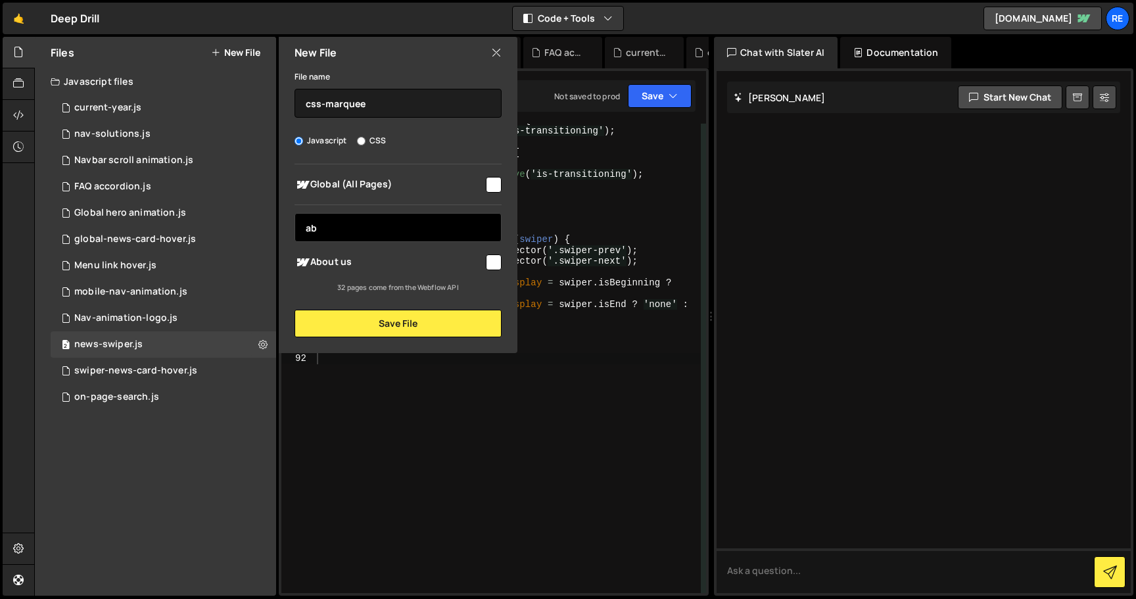
type input "ab"
click at [416, 256] on span "About us" at bounding box center [389, 263] width 189 height 16
checkbox input "true"
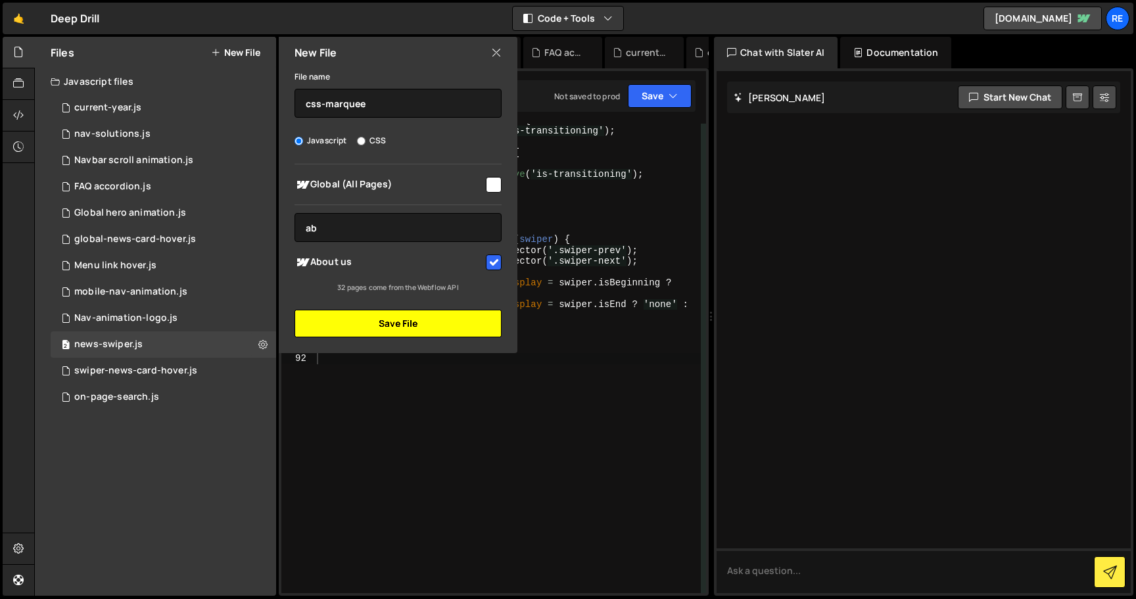
click at [409, 331] on button "Save File" at bounding box center [398, 324] width 207 height 28
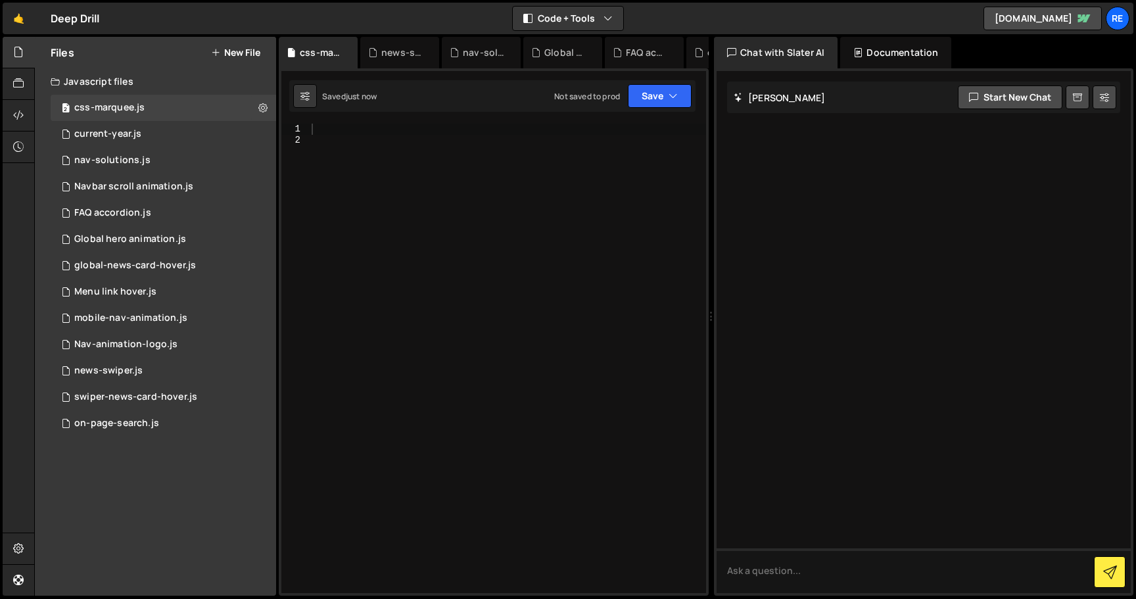
click at [449, 315] on div at bounding box center [507, 369] width 397 height 491
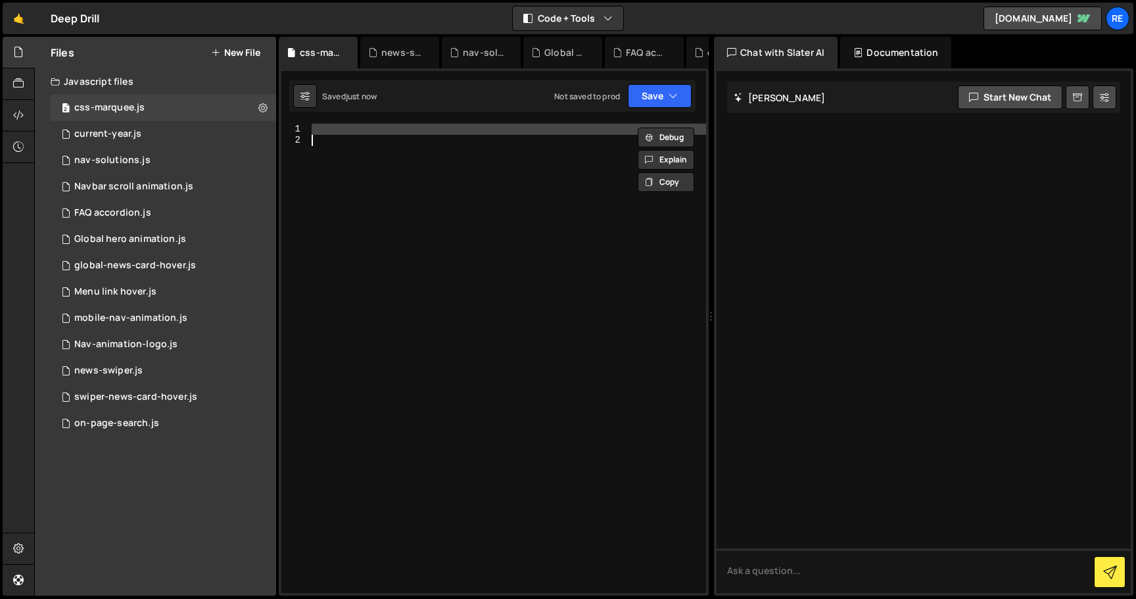
paste textarea
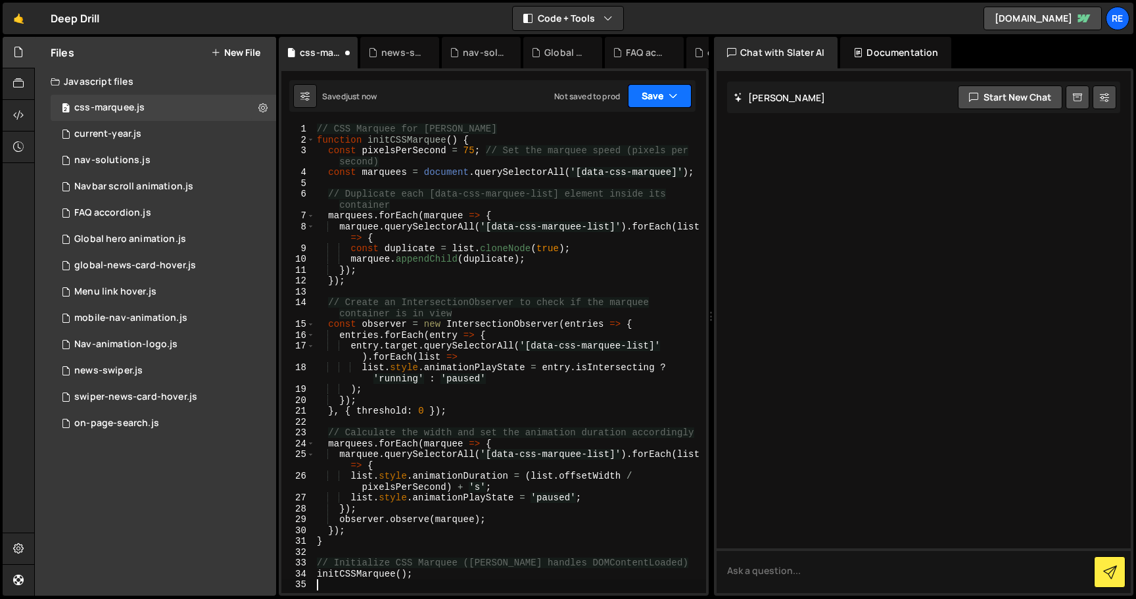
click at [659, 93] on button "Save" at bounding box center [660, 96] width 64 height 24
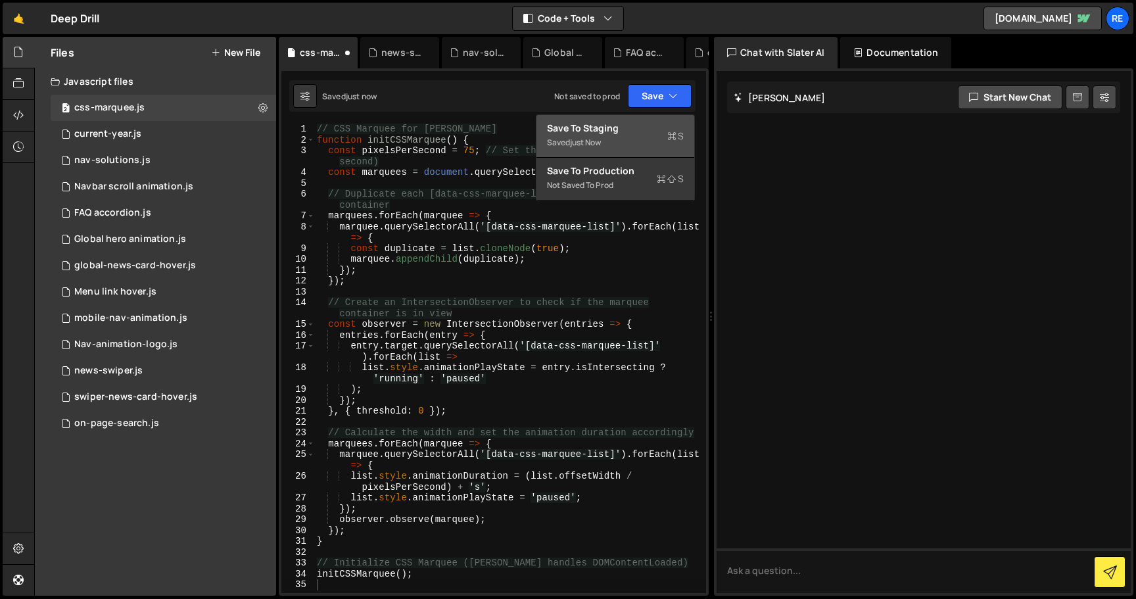
click at [647, 120] on button "Save to Staging S Saved just now" at bounding box center [616, 136] width 158 height 43
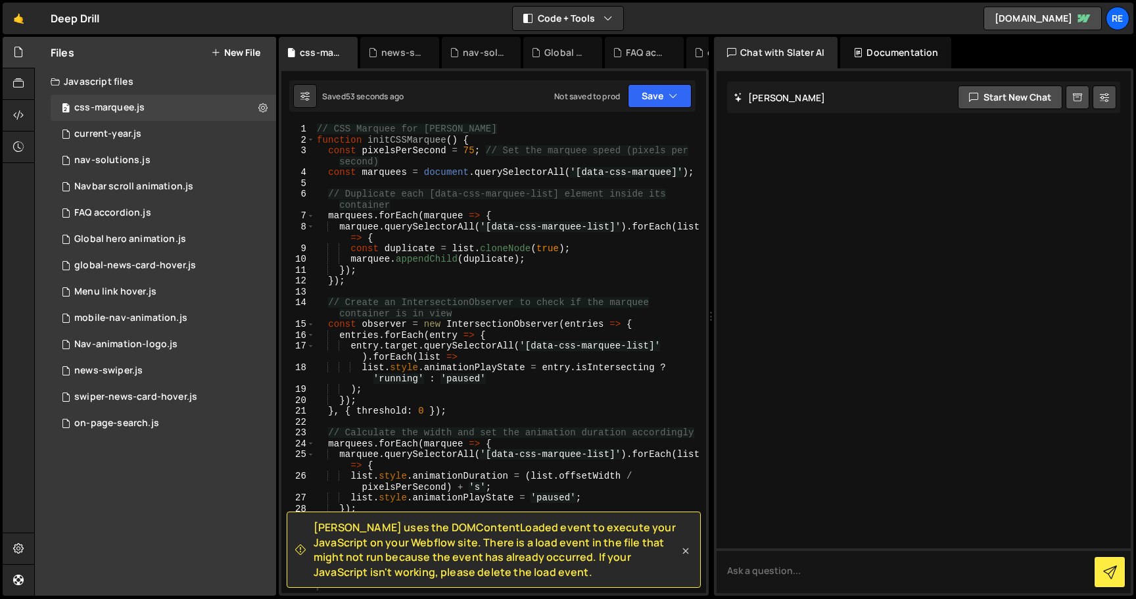
click at [685, 552] on icon at bounding box center [685, 551] width 13 height 13
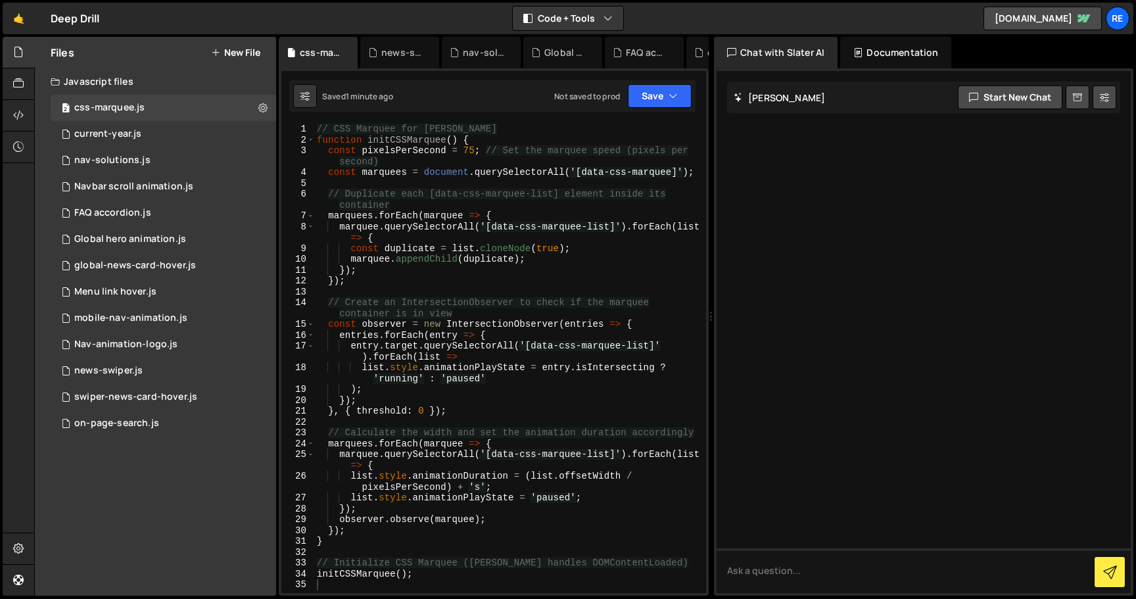
click at [895, 429] on div at bounding box center [924, 332] width 414 height 522
type textarea "const observer = new IntersectionObserver(entries => {"
click at [433, 329] on div "// CSS Marquee for [PERSON_NAME] function initCSSMarquee ( ) { const pixelsPerS…" at bounding box center [510, 369] width 392 height 491
click at [199, 238] on div "1 Global hero animation.js 0" at bounding box center [164, 239] width 226 height 26
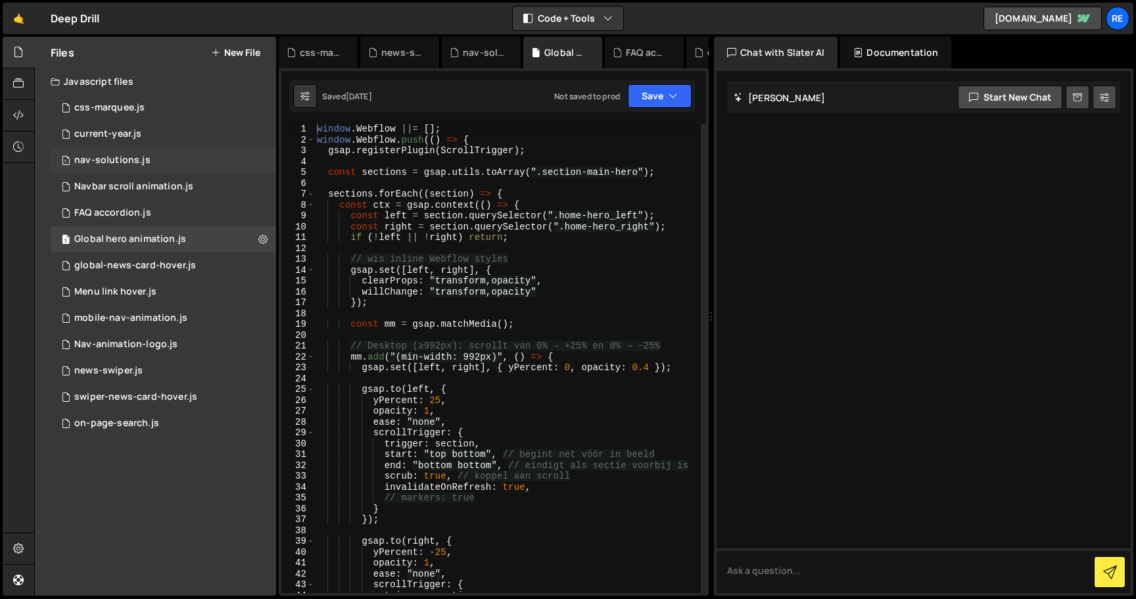
click at [199, 151] on div "1 nav-solutions.js 0" at bounding box center [164, 160] width 226 height 26
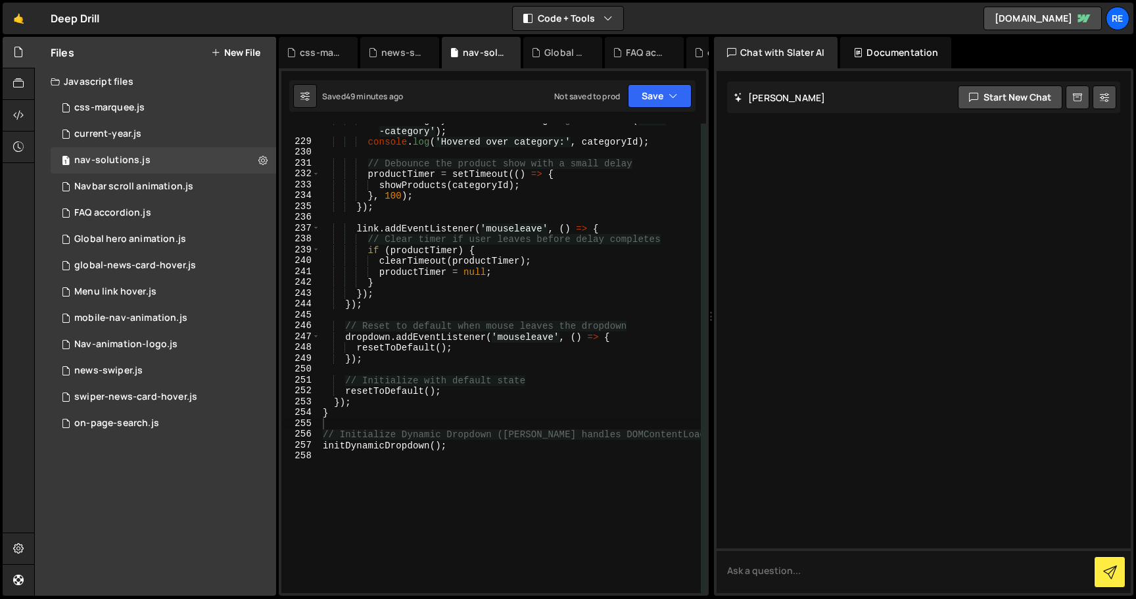
click at [529, 282] on div "const categoryId = e . currentTarget . getAttribute ( 'data -category' ) ; cons…" at bounding box center [510, 365] width 381 height 502
type textarea "initDynamicDropdown();"
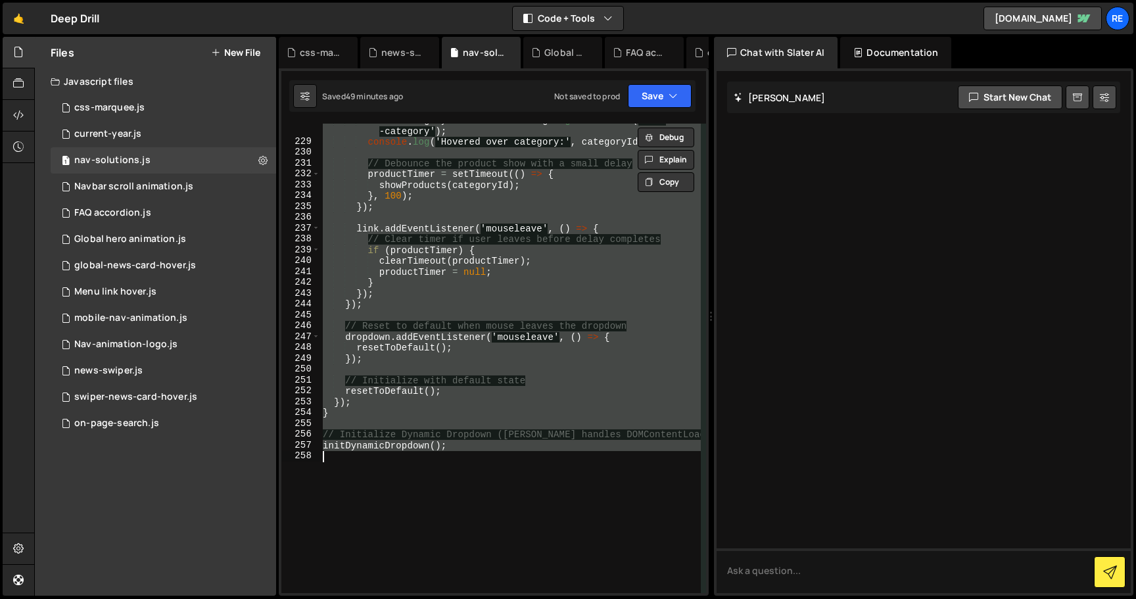
paste textarea
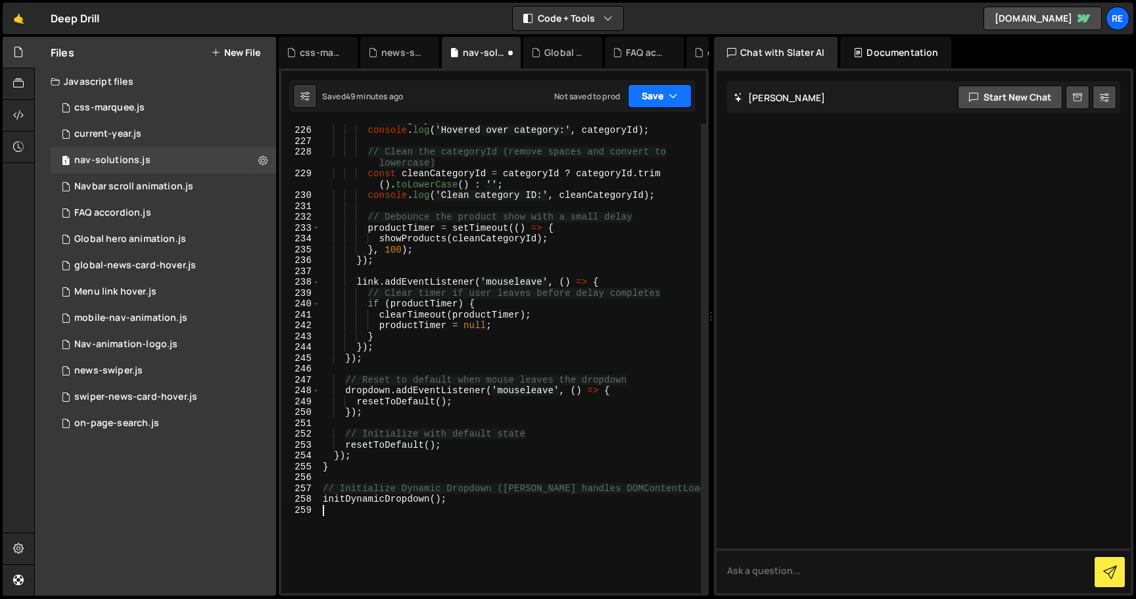
click at [648, 93] on button "Save" at bounding box center [660, 96] width 64 height 24
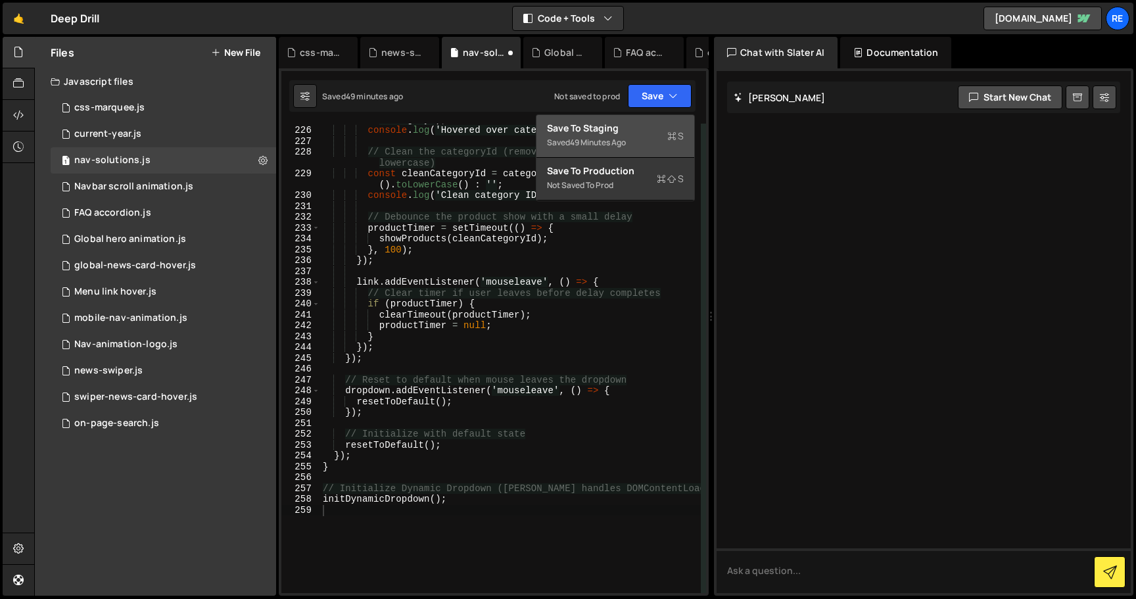
click at [648, 139] on div "Saved 49 minutes ago" at bounding box center [615, 143] width 137 height 16
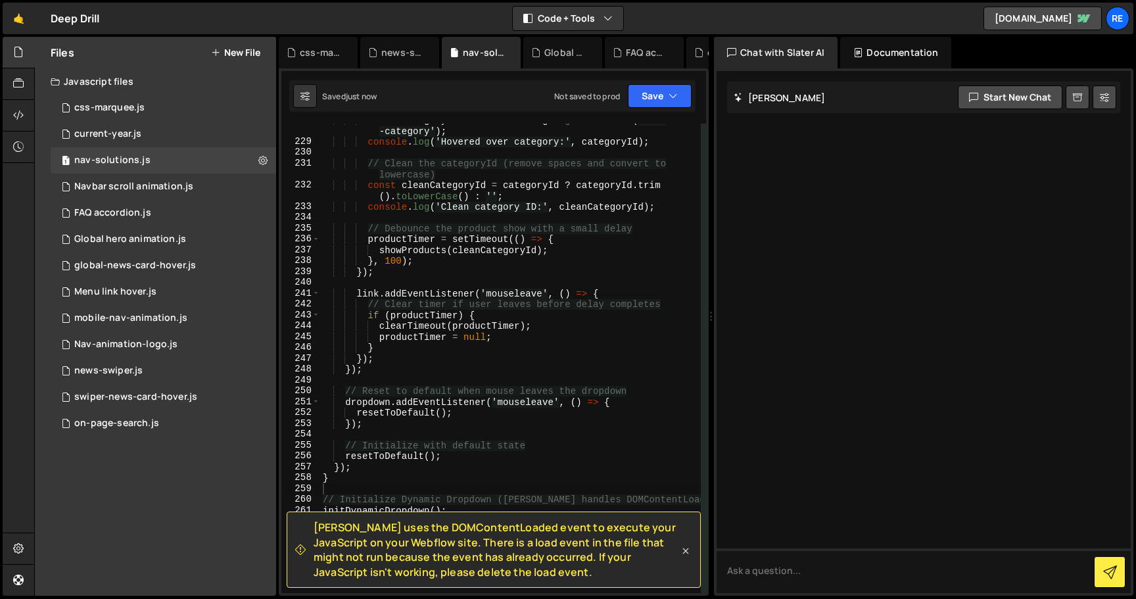
click at [687, 551] on icon at bounding box center [685, 551] width 13 height 13
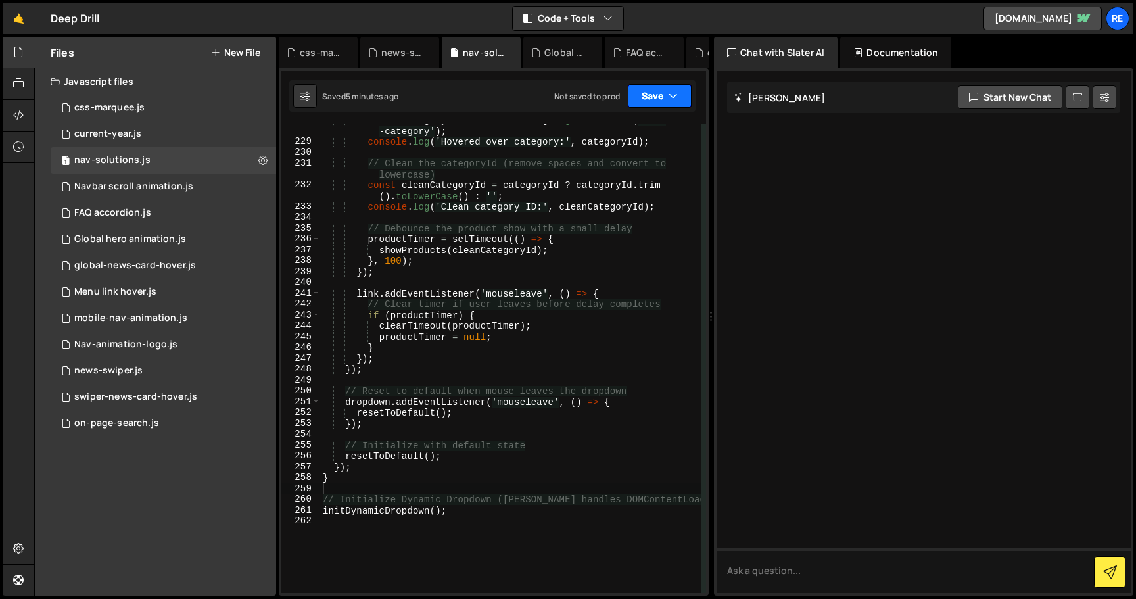
click at [660, 90] on button "Save" at bounding box center [660, 96] width 64 height 24
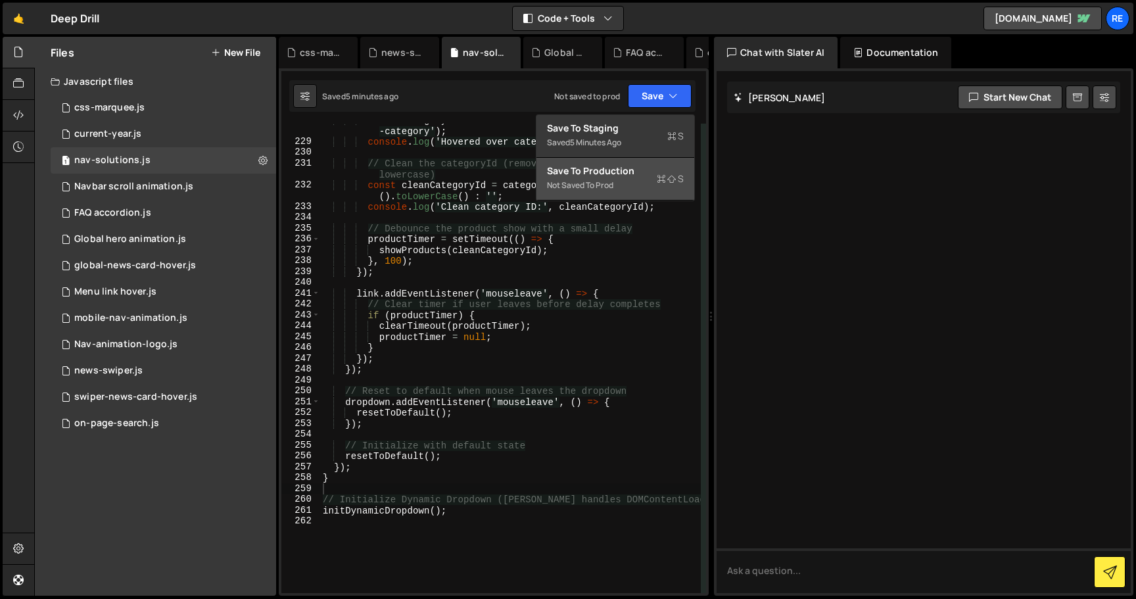
click at [646, 158] on button "Save to Production S Not saved to prod" at bounding box center [616, 179] width 158 height 43
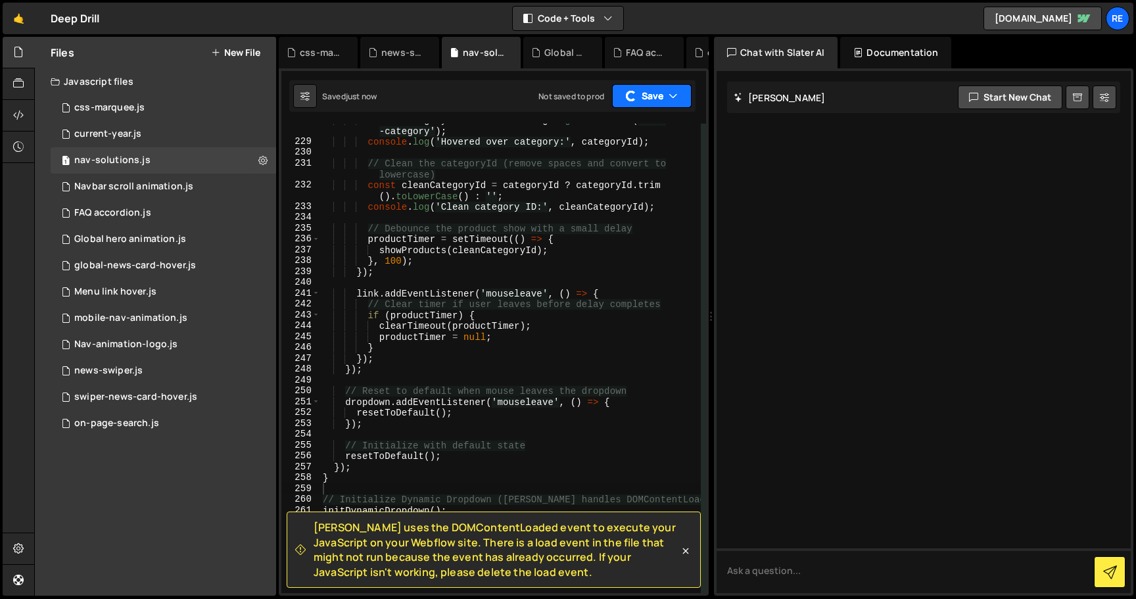
click at [675, 100] on icon "button" at bounding box center [673, 95] width 9 height 13
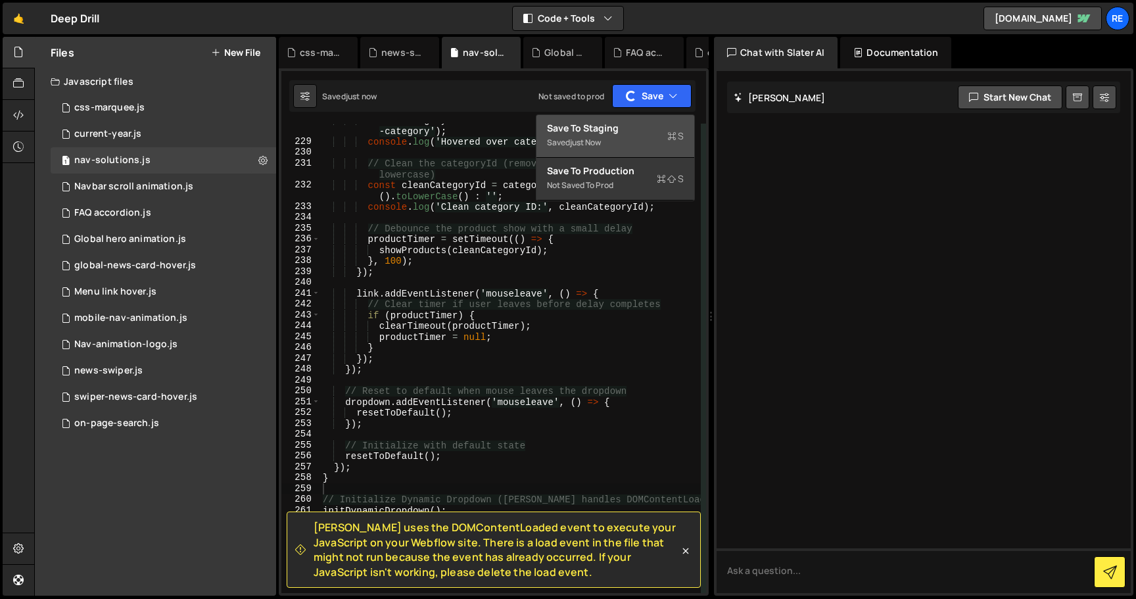
click at [658, 135] on div "Saved just now" at bounding box center [615, 143] width 137 height 16
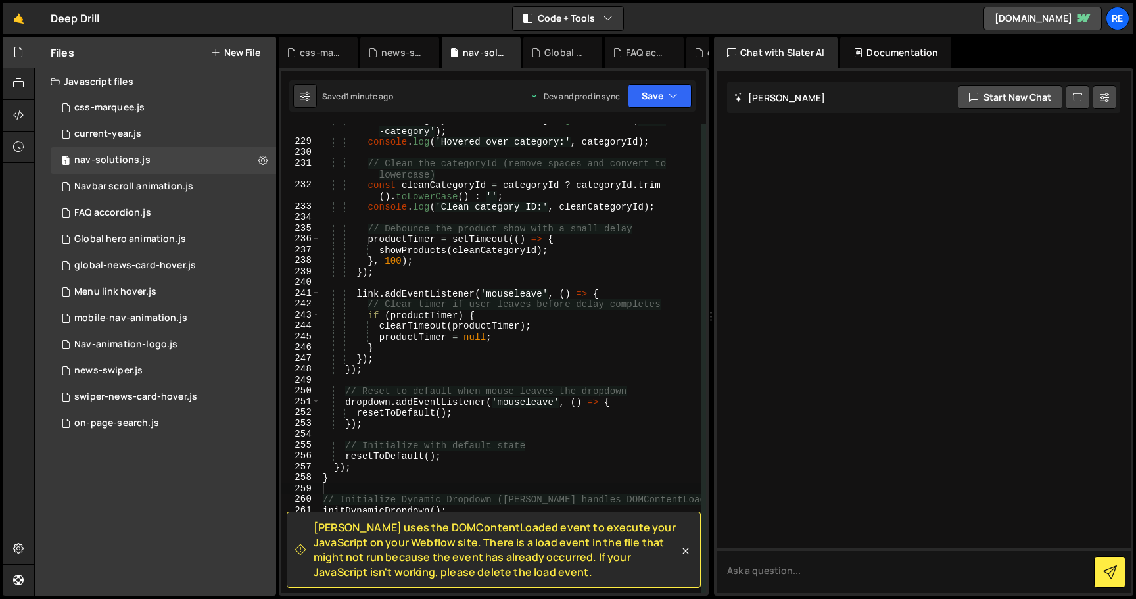
click at [511, 258] on div "const categoryId = e . currentTarget . getAttribute ( 'data -category' ) ; cons…" at bounding box center [510, 365] width 381 height 502
type textarea "initDynamicDropdown();"
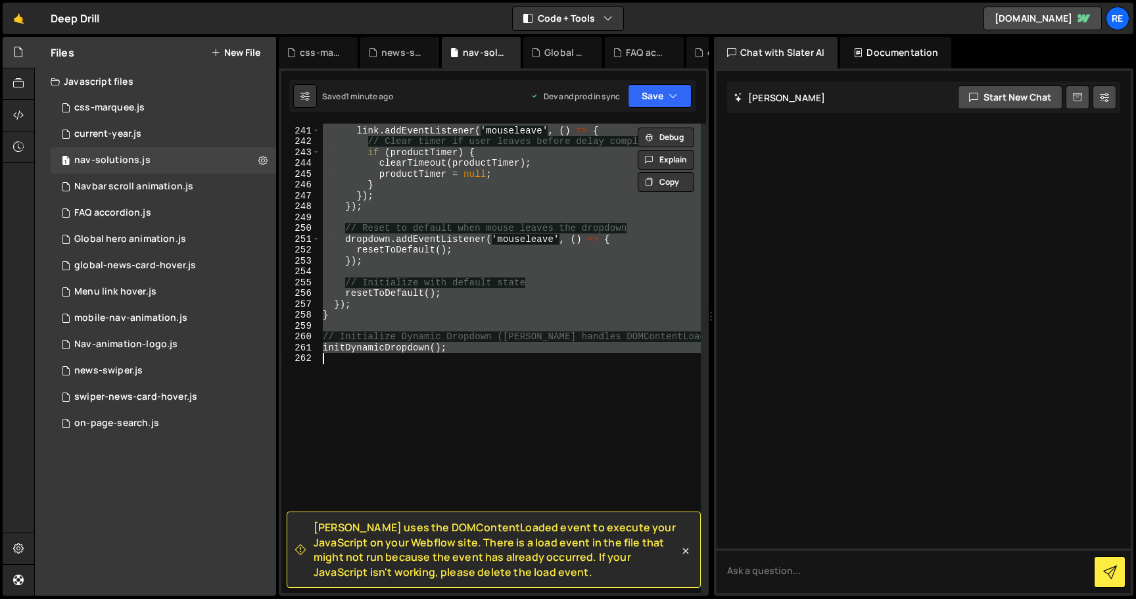
paste textarea
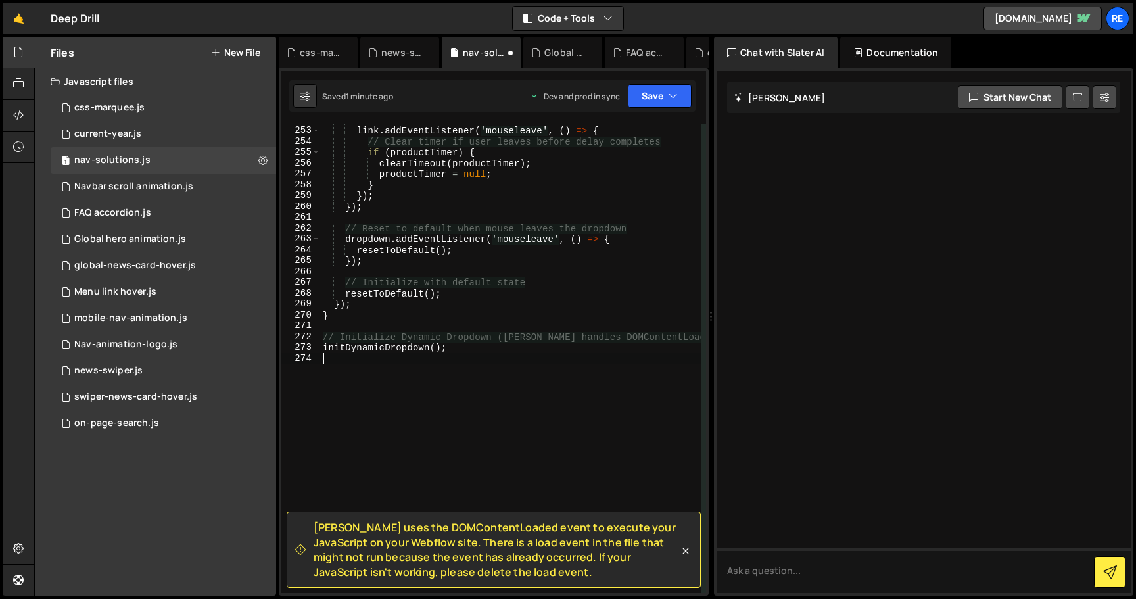
scroll to position [3211, 0]
click at [659, 91] on button "Save" at bounding box center [660, 96] width 64 height 24
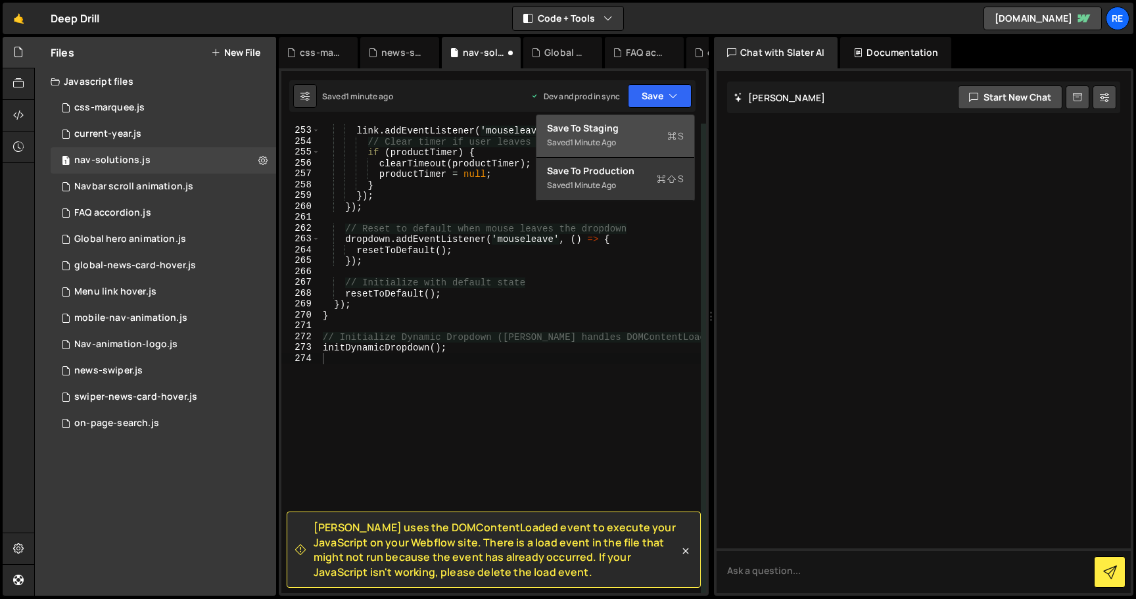
click at [659, 139] on div "Saved 1 minute ago" at bounding box center [615, 143] width 137 height 16
